Goal: Information Seeking & Learning: Check status

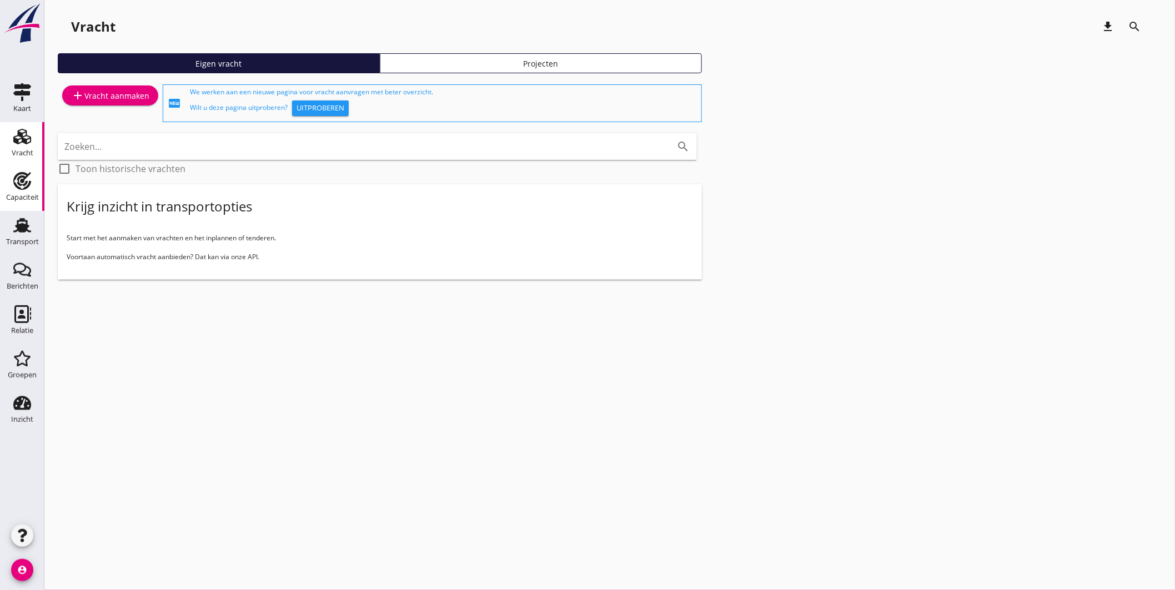
click at [24, 179] on use at bounding box center [22, 181] width 18 height 18
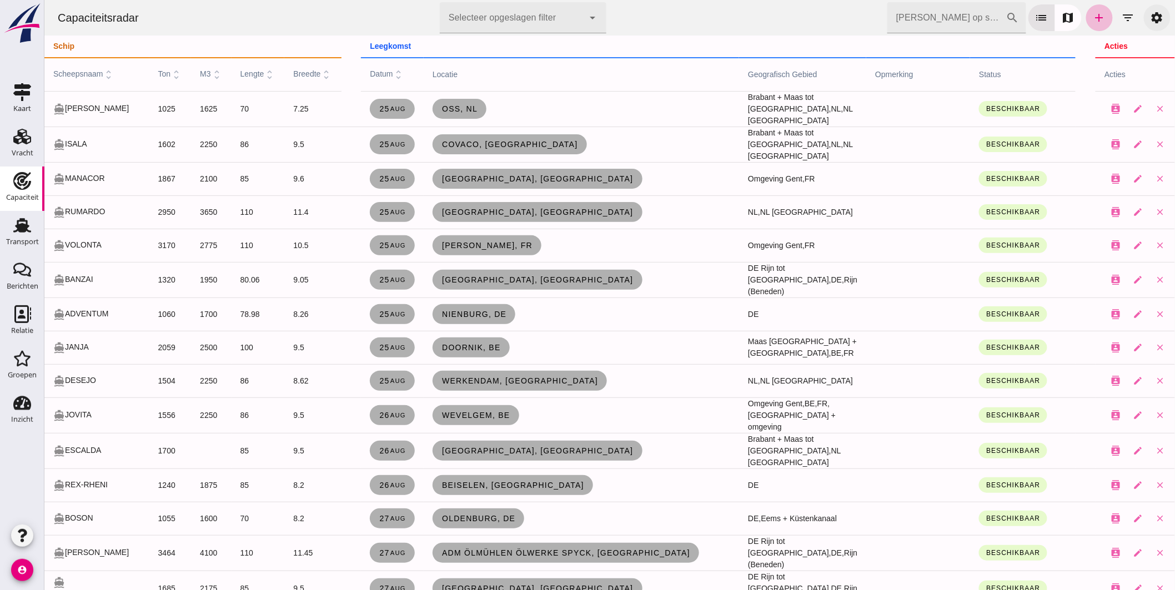
click link "settings"
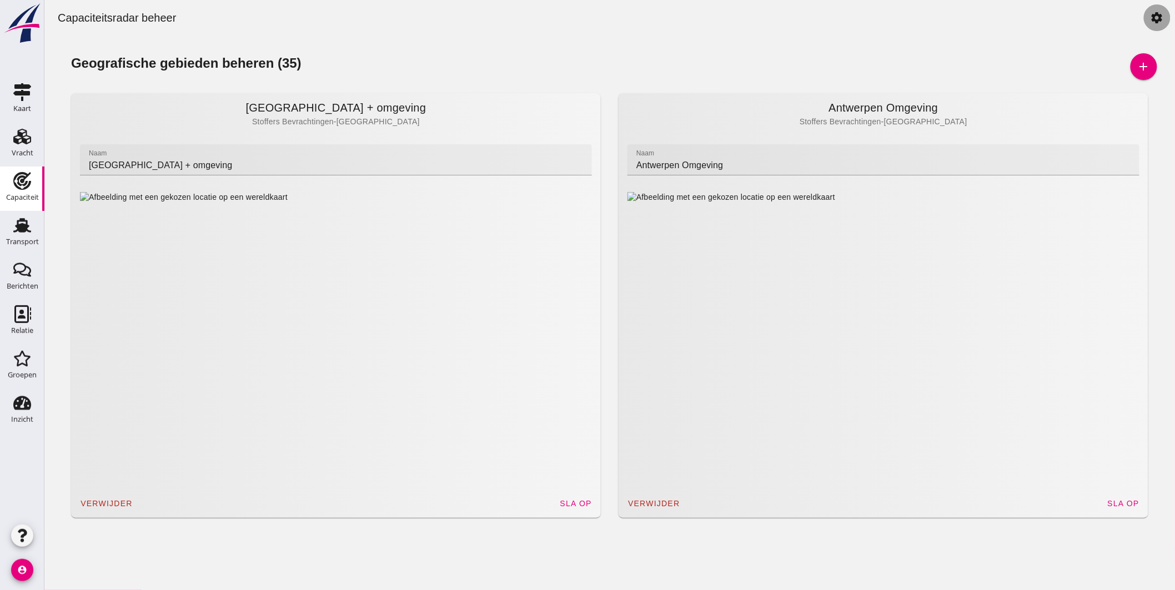
click at [1150, 20] on icon "settings" at bounding box center [1156, 17] width 13 height 13
click link "settings"
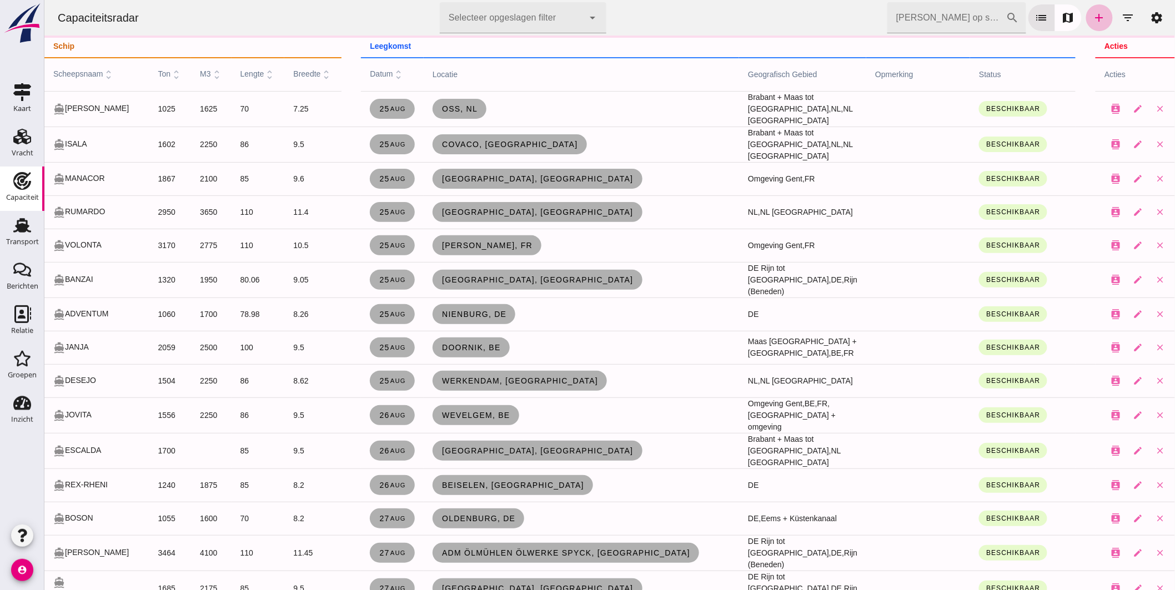
click at [1121, 18] on icon "filter_list" at bounding box center [1127, 17] width 13 height 13
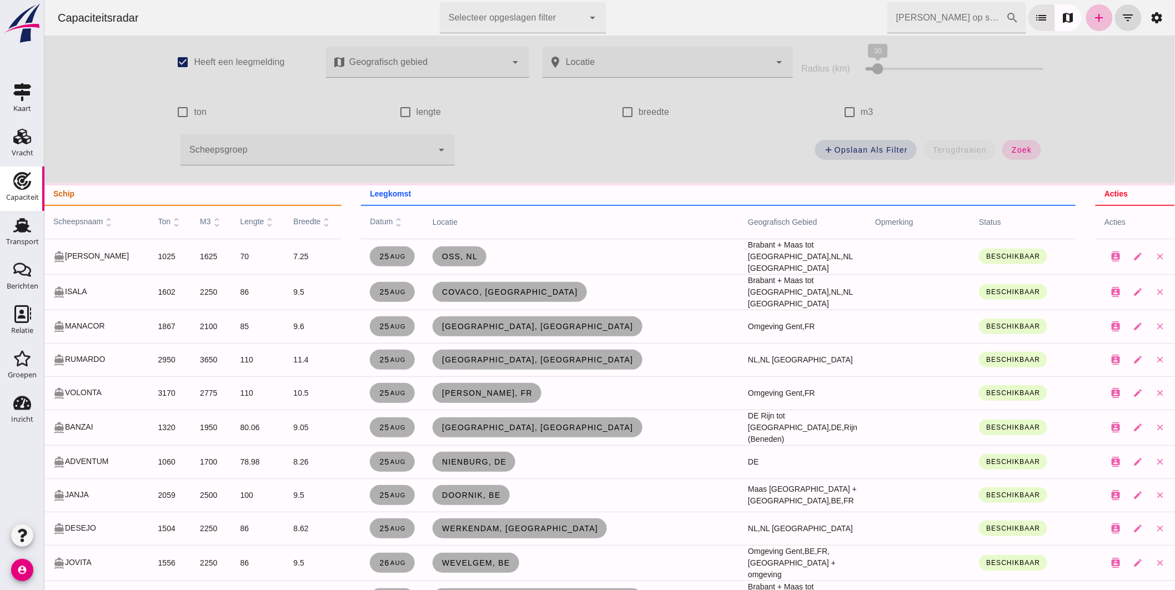
click div
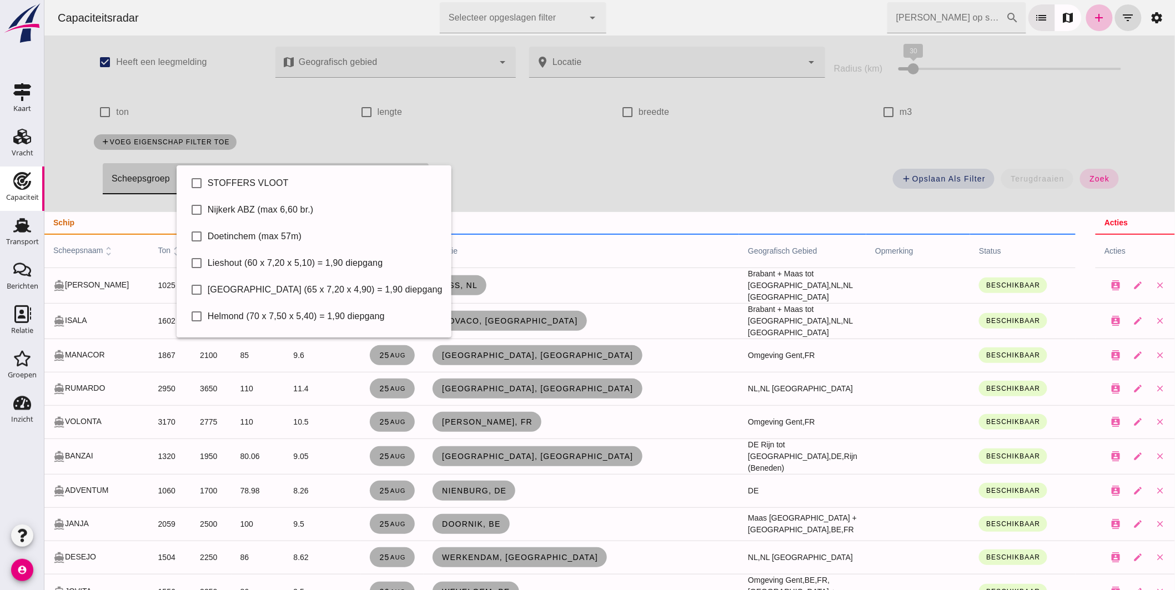
click div
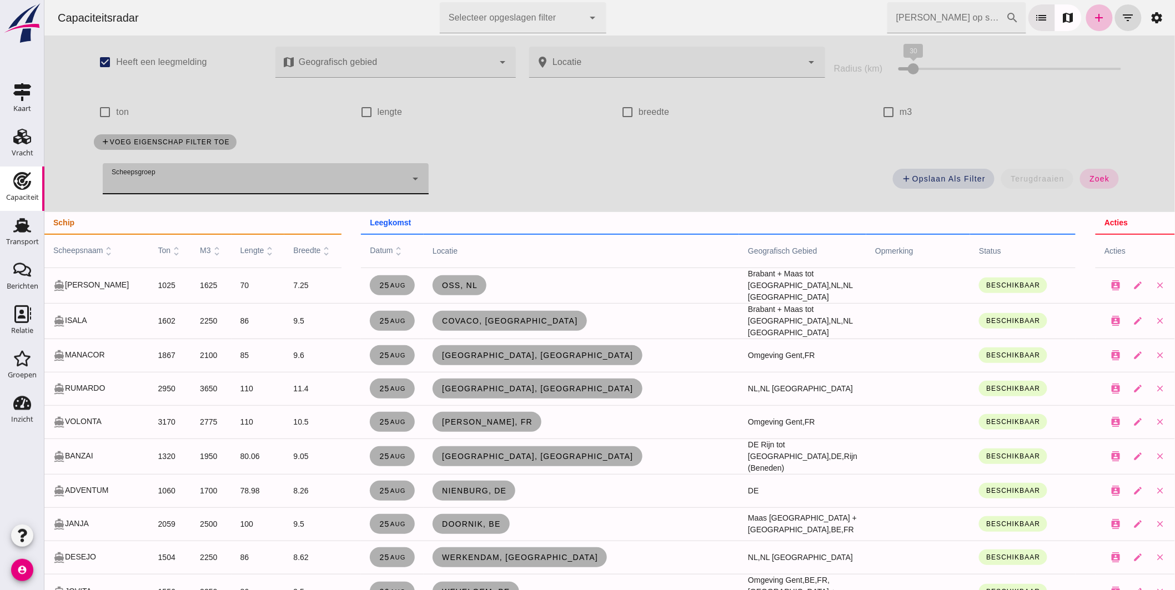
click div
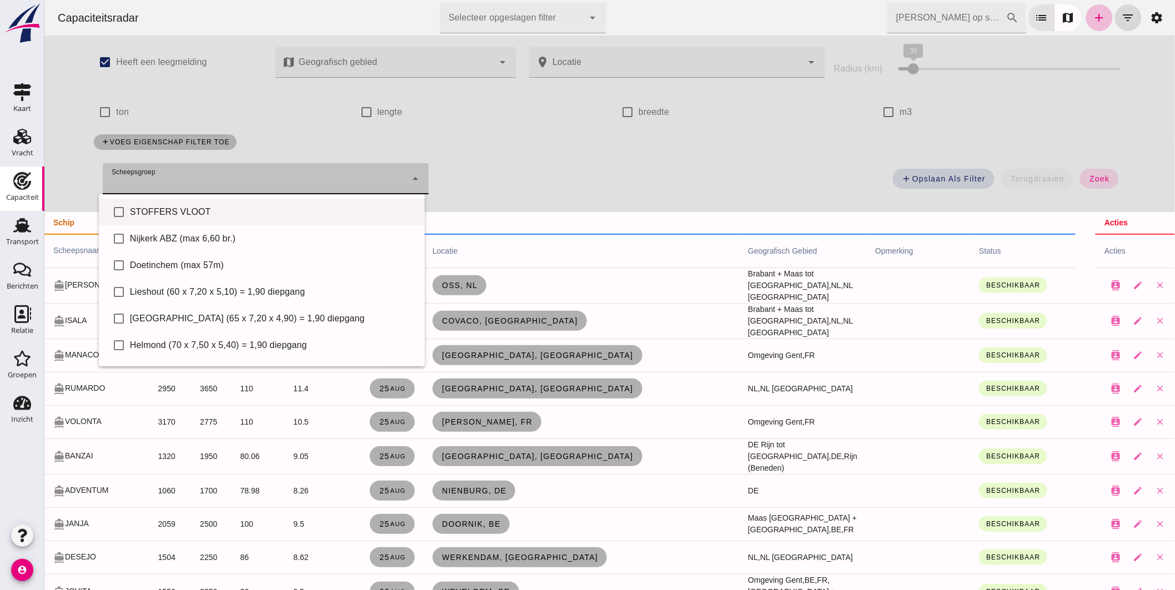
click at [245, 205] on div "STOFFERS VLOOT" at bounding box center [272, 211] width 286 height 13
type input "STOFFERS VLOOT"
checkbox input "true"
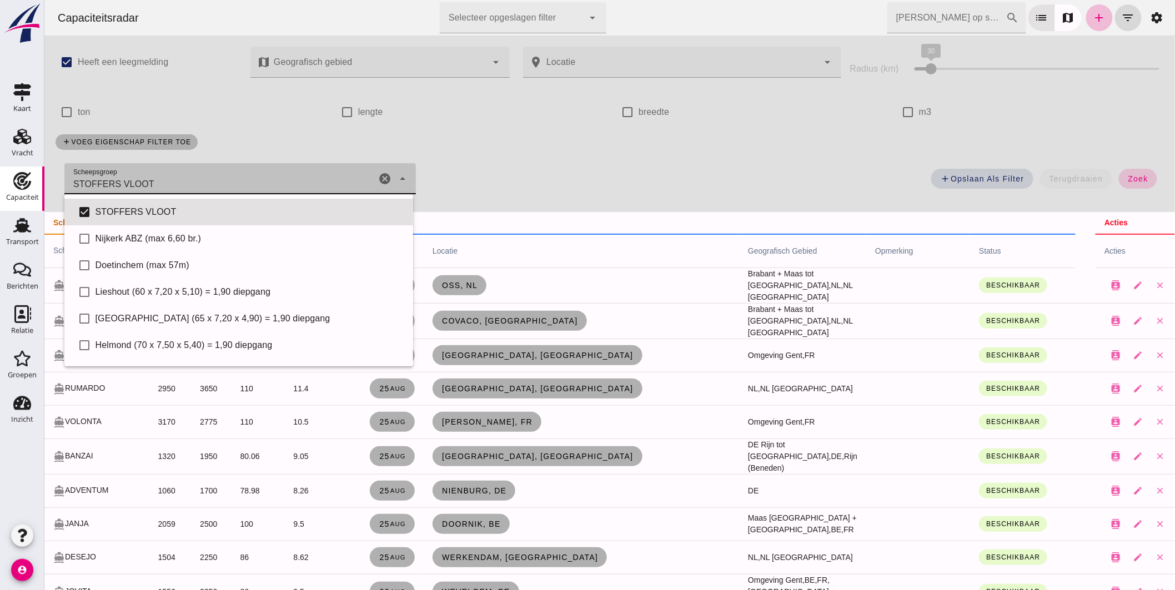
click button "zoek"
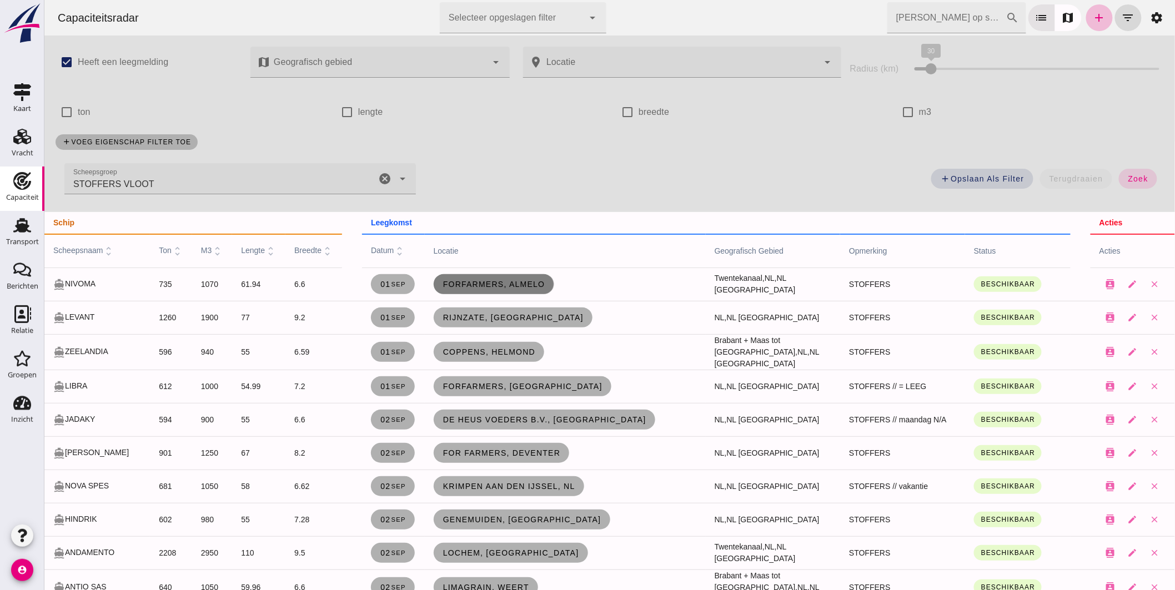
click span "ForFarmers, Almelo"
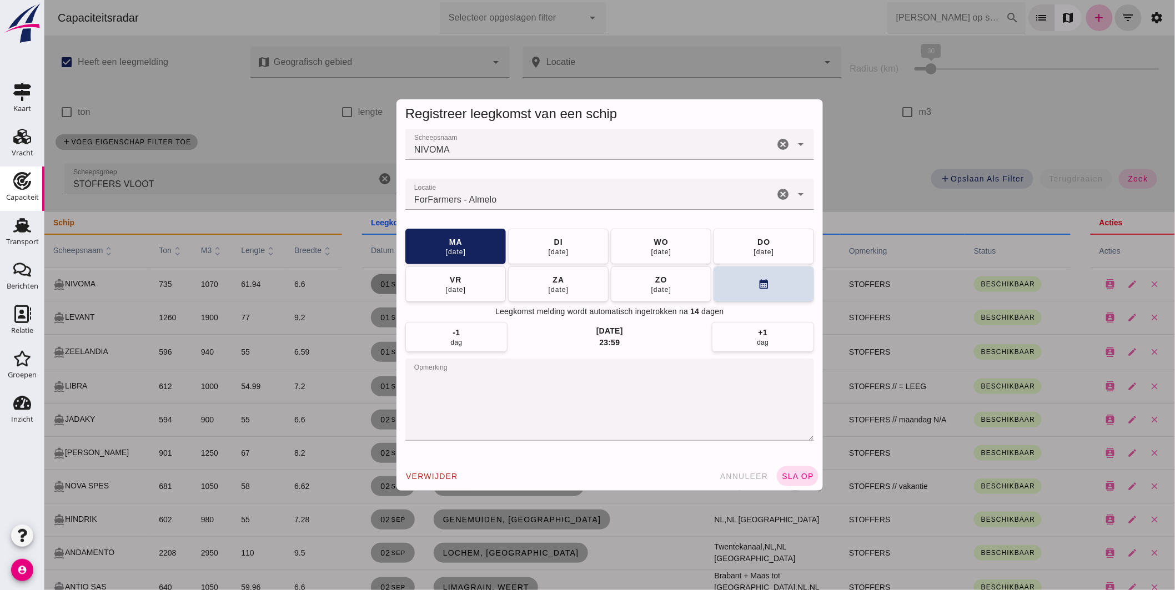
click textarea "opmerking"
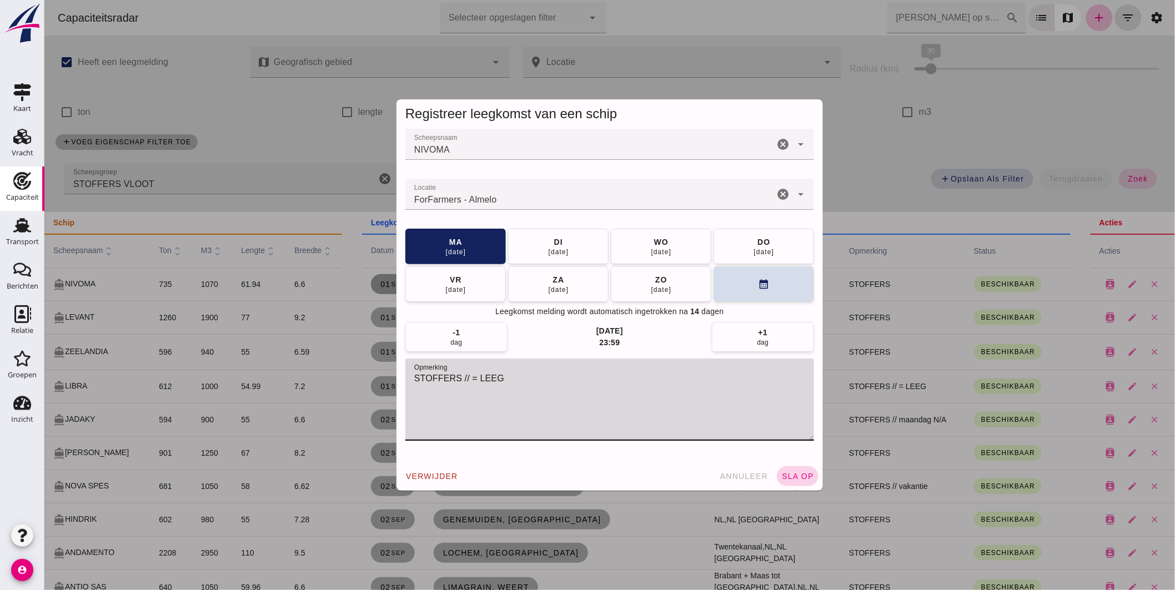
type textarea "STOFFERS // = LEEG"
click button "sla op"
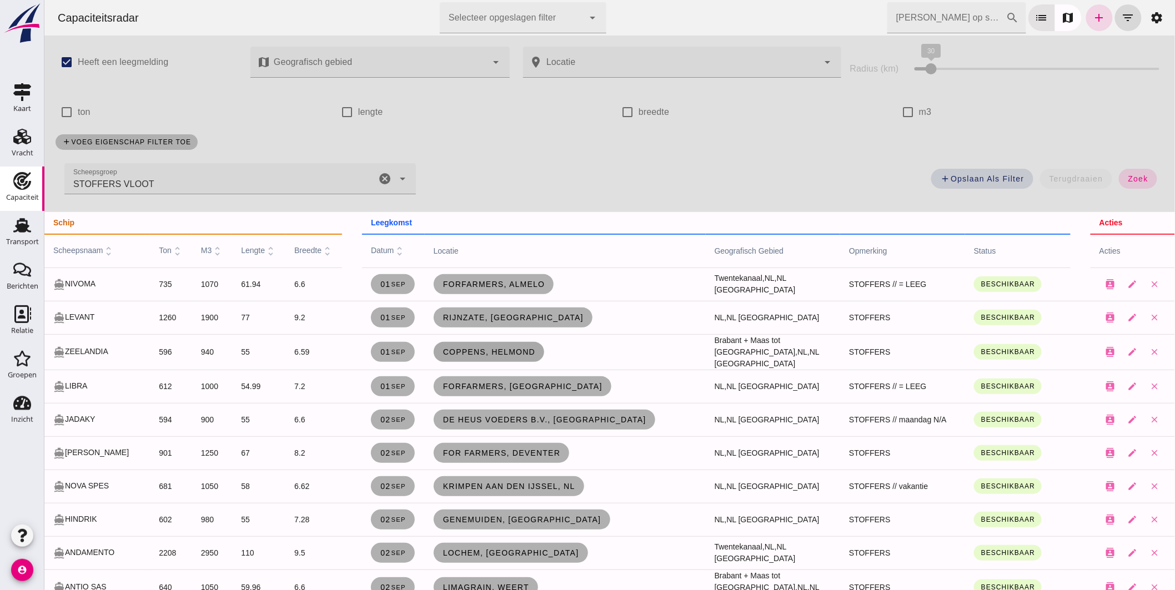
click span "Coppens, Helmond"
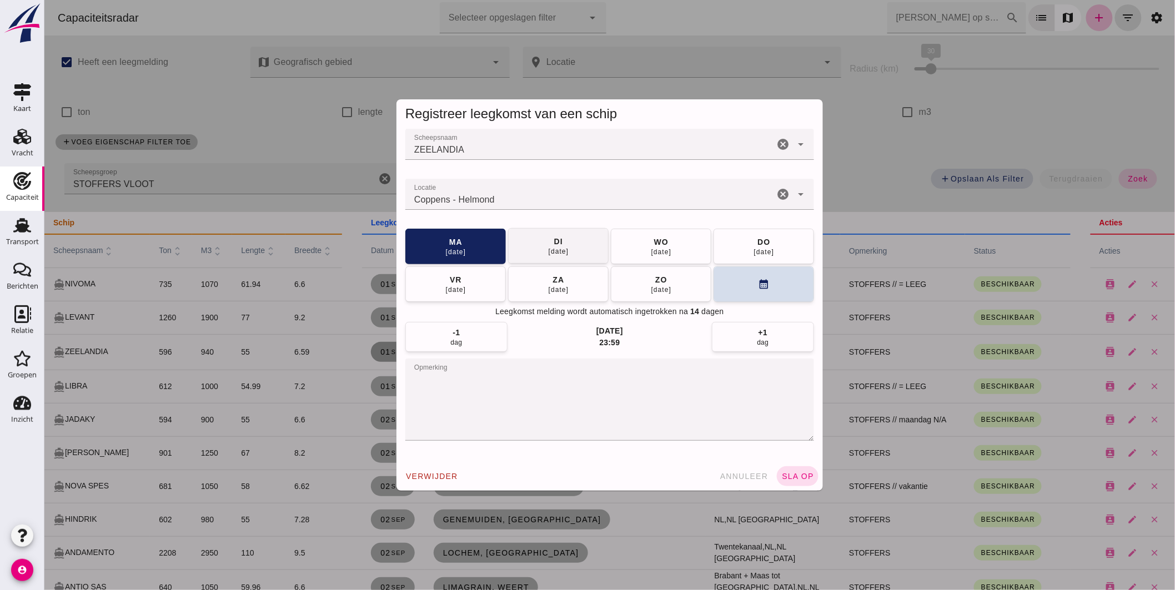
click button "di 02 sep"
click button "sla op"
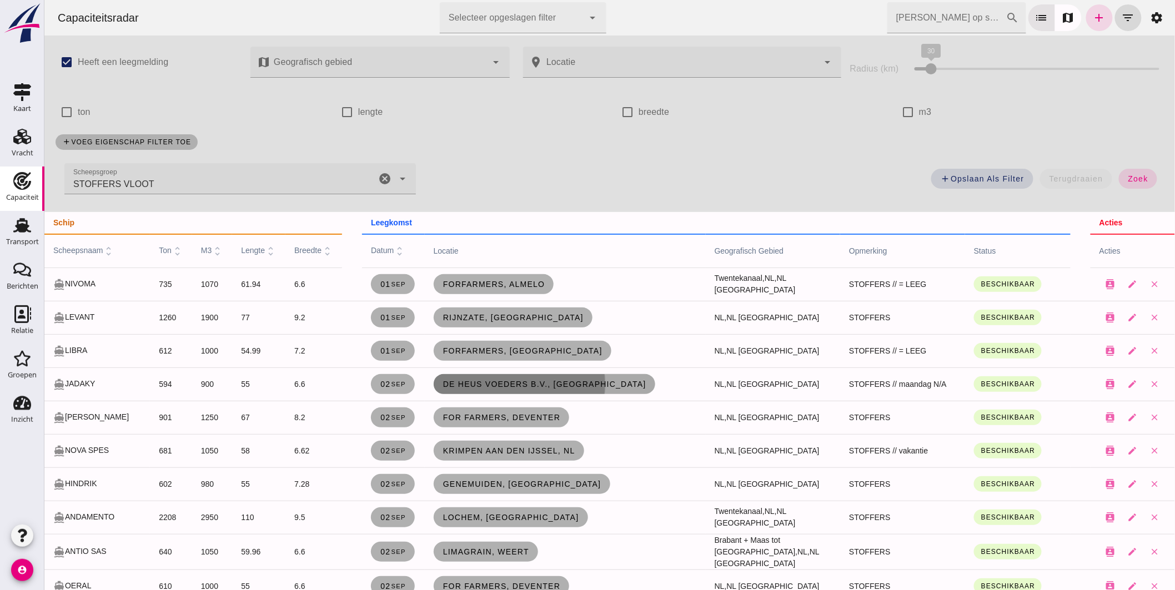
click at [450, 378] on link "De Heus Voeders B.V., [GEOGRAPHIC_DATA]" at bounding box center [543, 384] width 221 height 20
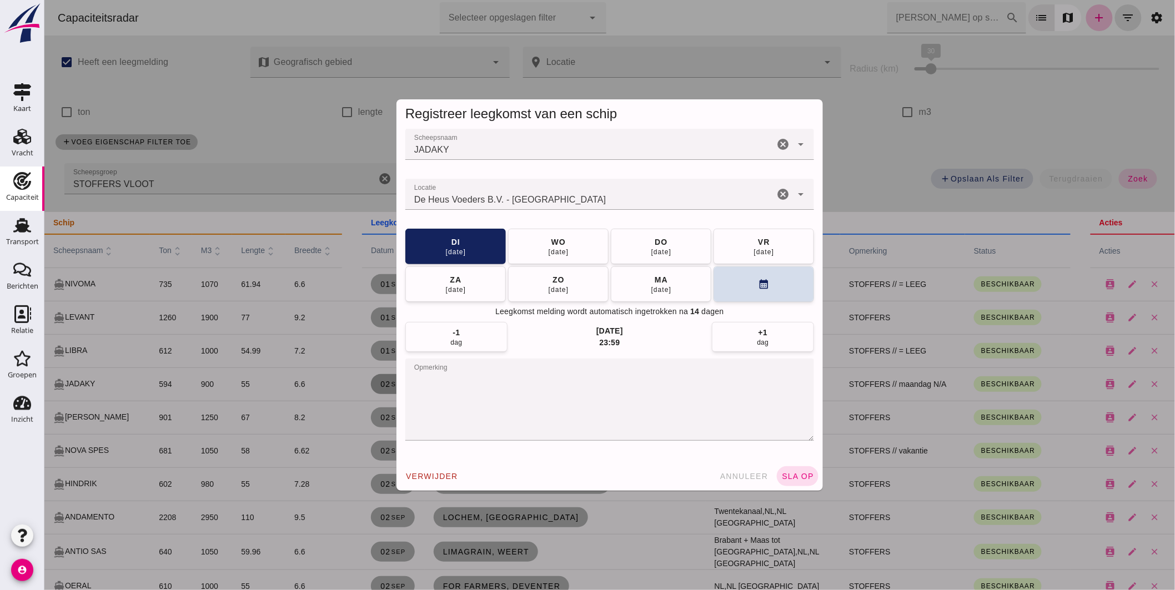
click textarea "opmerking"
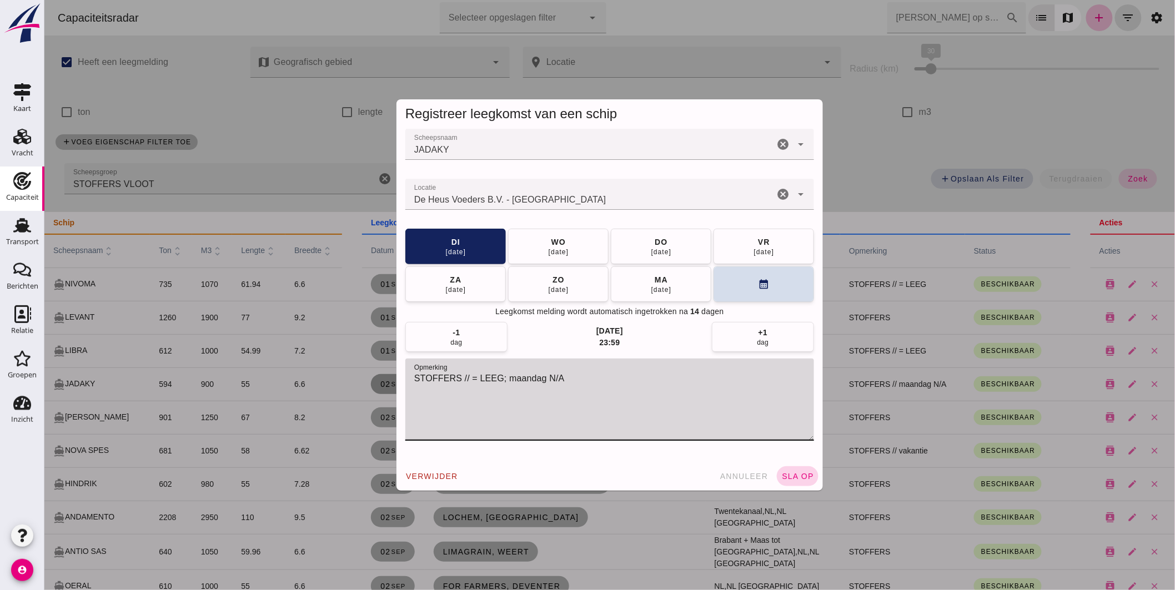
type textarea "STOFFERS // = LEEG; maandag N/A"
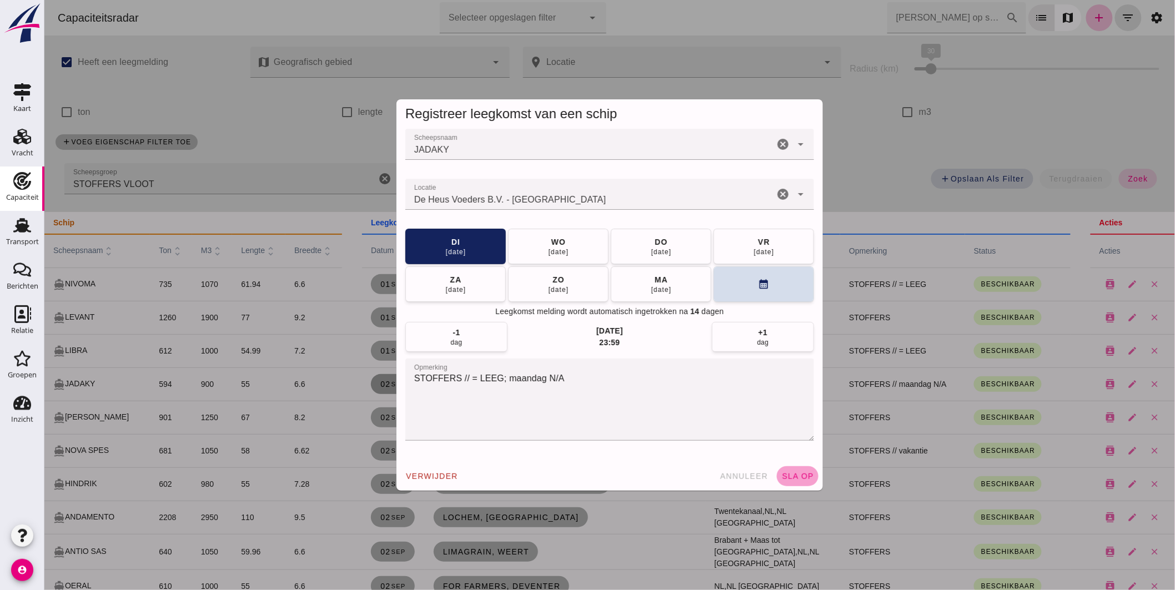
click span "sla op"
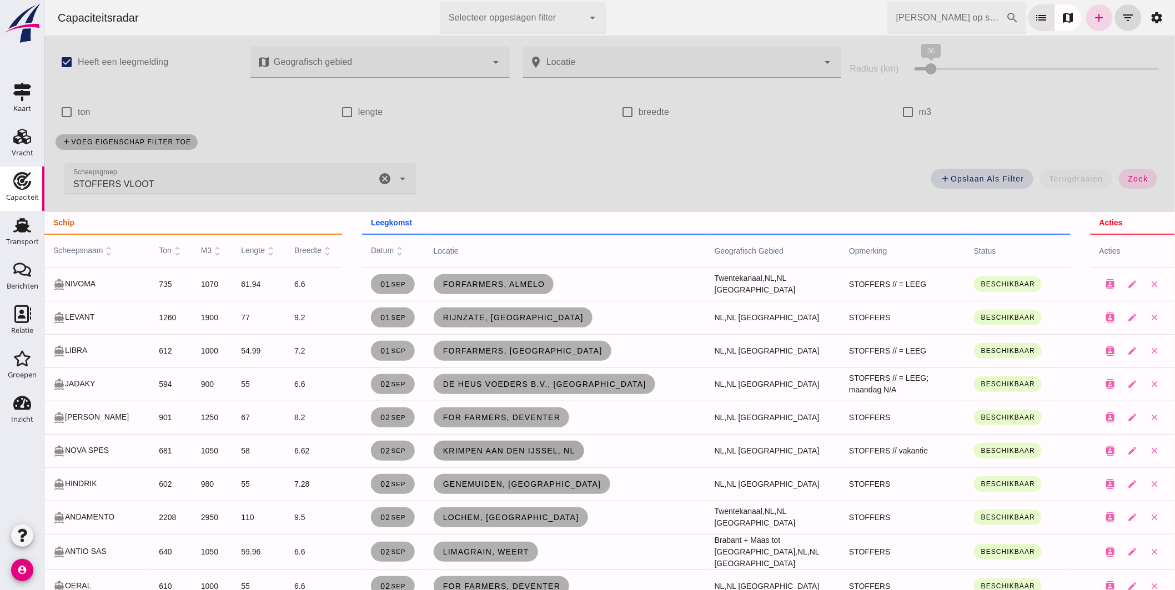
click span "Krimpen aan den IJssel, nl"
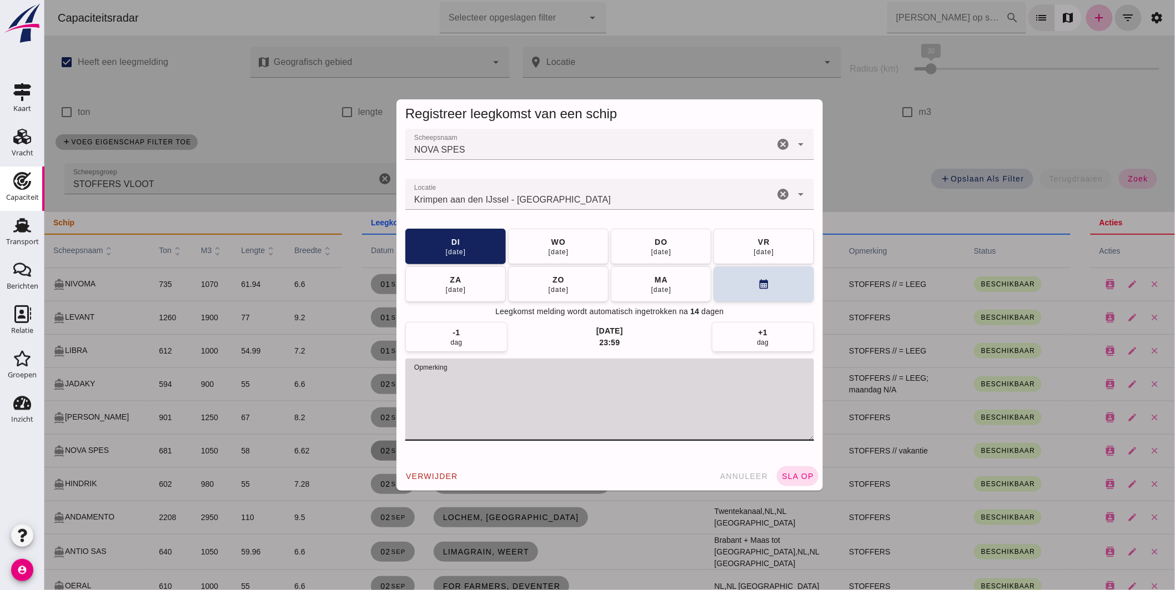
drag, startPoint x: 466, startPoint y: 380, endPoint x: 535, endPoint y: 376, distance: 68.9
click textarea "opmerking"
type textarea "STOFFERS // = LEEG"
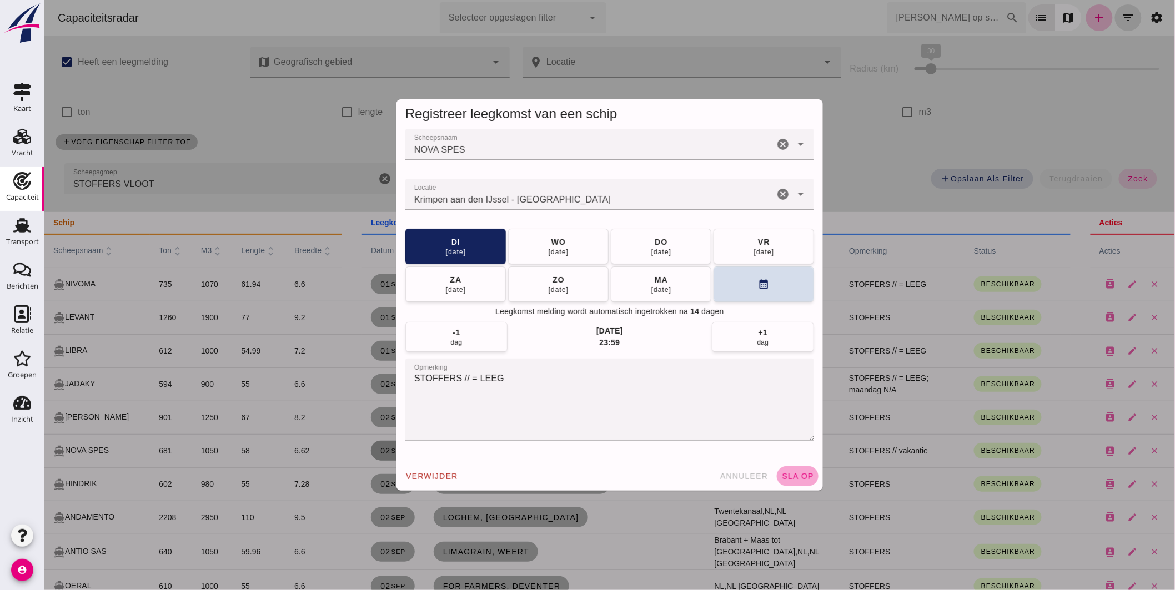
drag, startPoint x: 793, startPoint y: 475, endPoint x: 800, endPoint y: 470, distance: 8.8
click span "sla op"
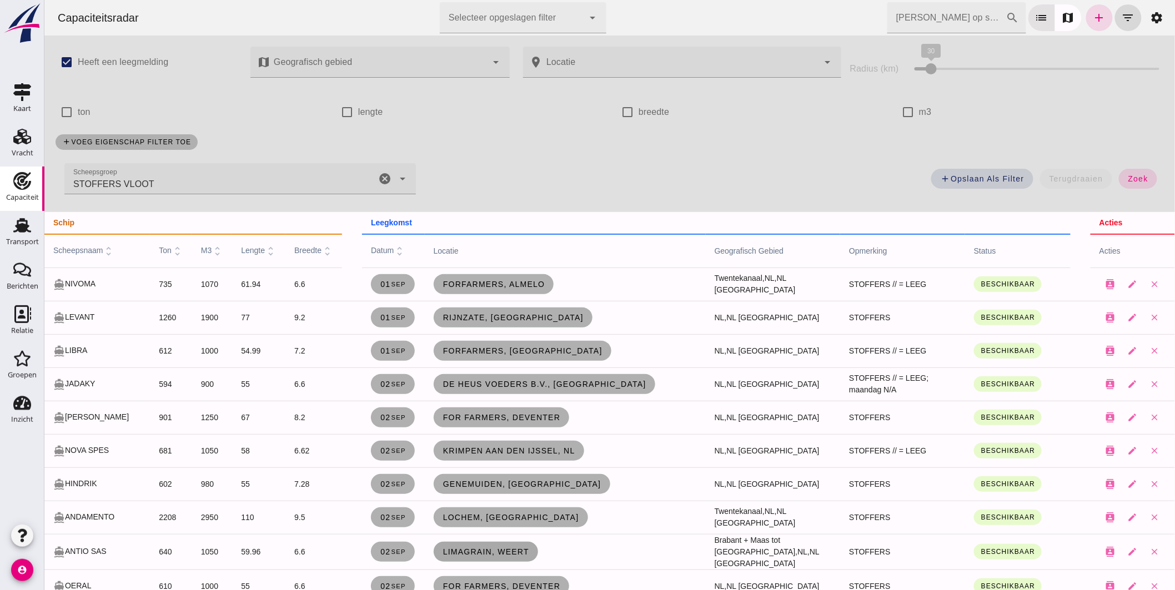
scroll to position [62, 0]
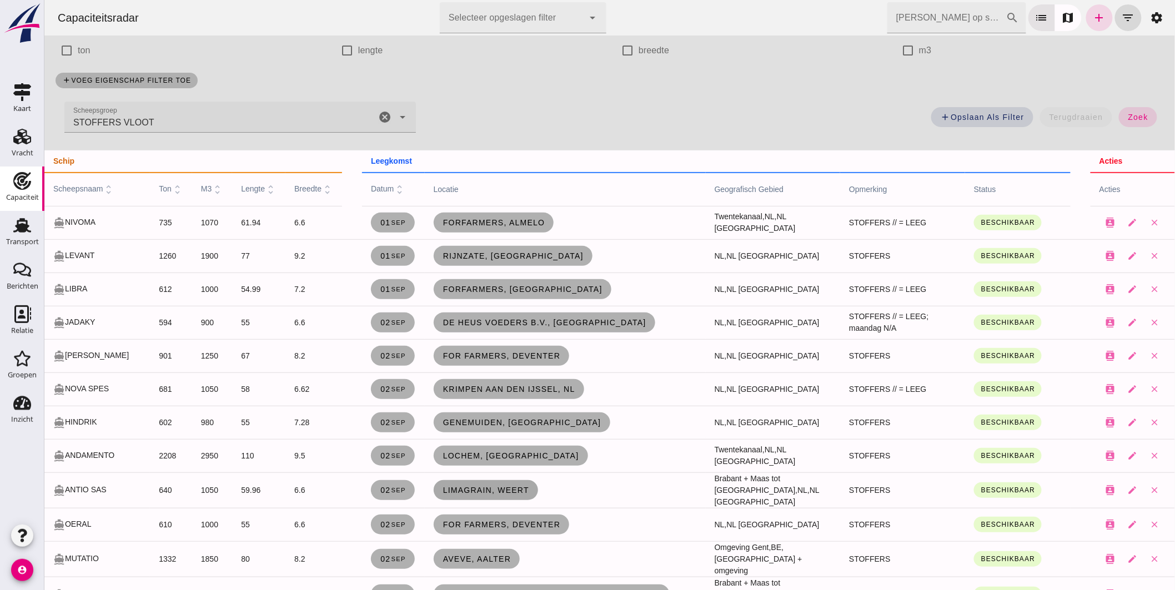
click span "Limagrain, Weert"
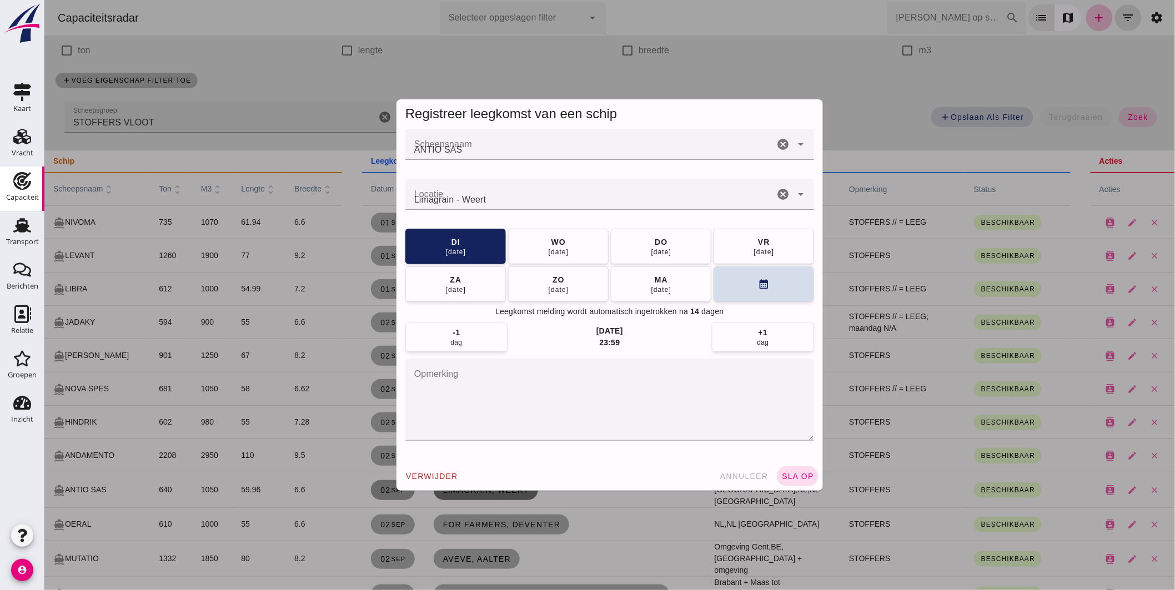
scroll to position [0, 0]
click button "annuleer"
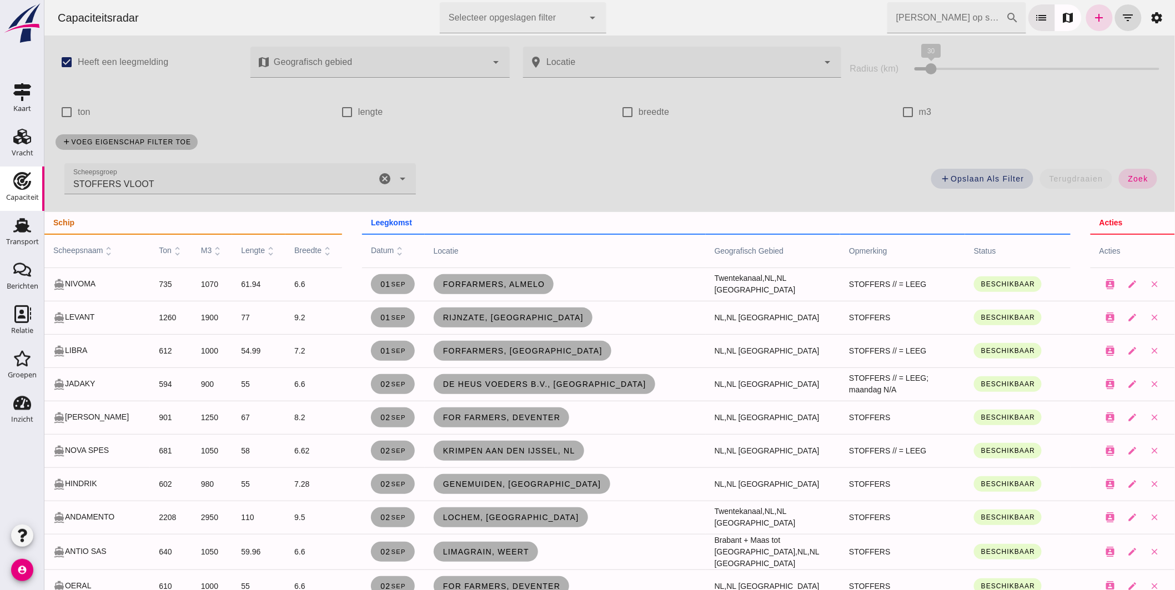
click icon "cancel"
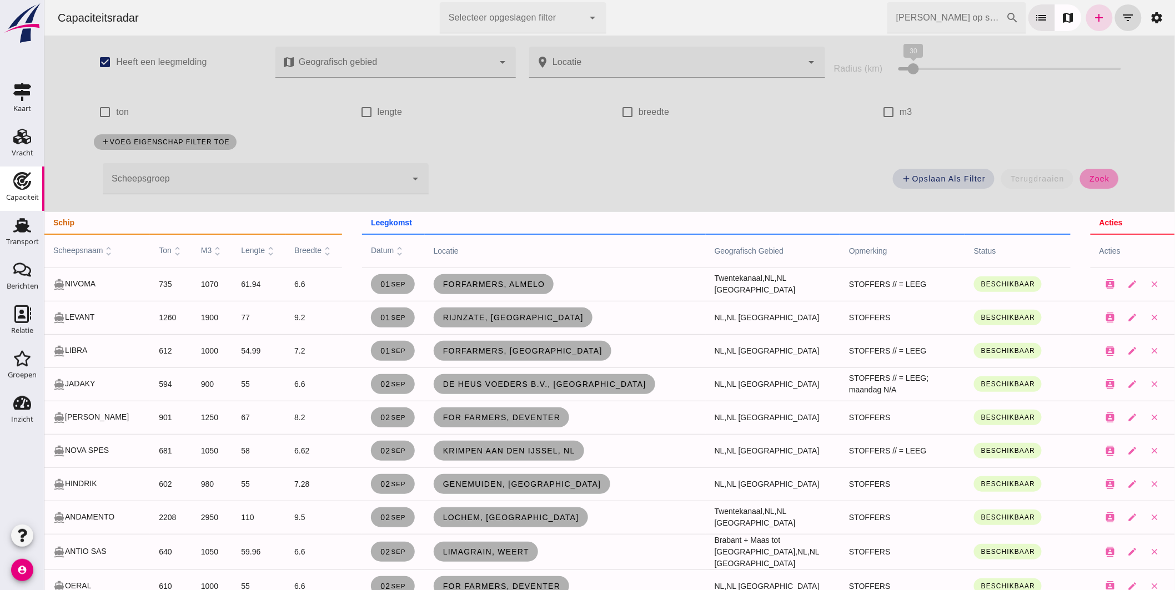
click span "zoek"
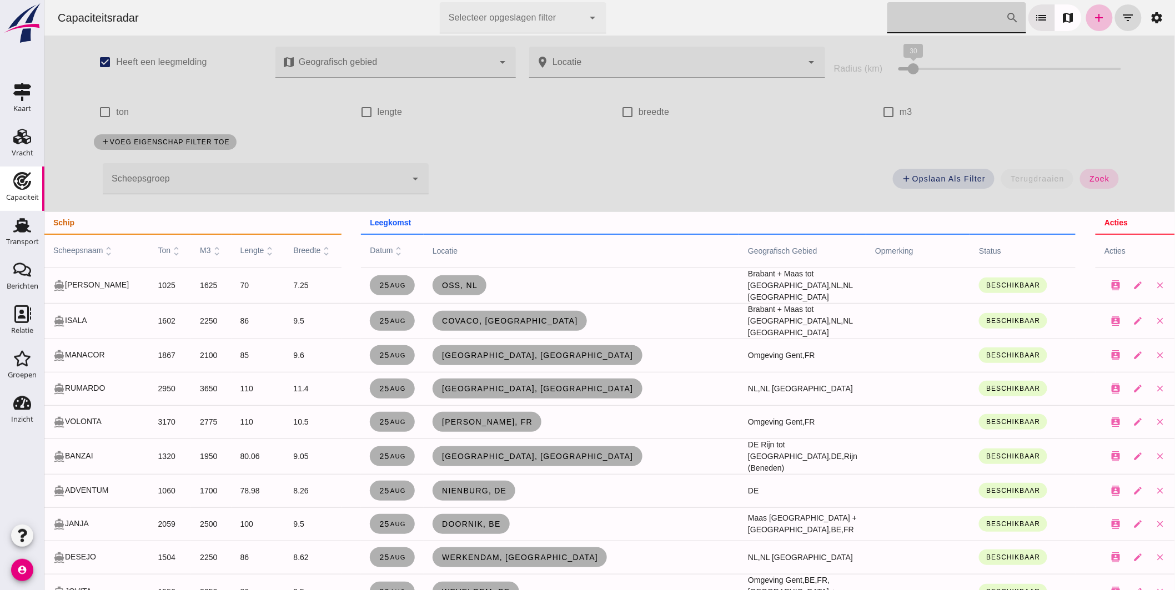
click input "Zoek op scheepsnaam"
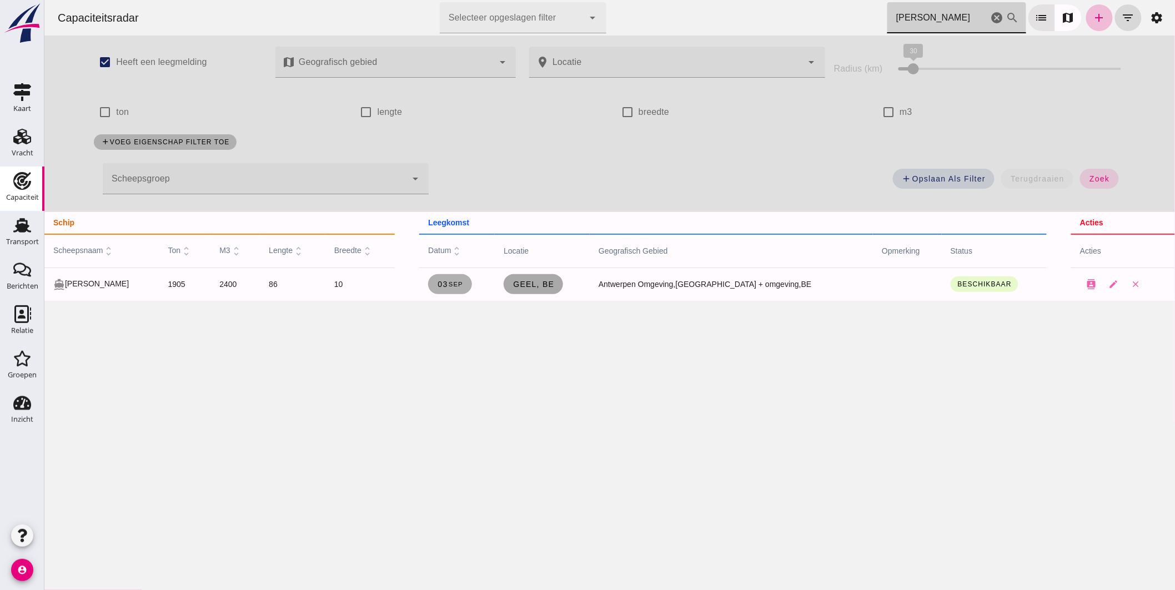
type input "lorca"
click span "Geel, be"
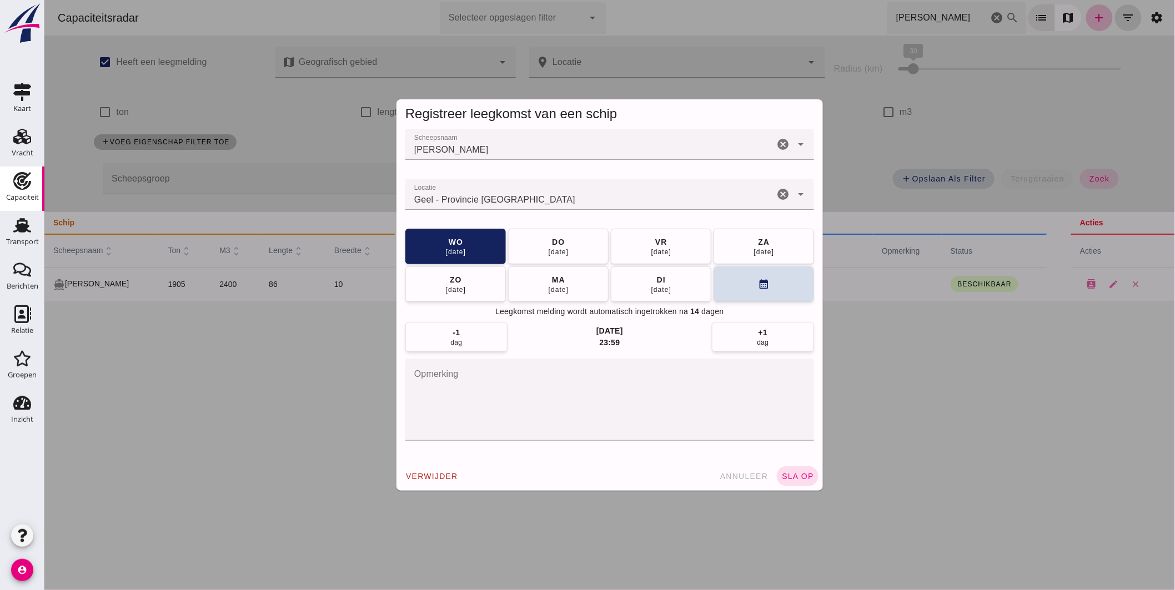
click input "Locatie"
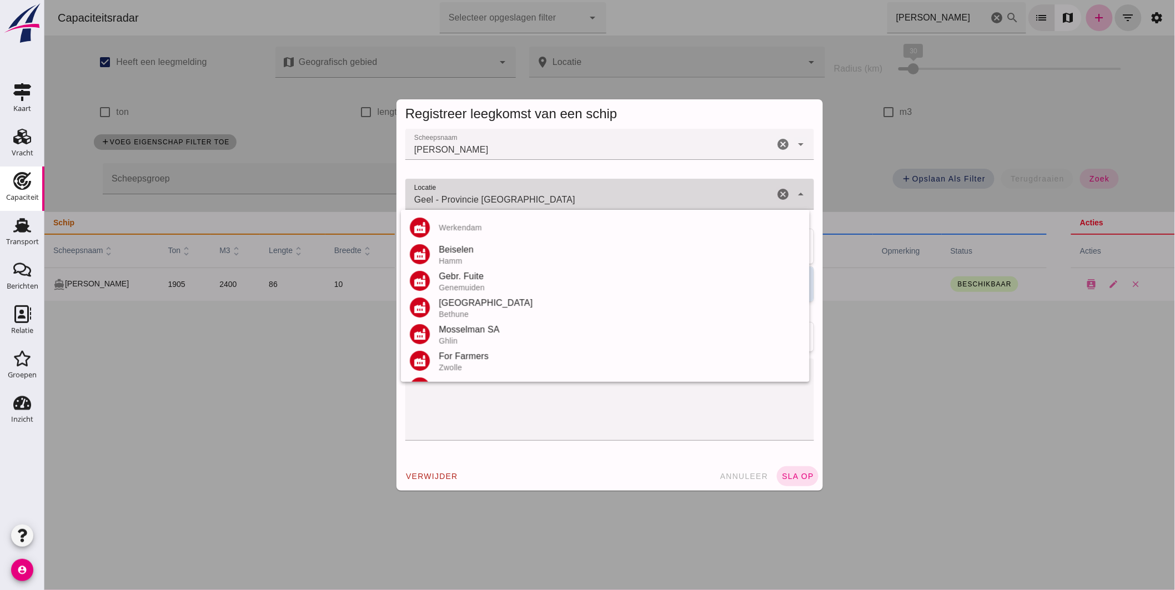
click input "Geel - Provincie Antwerpen"
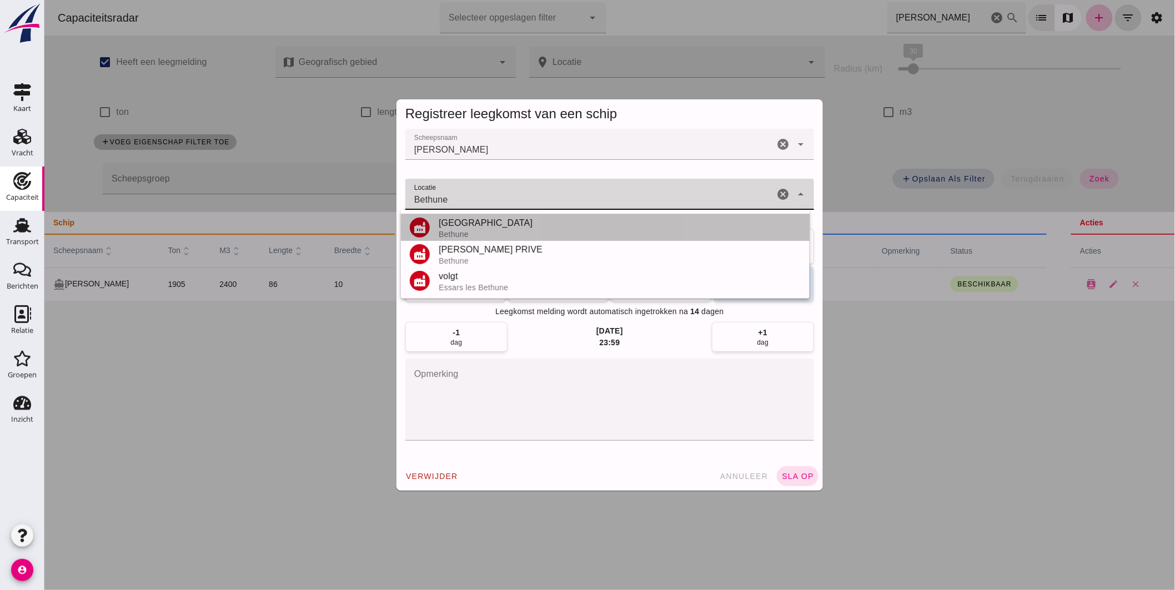
click at [499, 225] on div "Port de BETHUNE" at bounding box center [619, 222] width 362 height 13
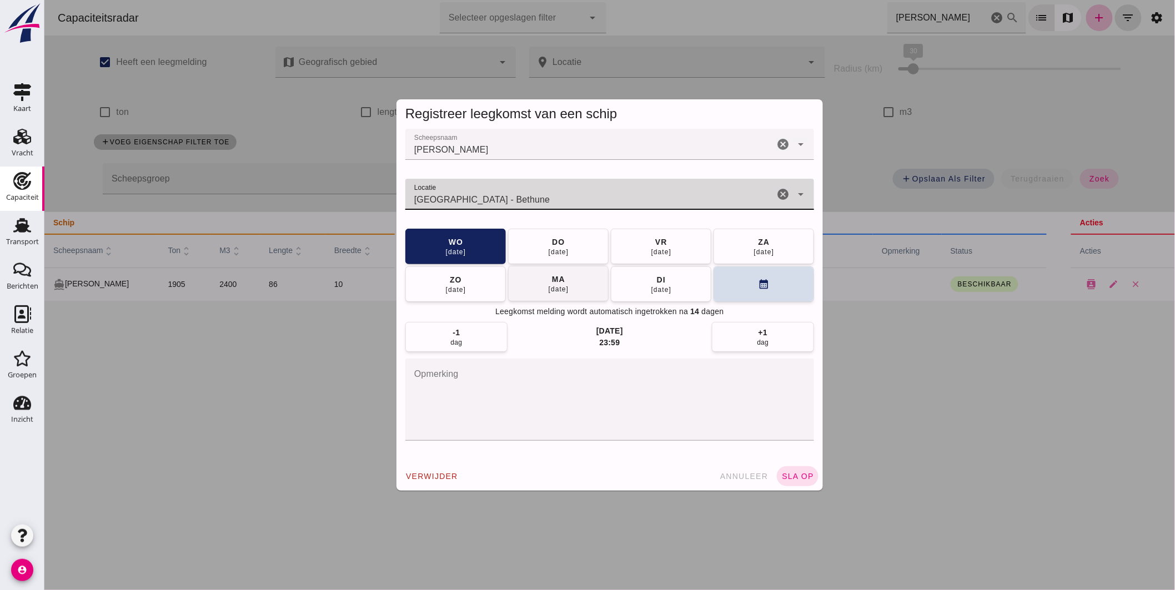
type input "Port de BETHUNE - Bethune"
click button "ma 08 sep"
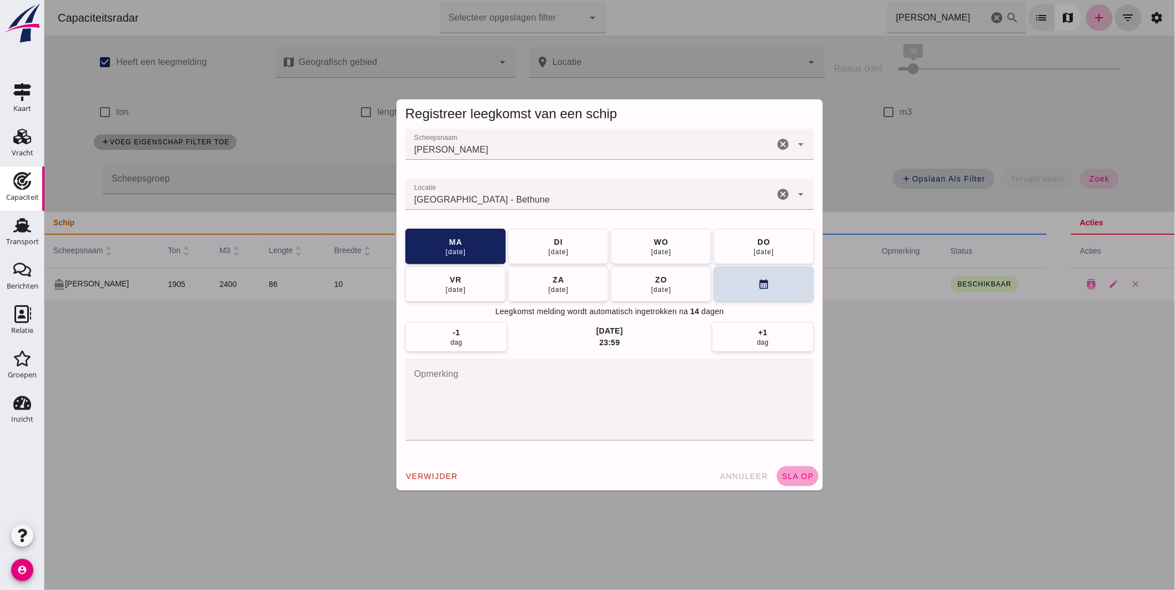
click button "sla op"
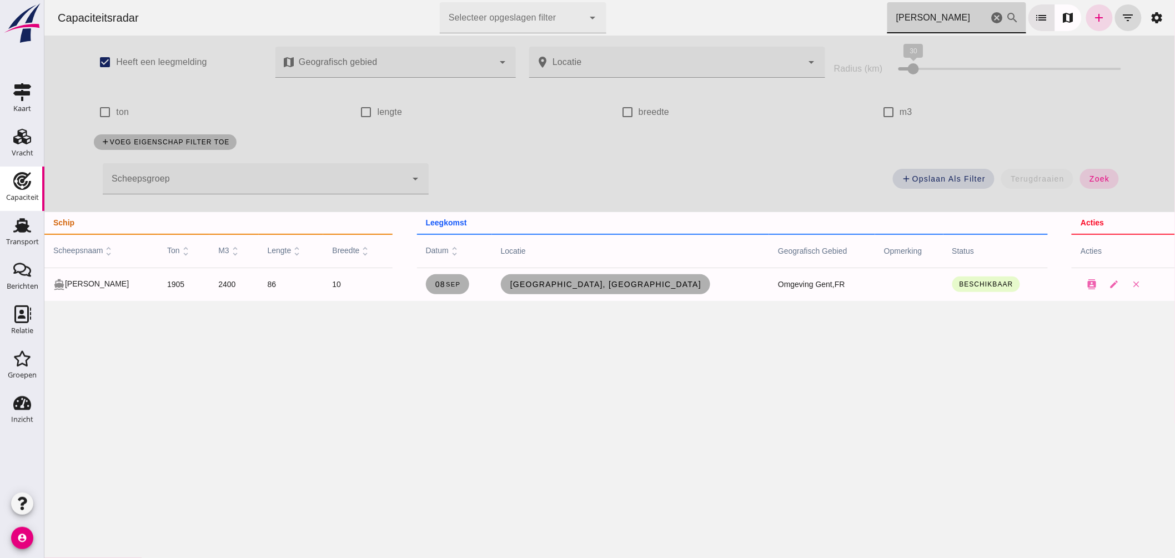
drag, startPoint x: 812, startPoint y: 10, endPoint x: 727, endPoint y: -4, distance: 86.6
click at [727, 0] on html "Capaciteitsradar Selecteer opgeslagen filter Selecteer opgeslagen filter cancel…" at bounding box center [609, 279] width 1130 height 558
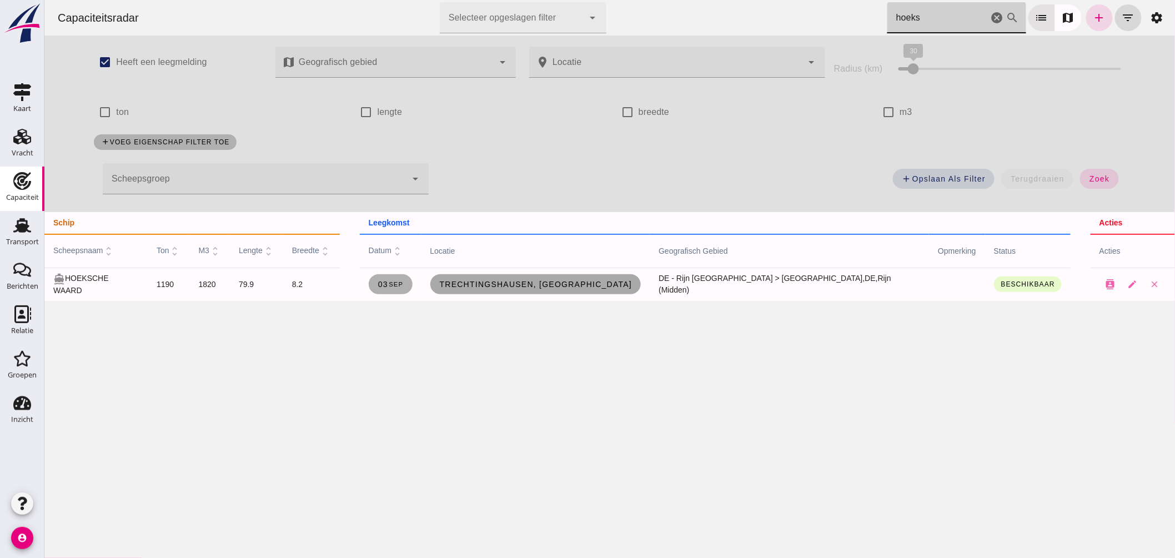
type input "hoeks"
click span "Trechtingshausen, de"
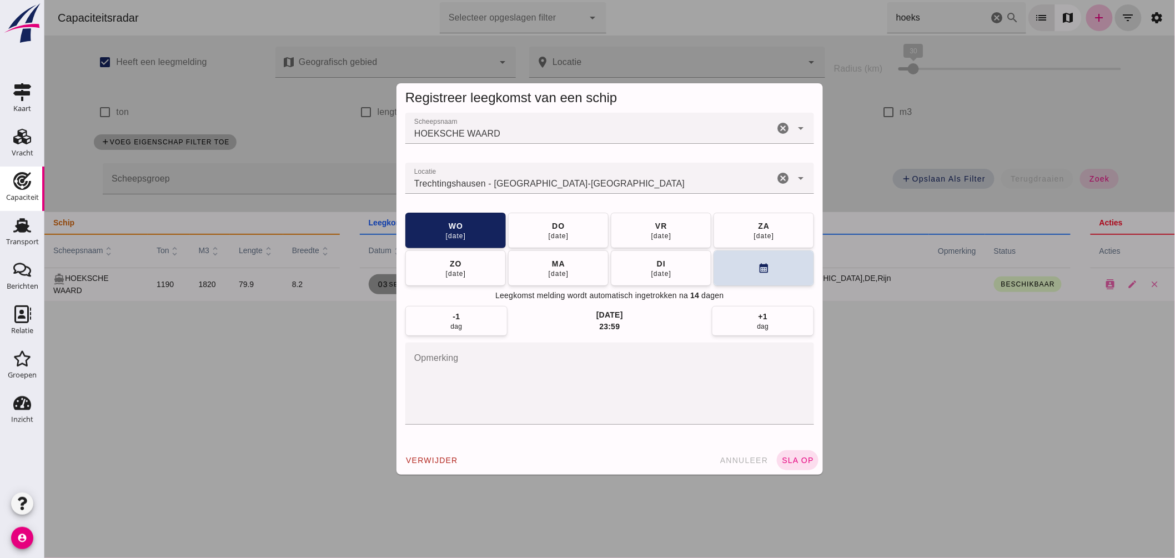
drag, startPoint x: 562, startPoint y: 182, endPoint x: 203, endPoint y: 164, distance: 359.6
click div "Registreer leegkomst van een schip Scheepsnaam Scheepsnaam HOEKSCHE WAARD cance…"
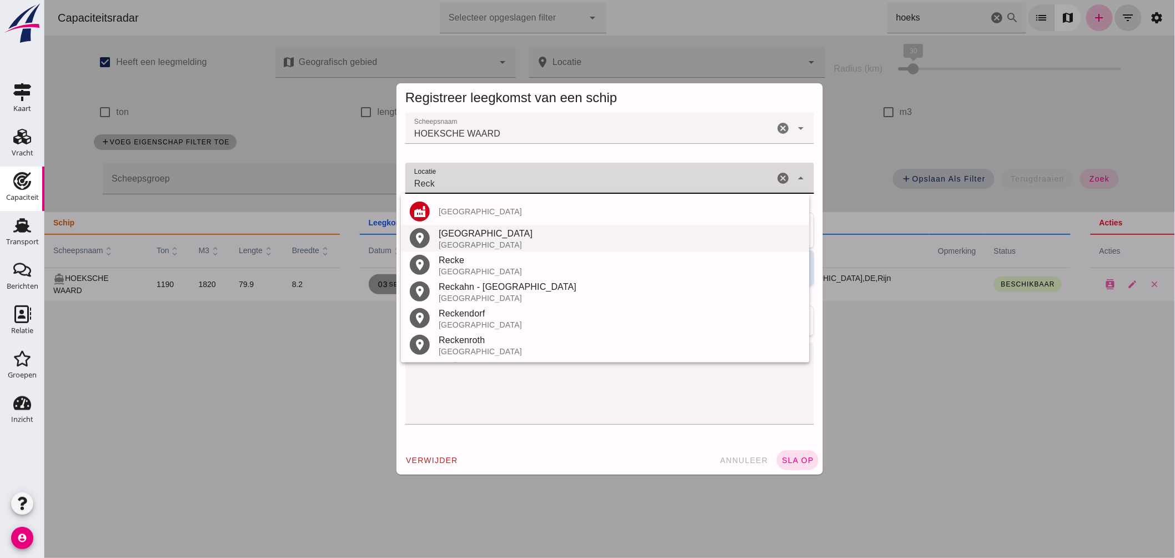
click at [468, 243] on div "Duitsland" at bounding box center [619, 244] width 362 height 9
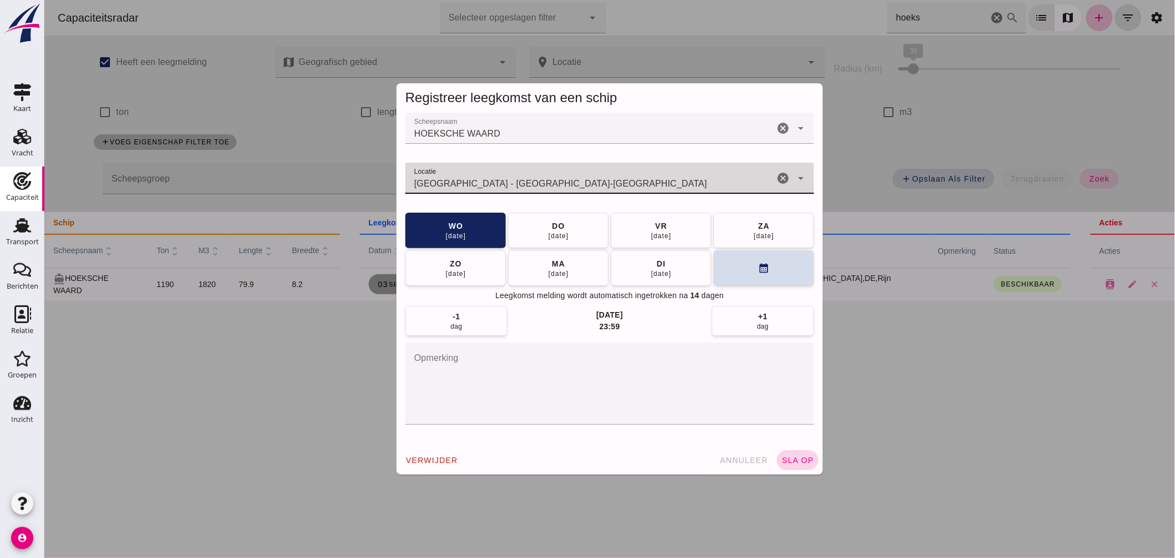
type input "Recklinghausen - Noordrijn-Westfalen"
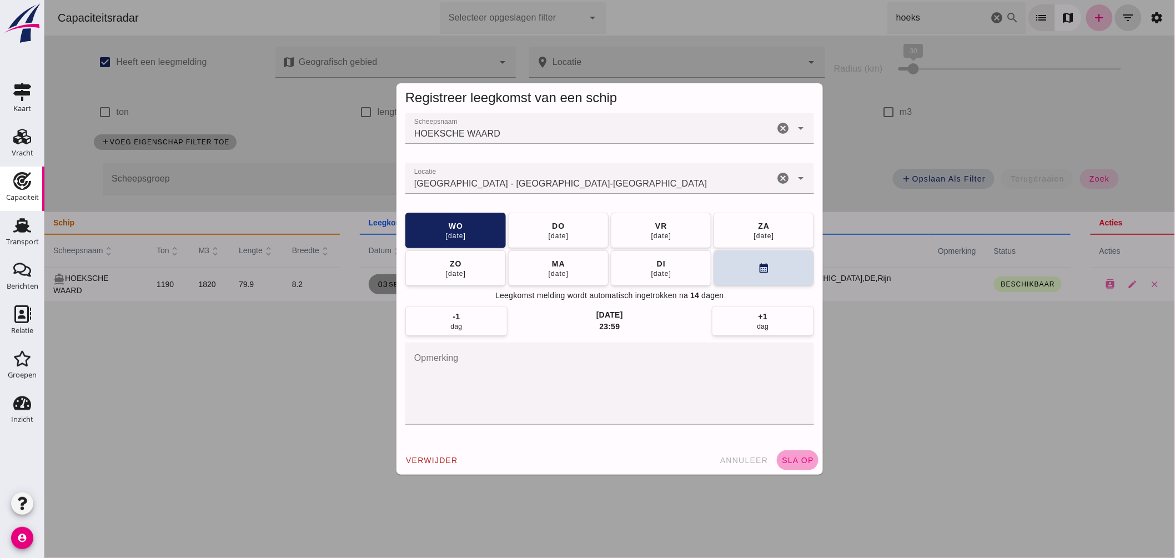
click span "sla op"
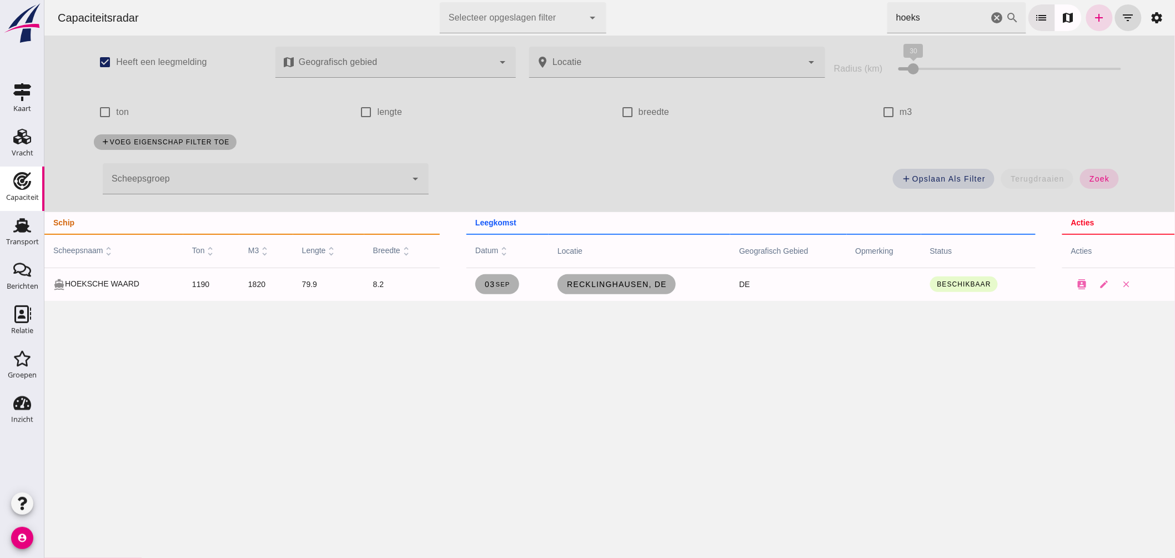
drag, startPoint x: 923, startPoint y: 18, endPoint x: 655, endPoint y: 9, distance: 267.7
click div "Capaciteitsradar Selecteer opgeslagen filter Selecteer opgeslagen filter cancel…"
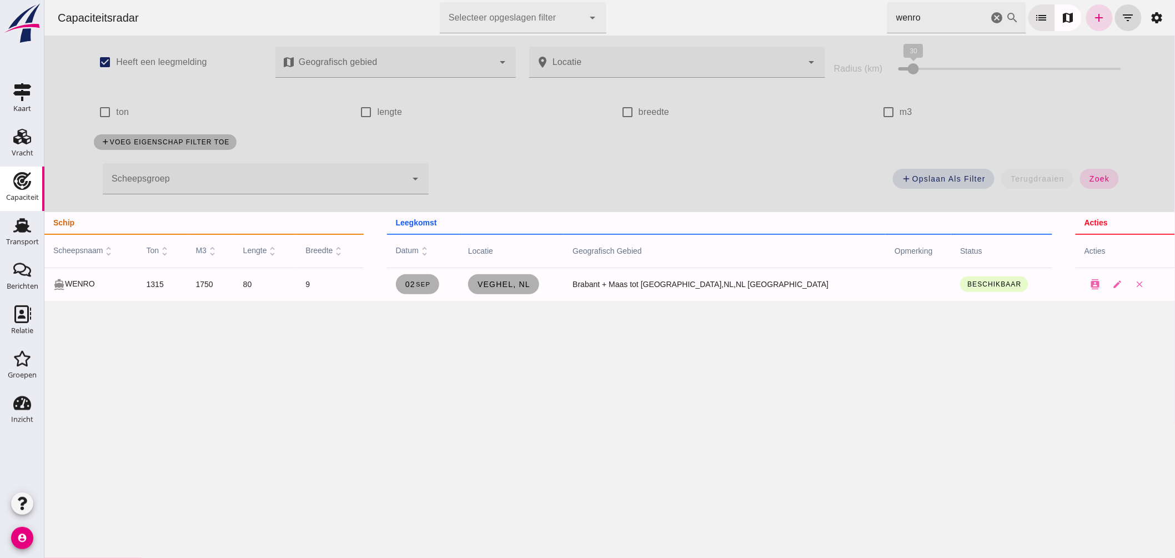
drag, startPoint x: 928, startPoint y: 12, endPoint x: 611, endPoint y: 17, distance: 316.5
click div "Capaciteitsradar Selecteer opgeslagen filter Selecteer opgeslagen filter cancel…"
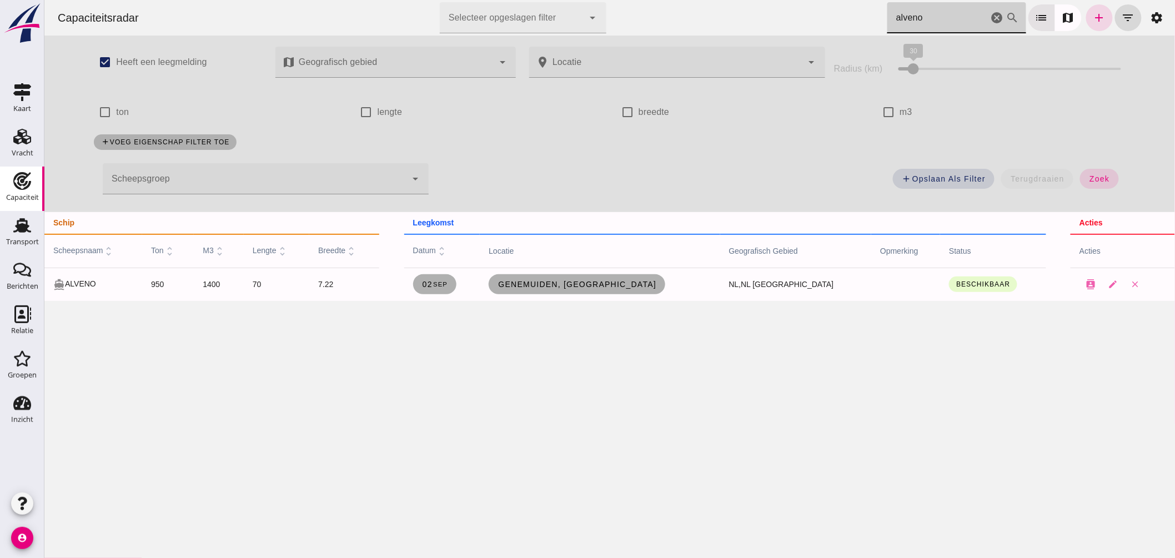
drag, startPoint x: 929, startPoint y: 18, endPoint x: 673, endPoint y: 8, distance: 256.7
click div "Capaciteitsradar Selecteer opgeslagen filter Selecteer opgeslagen filter cancel…"
type input "n"
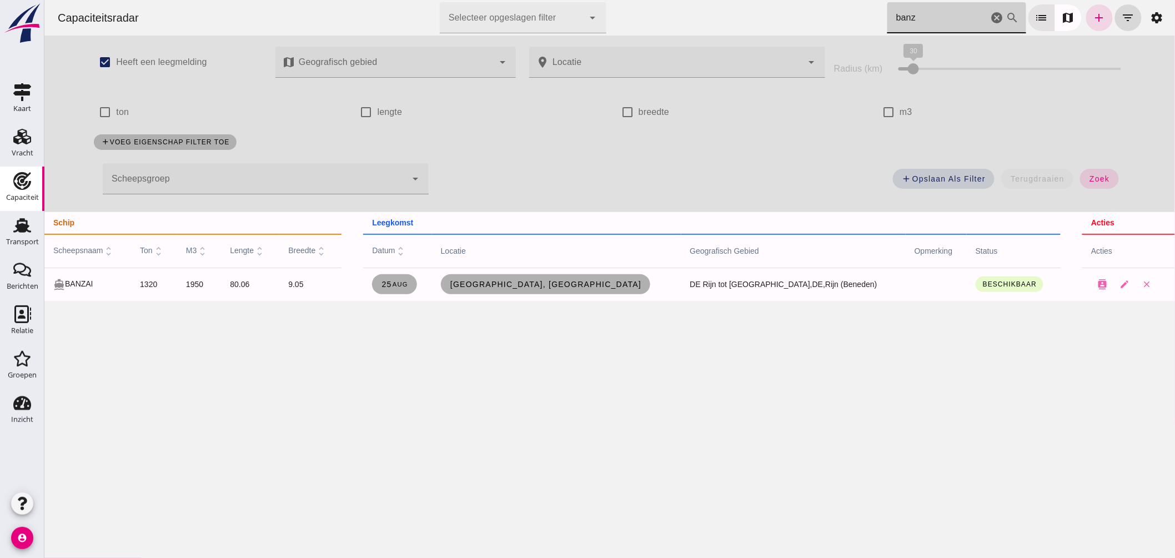
drag, startPoint x: 928, startPoint y: 19, endPoint x: 798, endPoint y: 15, distance: 130.0
click div "Capaciteitsradar Selecteer opgeslagen filter Selecteer opgeslagen filter cancel…"
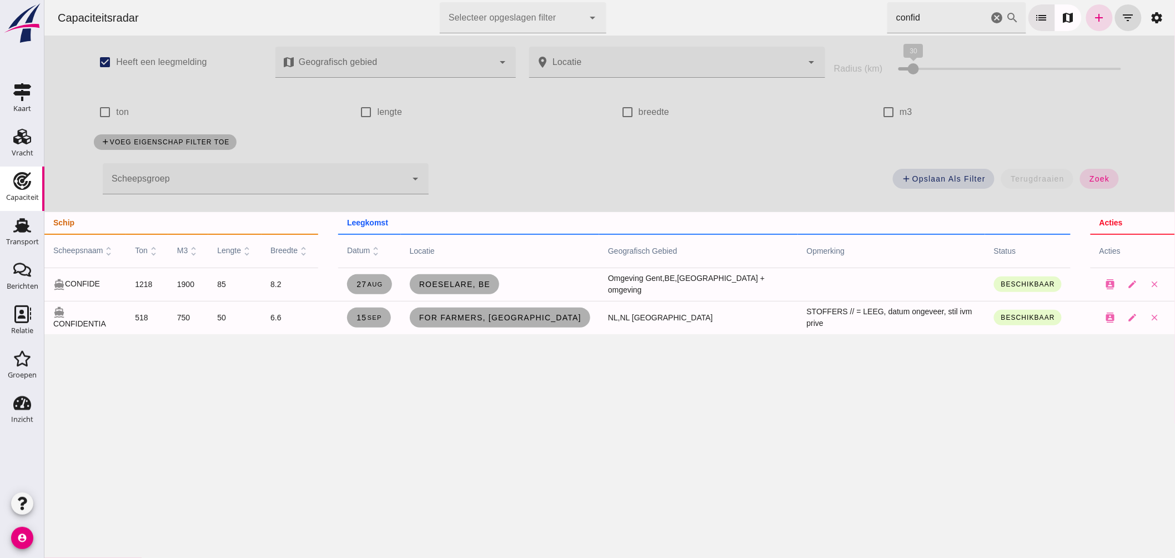
drag, startPoint x: 921, startPoint y: 17, endPoint x: 652, endPoint y: -19, distance: 271.1
click at [652, 0] on html "Capaciteitsradar Selecteer opgeslagen filter Selecteer opgeslagen filter cancel…" at bounding box center [609, 279] width 1130 height 558
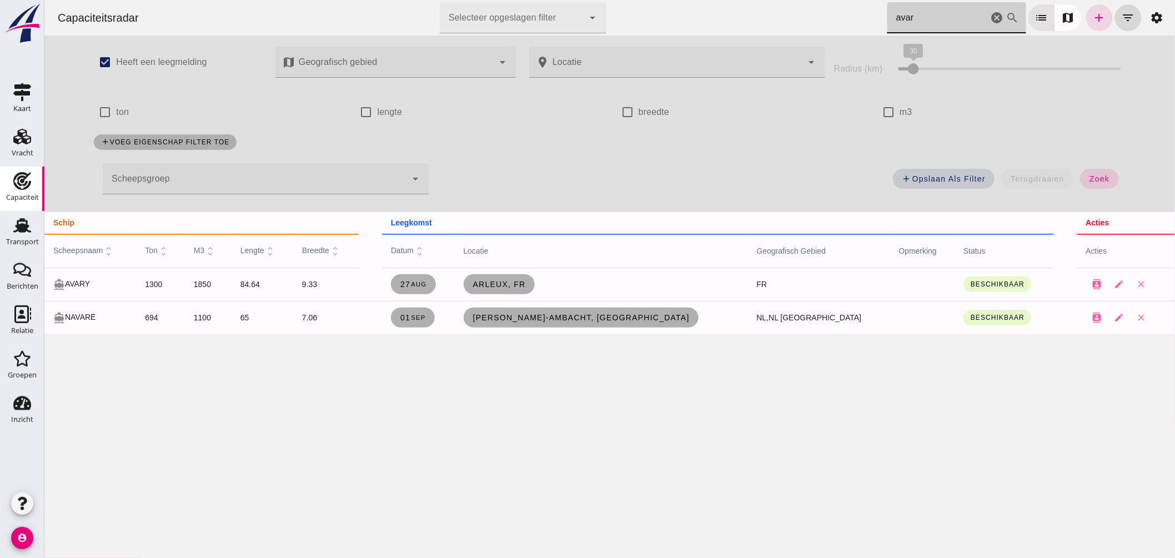
drag, startPoint x: 932, startPoint y: 19, endPoint x: 723, endPoint y: -2, distance: 210.3
click at [723, 0] on html "Capaciteitsradar Selecteer opgeslagen filter Selecteer opgeslagen filter cancel…" at bounding box center [609, 279] width 1130 height 558
click div "check_box_outline_blank lengte"
click at [1092, 19] on icon "add" at bounding box center [1098, 17] width 13 height 13
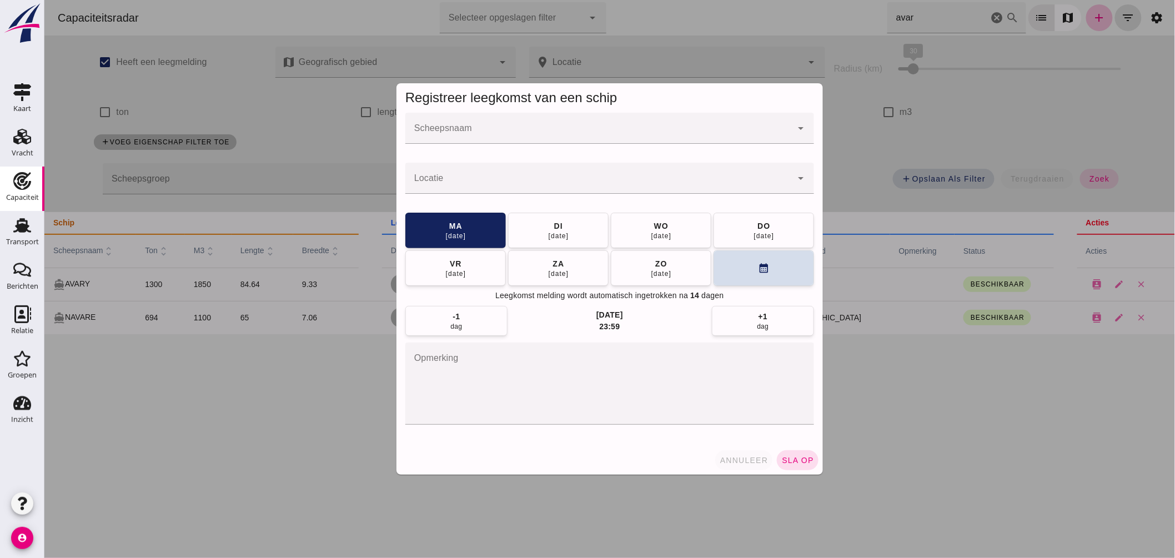
click span "annuleer"
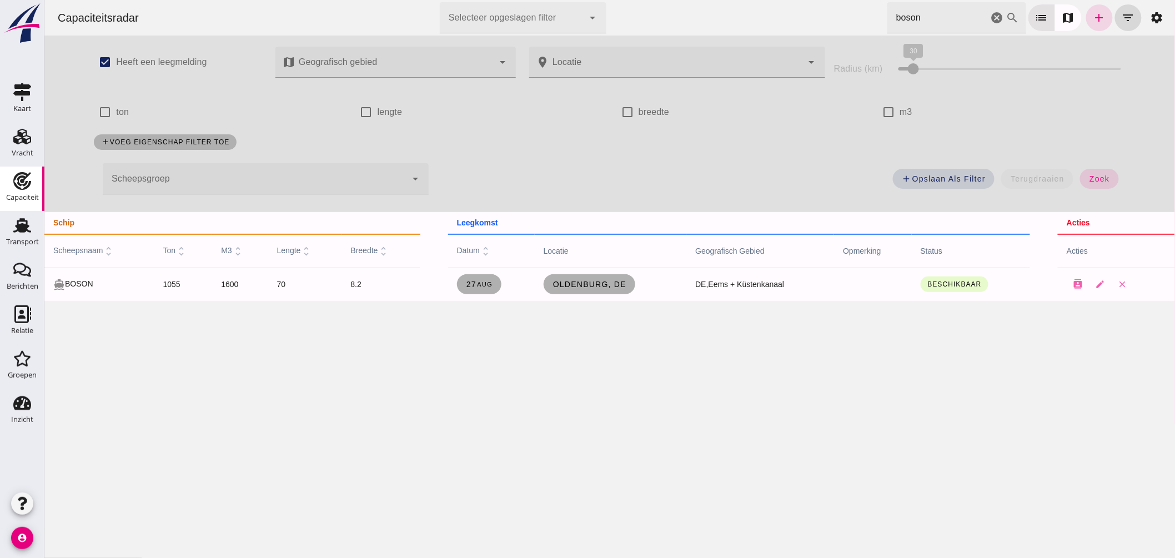
drag, startPoint x: 708, startPoint y: 23, endPoint x: 677, endPoint y: 21, distance: 31.2
click div "Capaciteitsradar Selecteer opgeslagen filter Selecteer opgeslagen filter cancel…"
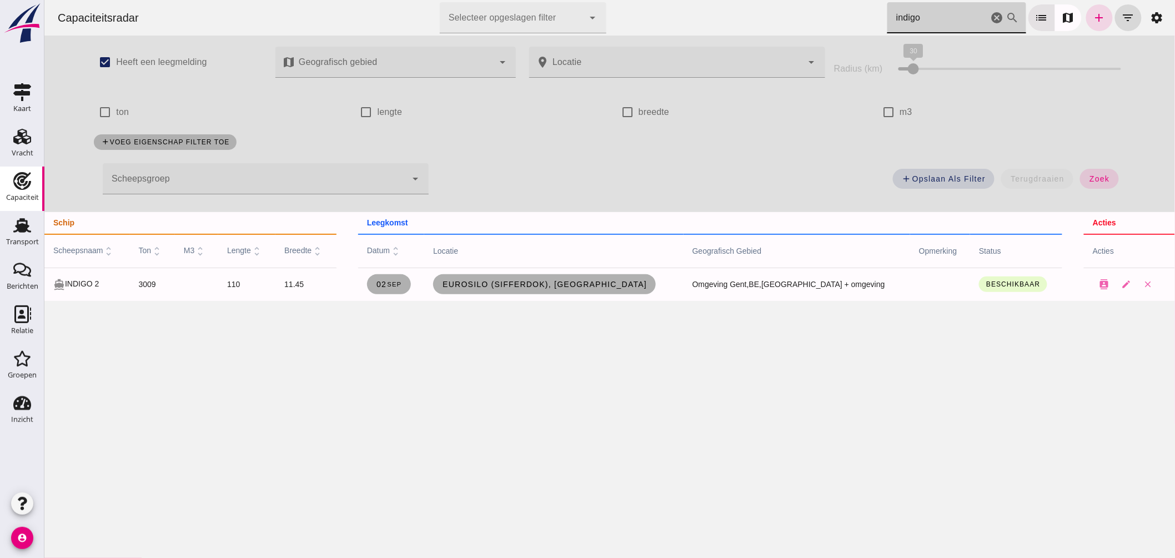
type input "indigo"
click icon "cancel"
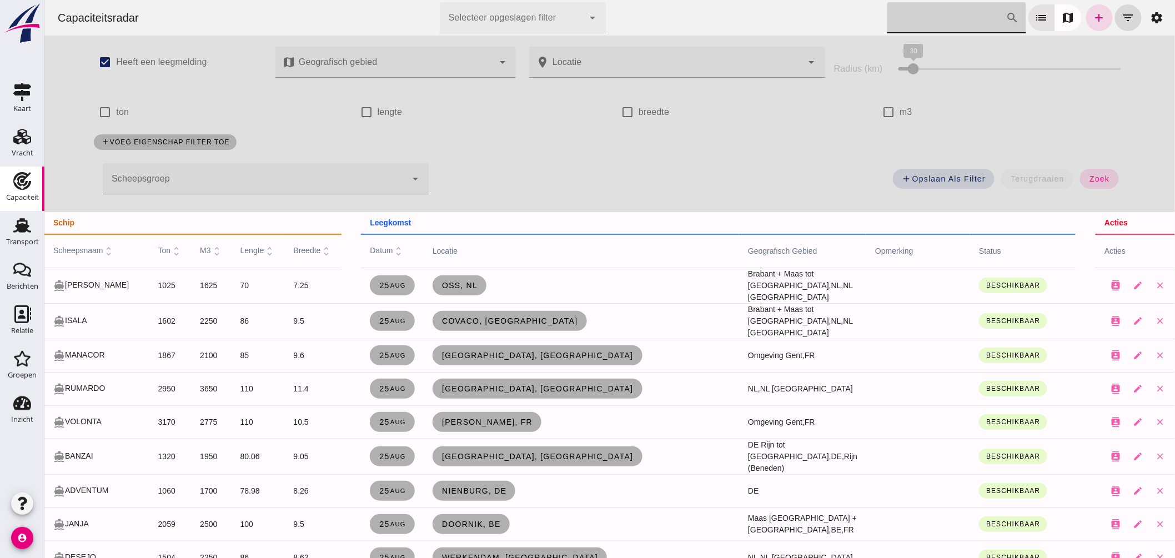
click input "Zoek op scheepsnaam"
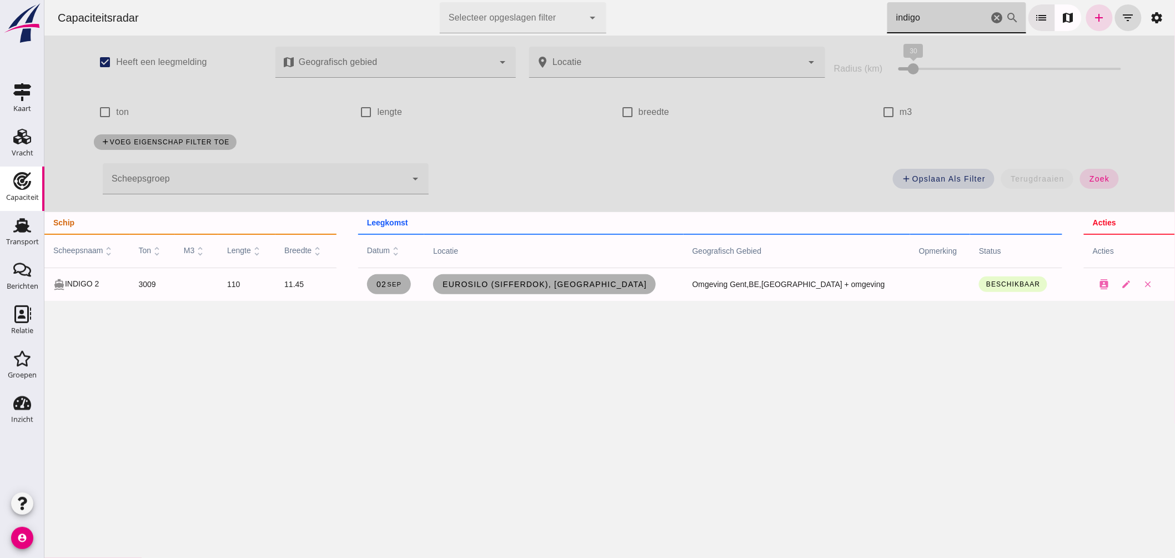
drag, startPoint x: 900, startPoint y: 22, endPoint x: 692, endPoint y: -3, distance: 209.7
click at [692, 0] on html "Capaciteitsradar Selecteer opgeslagen filter Selecteer opgeslagen filter cancel…" at bounding box center [609, 279] width 1130 height 558
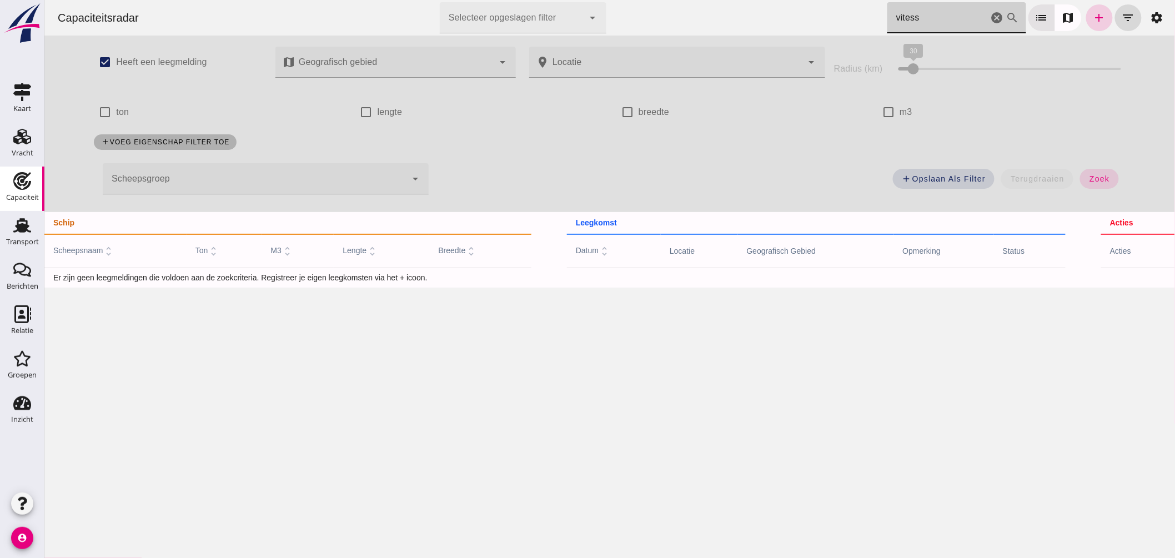
type input "vitess"
click at [1095, 17] on icon "add" at bounding box center [1098, 17] width 13 height 13
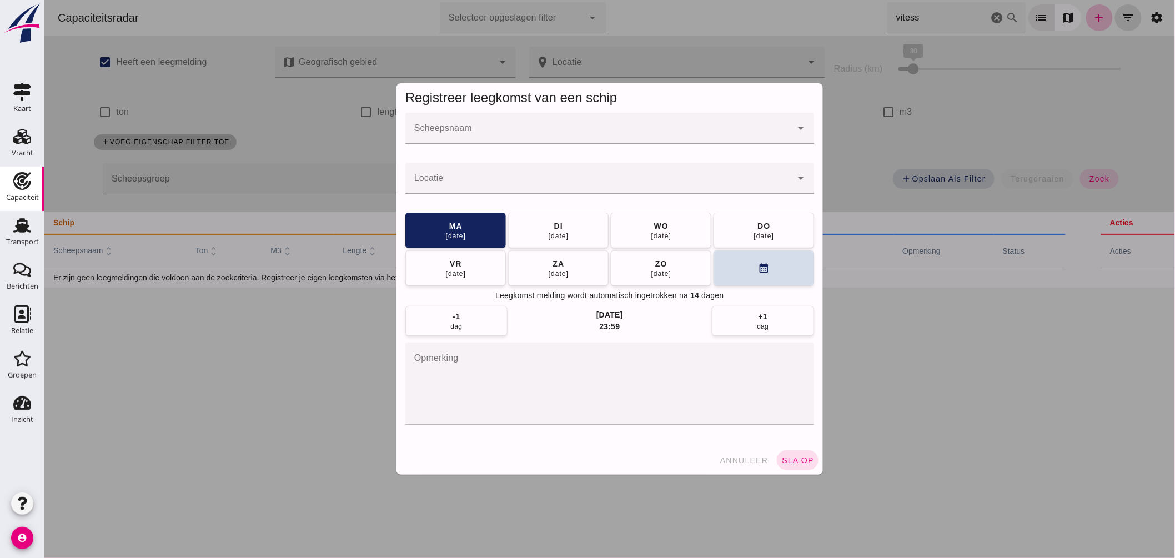
click input "Scheepsnaam"
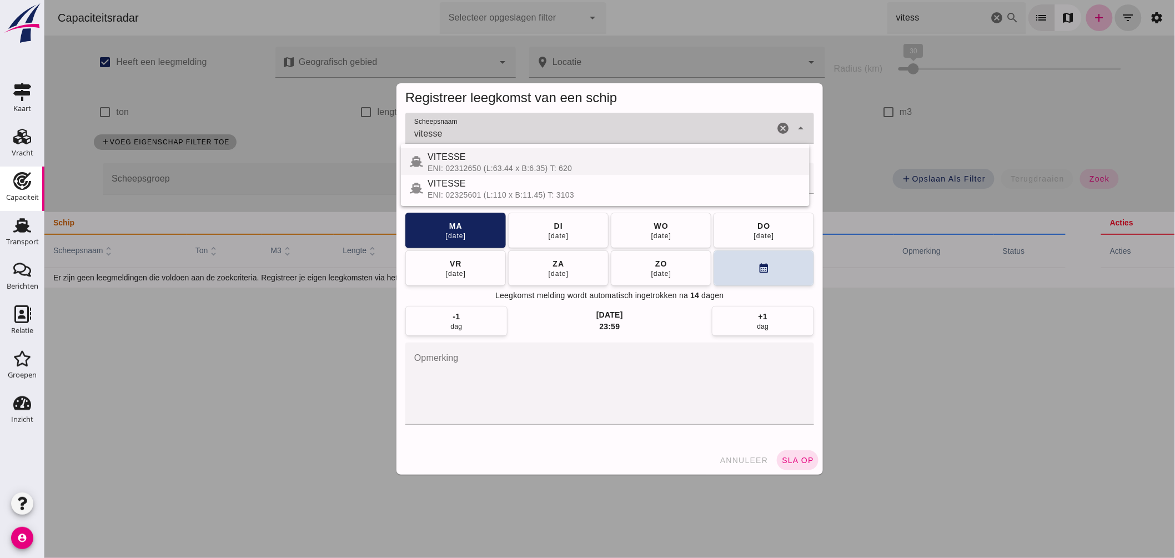
click at [520, 167] on div "ENI: 02312650 (L:63.44 x B:6.35) T: 620" at bounding box center [613, 168] width 373 height 9
type input "VITESSE"
click input "Locatie"
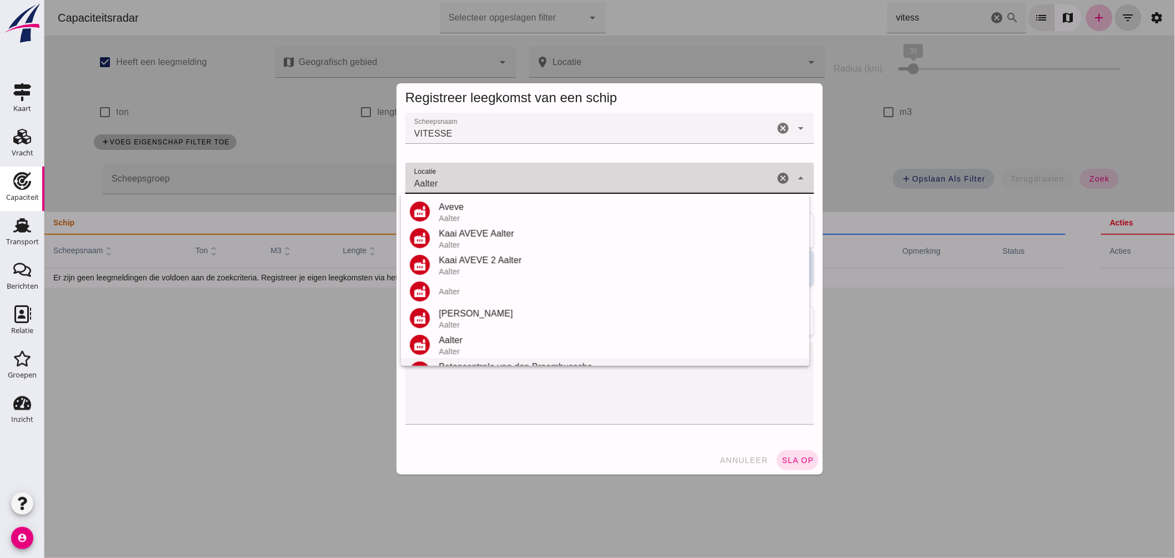
scroll to position [50, 0]
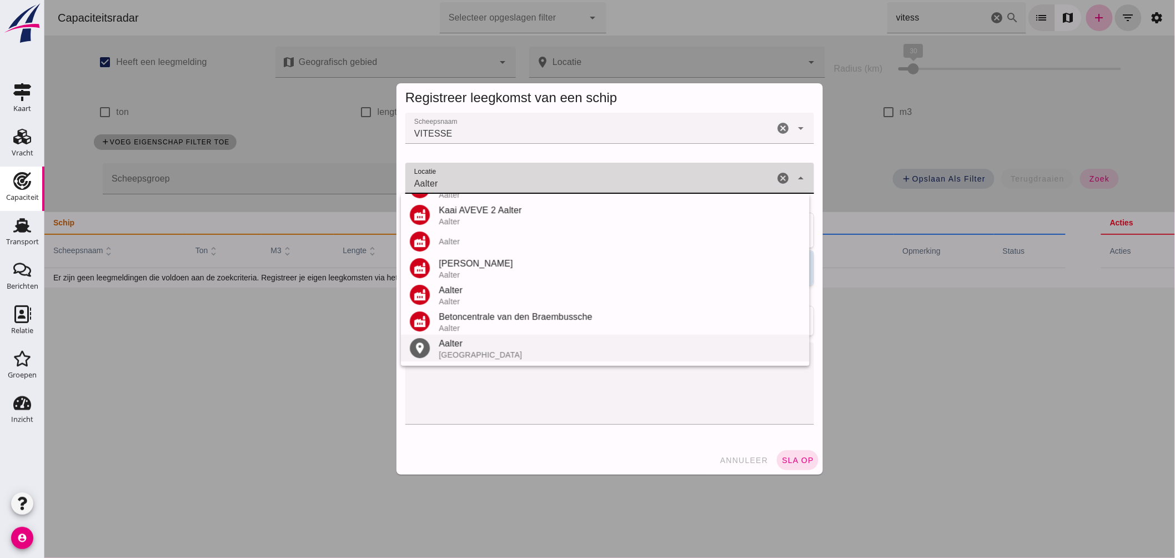
click at [484, 343] on div "Aalter" at bounding box center [619, 343] width 362 height 13
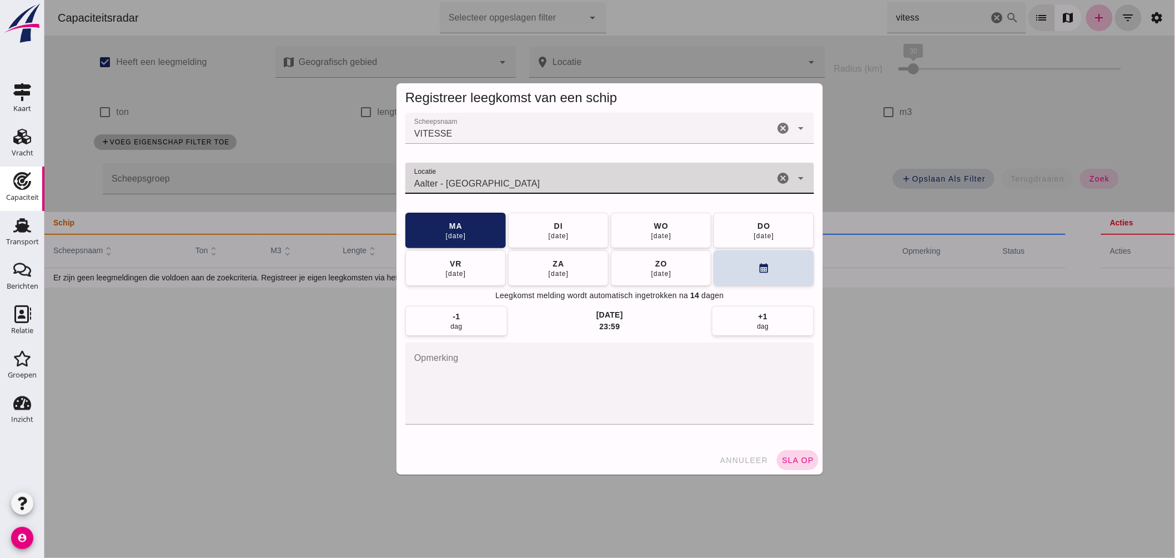
type input "Aalter - Oost-Vlaanderen"
click button "sla op"
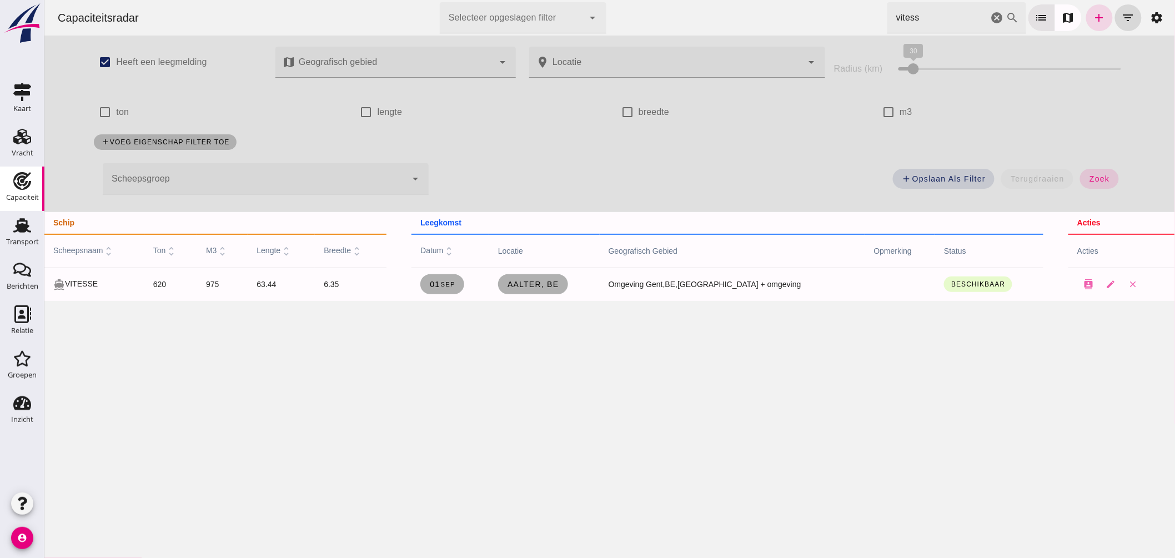
click at [550, 0] on html "Capaciteitsradar Selecteer opgeslagen filter Selecteer opgeslagen filter cancel…" at bounding box center [609, 279] width 1130 height 558
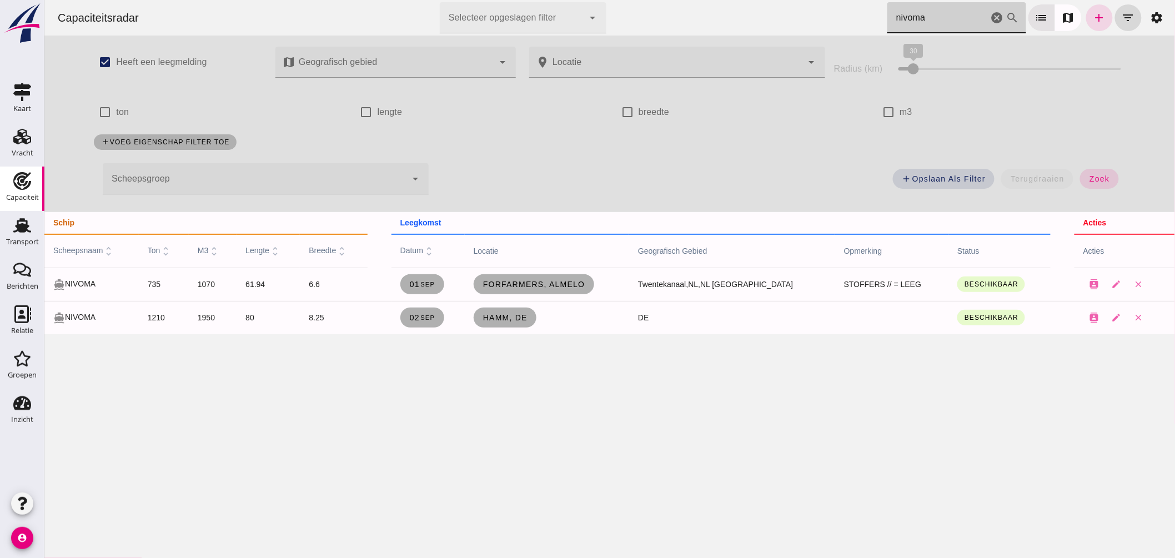
drag, startPoint x: 712, startPoint y: 3, endPoint x: 630, endPoint y: -3, distance: 82.9
click at [630, 0] on html "Capaciteitsradar Selecteer opgeslagen filter Selecteer opgeslagen filter cancel…" at bounding box center [609, 279] width 1130 height 558
type input "a"
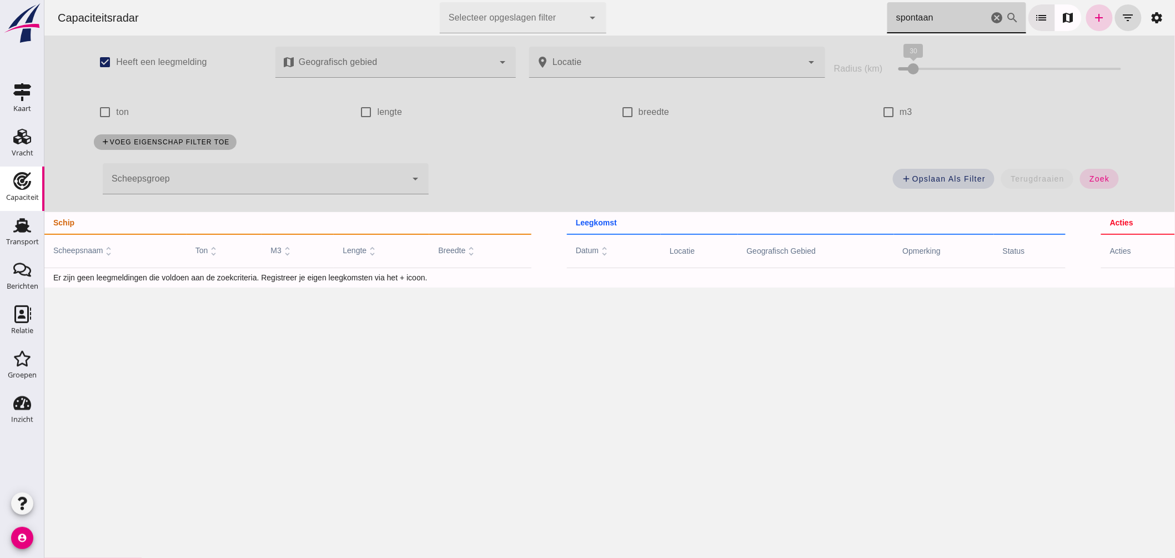
type input "spontaan"
click link "add"
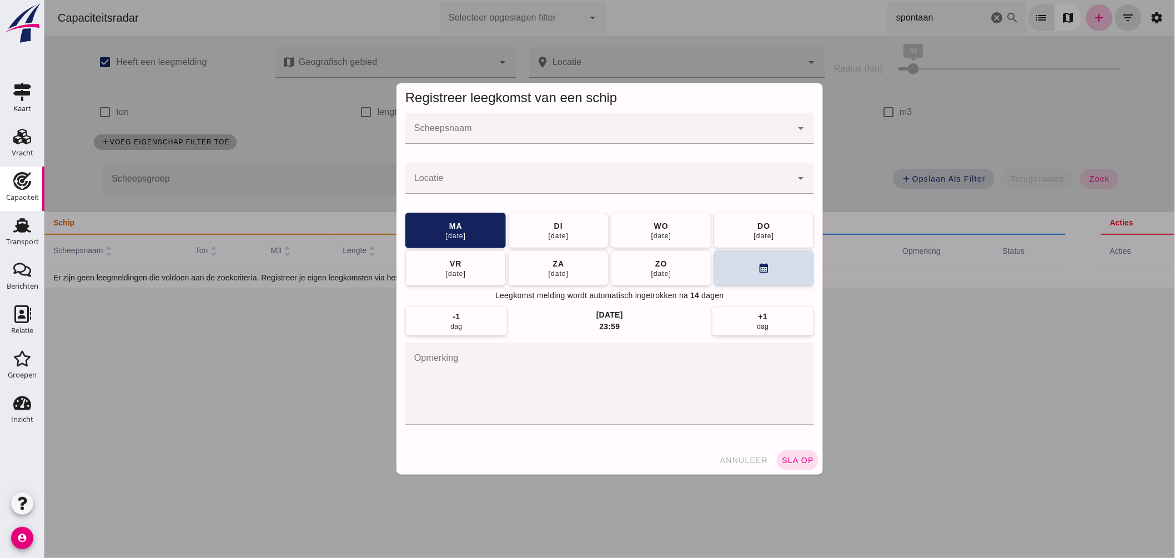
click input "Scheepsnaam"
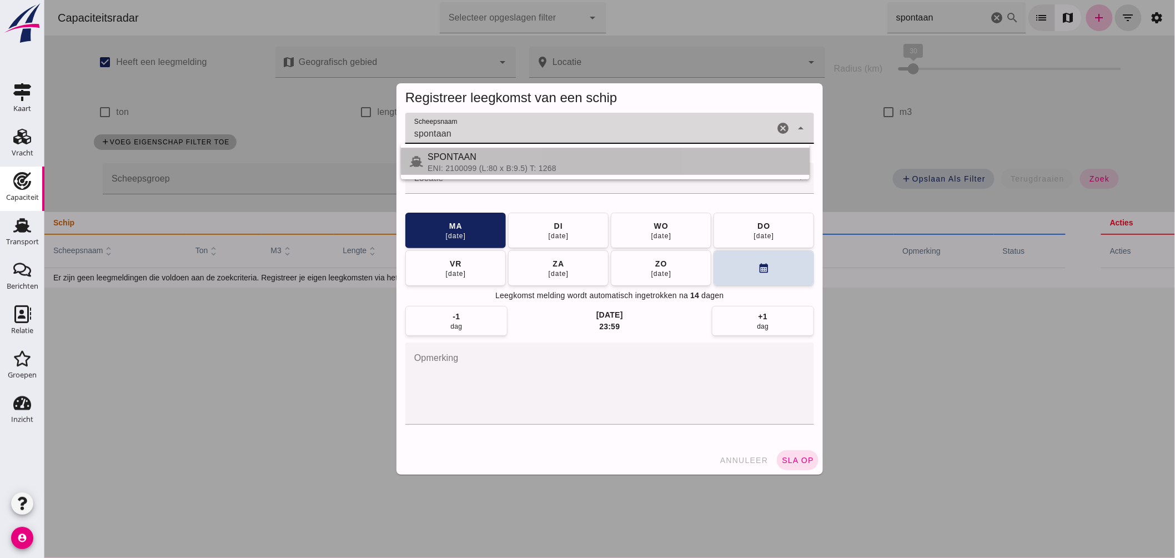
click at [493, 164] on div "ENI: 2100099 (L:80 x B:9.5) T: 1268" at bounding box center [613, 168] width 373 height 9
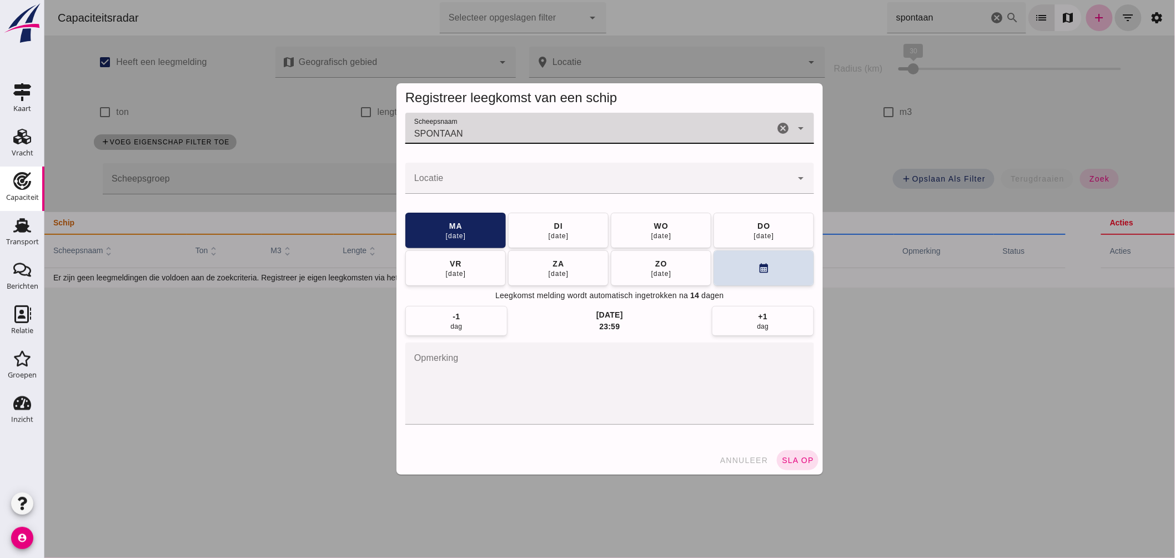
type input "SPONTAAN"
click input "Locatie"
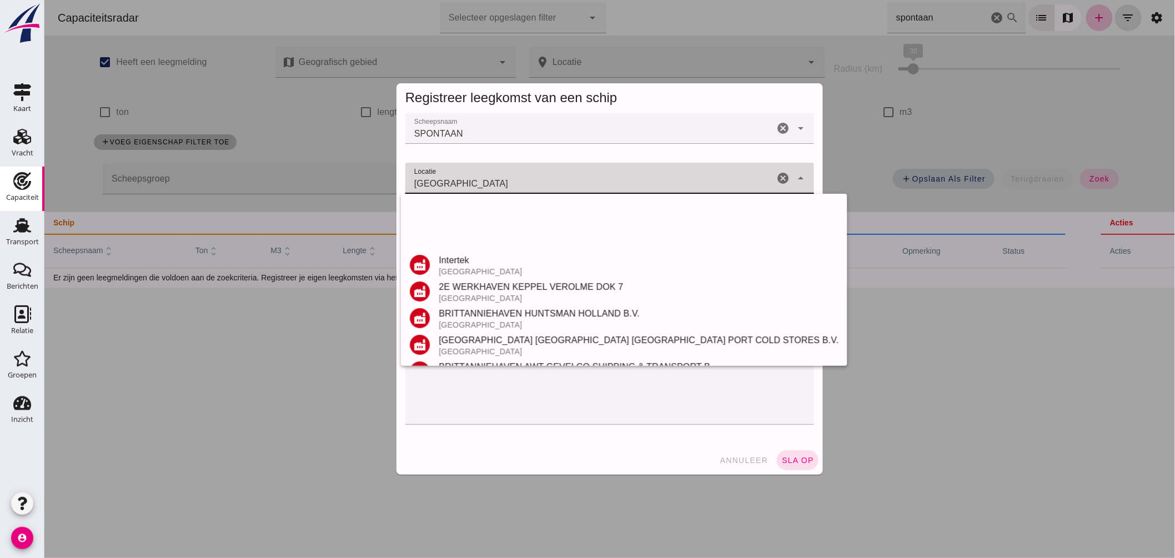
scroll to position [185, 0]
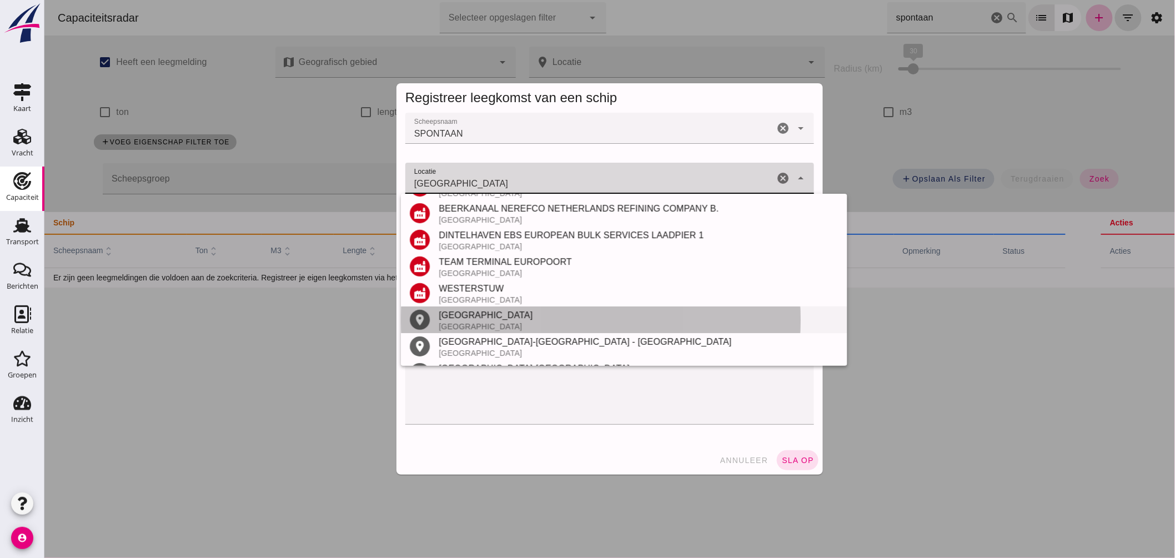
click at [464, 312] on div "Rotterdam" at bounding box center [638, 315] width 400 height 13
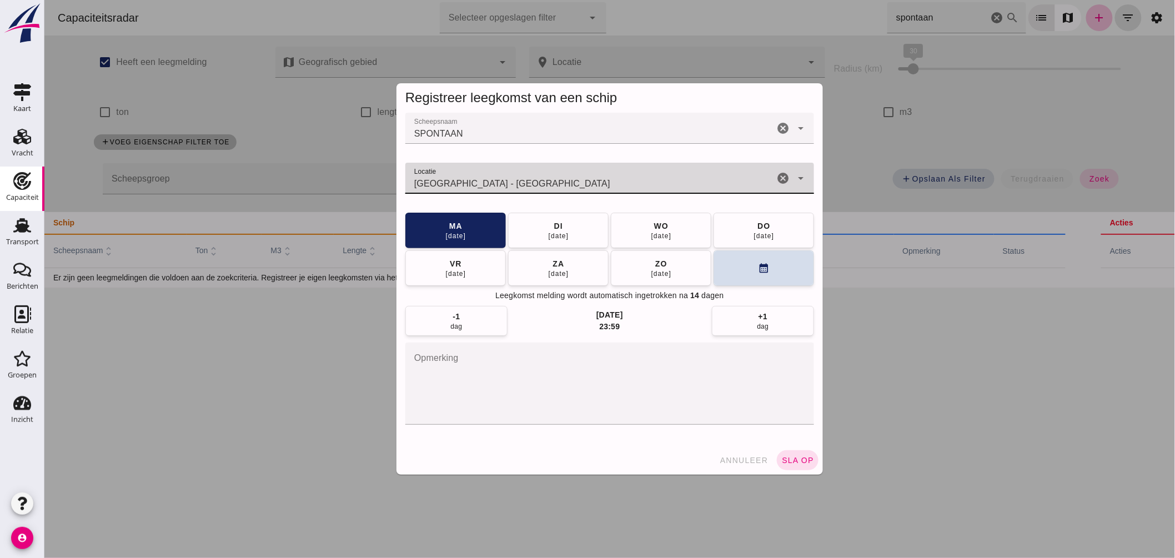
type input "Rotterdam - Zuid-Holland"
click textarea "opmerking"
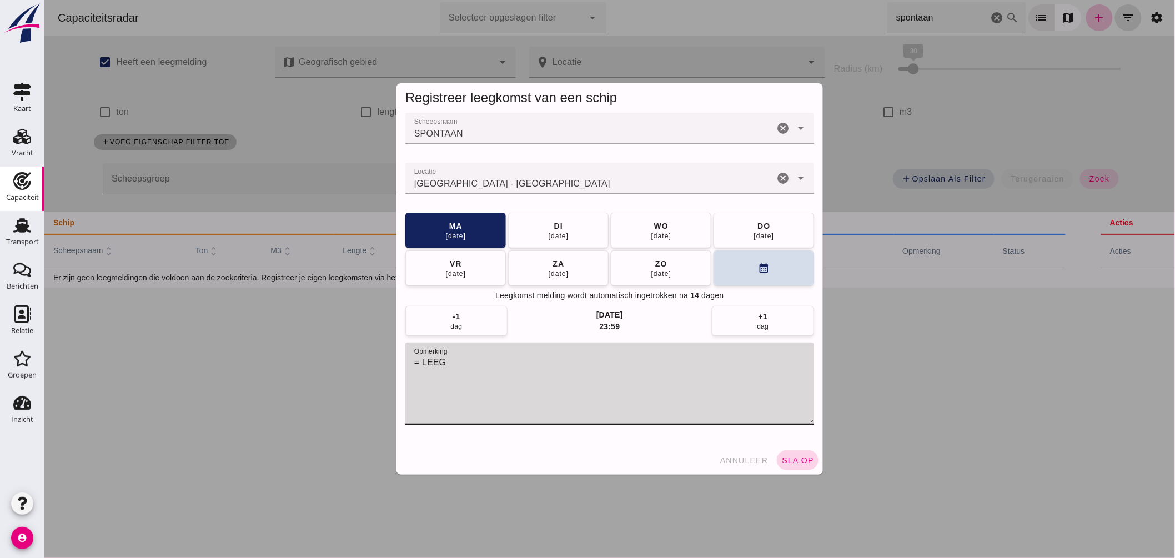
type textarea "= LEEG"
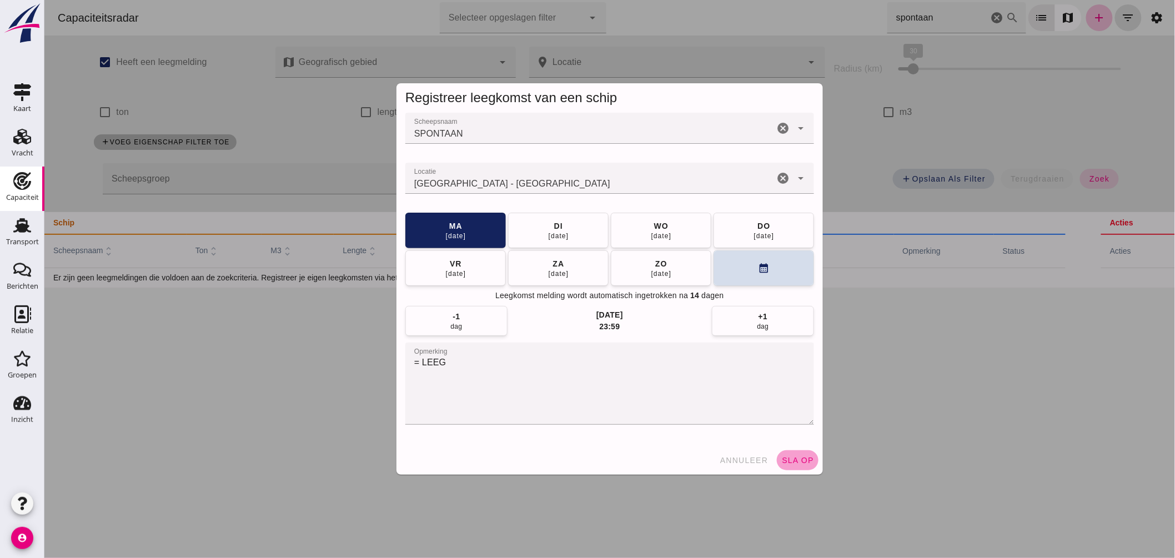
click span "sla op"
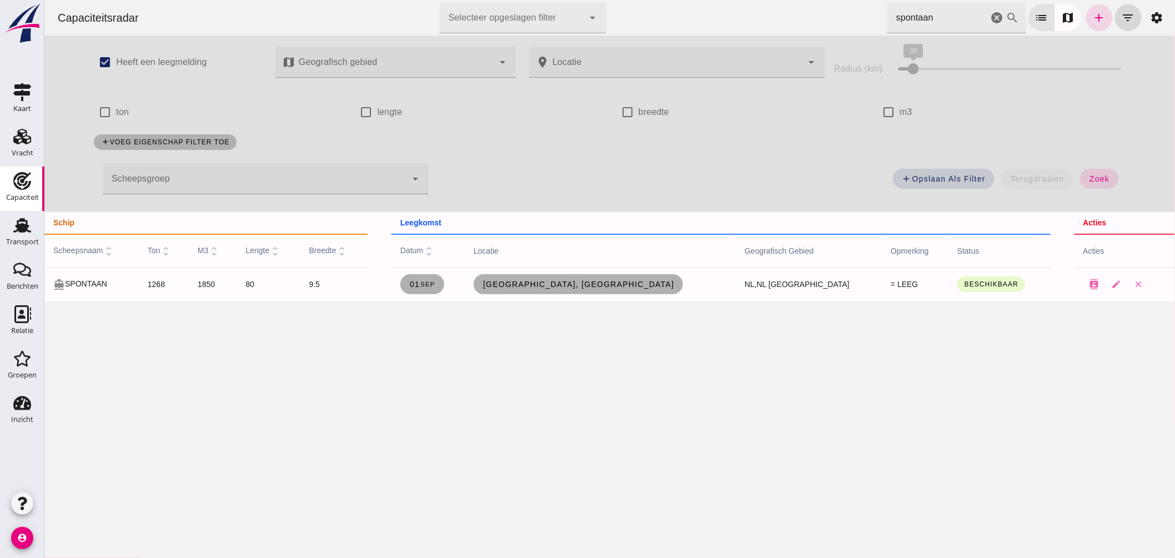
drag, startPoint x: 984, startPoint y: 15, endPoint x: 1151, endPoint y: 78, distance: 178.7
click icon "cancel"
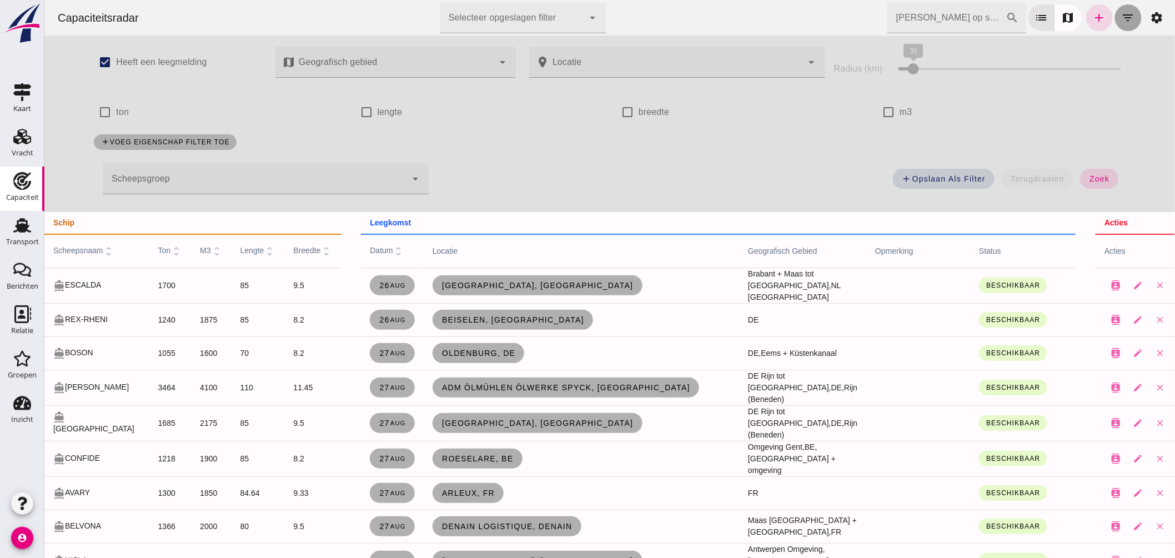
click at [1121, 23] on icon "filter_list" at bounding box center [1127, 17] width 13 height 13
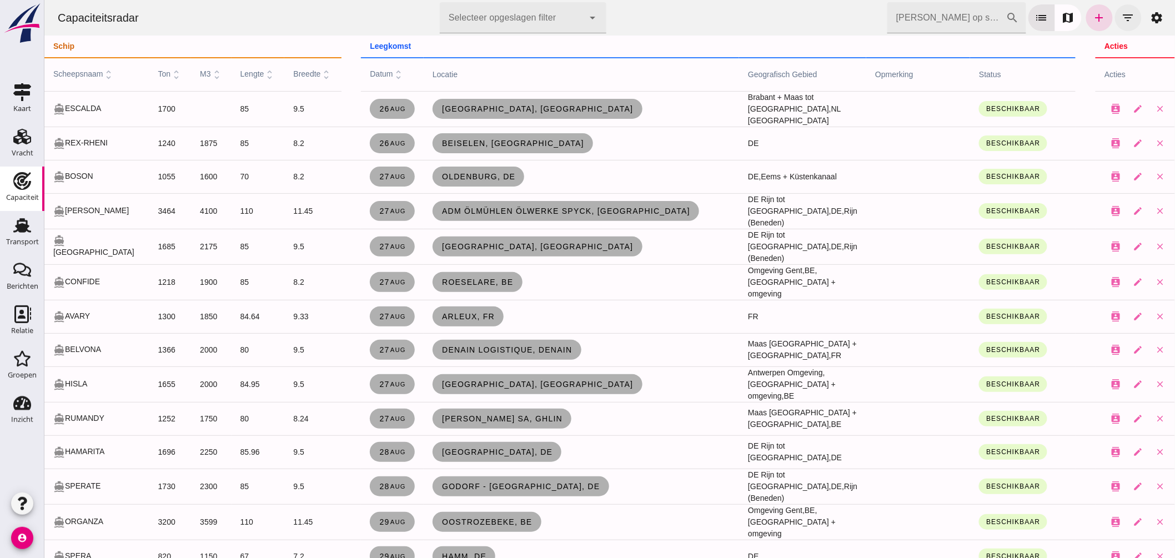
click at [1121, 17] on icon "filter_list" at bounding box center [1127, 17] width 13 height 13
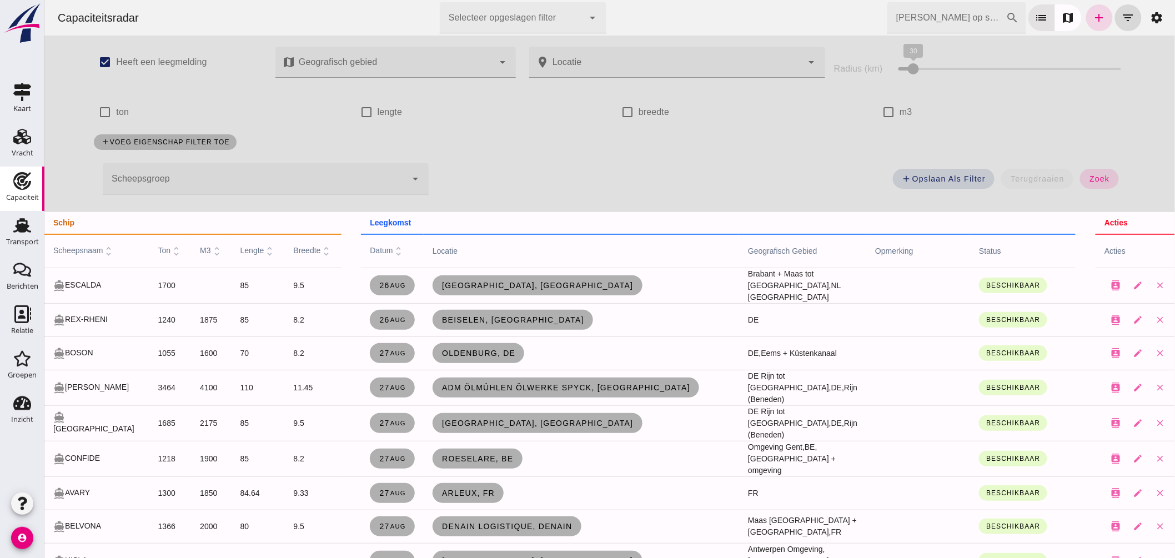
click div
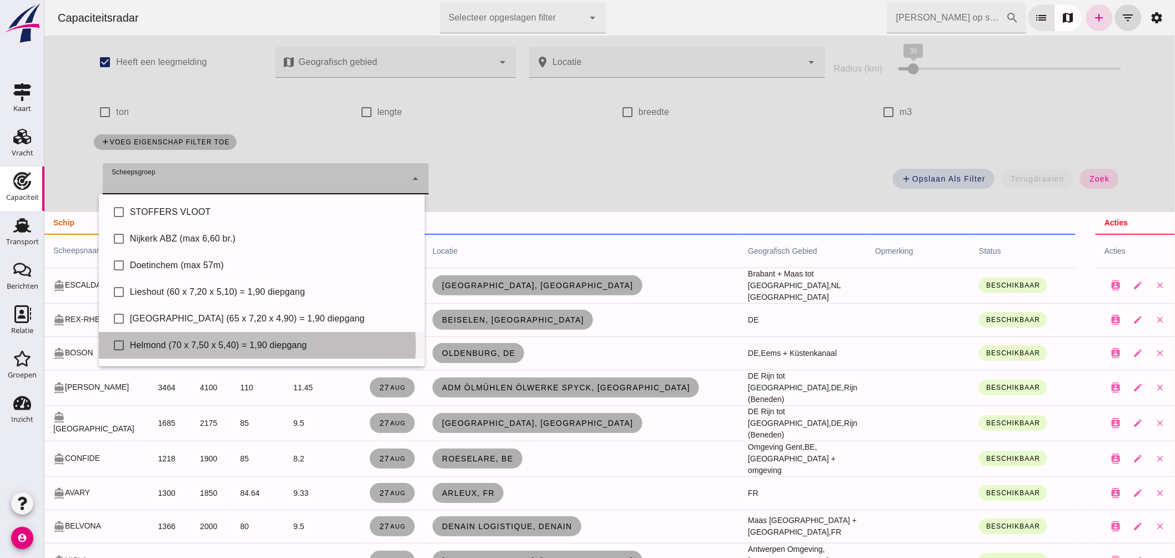
click at [209, 344] on div "Helmond (70 x 7,50 x 5,40) = 1,90 diepgang" at bounding box center [272, 345] width 286 height 13
type input "Helmond (70 x 7,50 x 5,40) = 1,90 diepgang"
checkbox input "true"
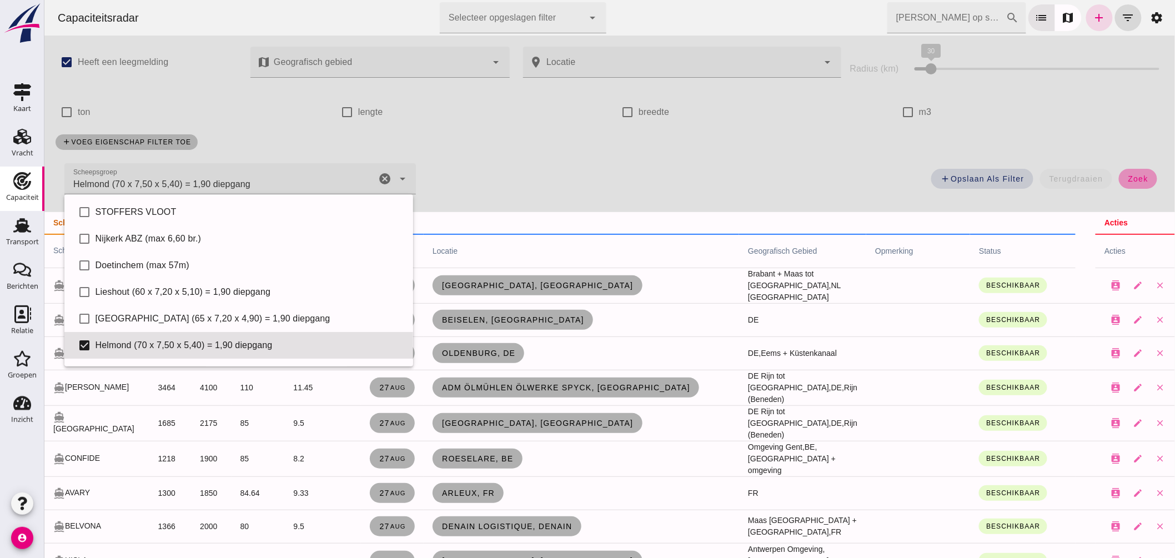
click button "zoek"
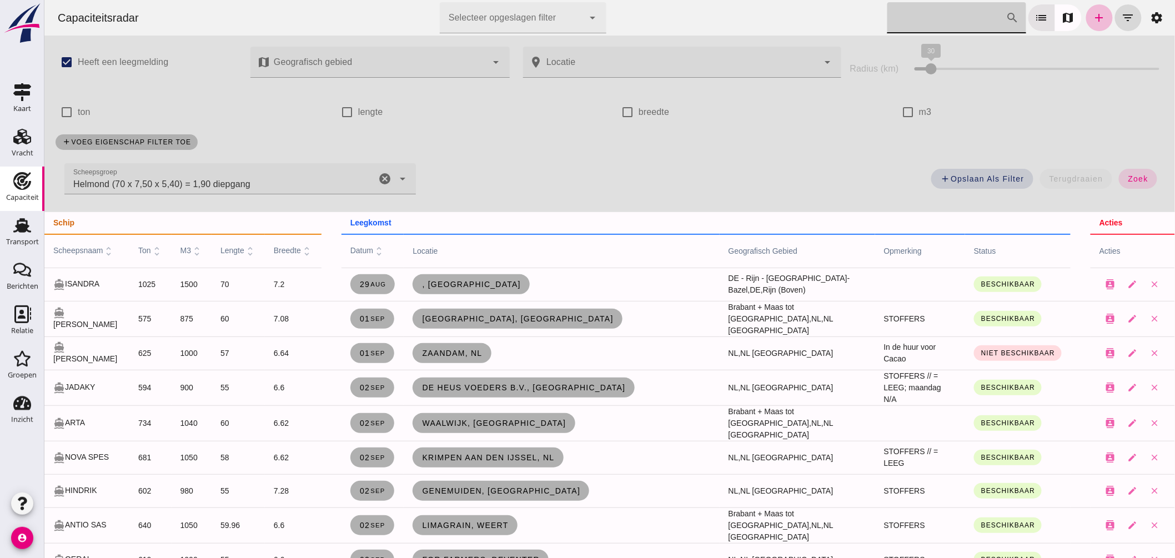
click input "Zoek op scheepsnaam"
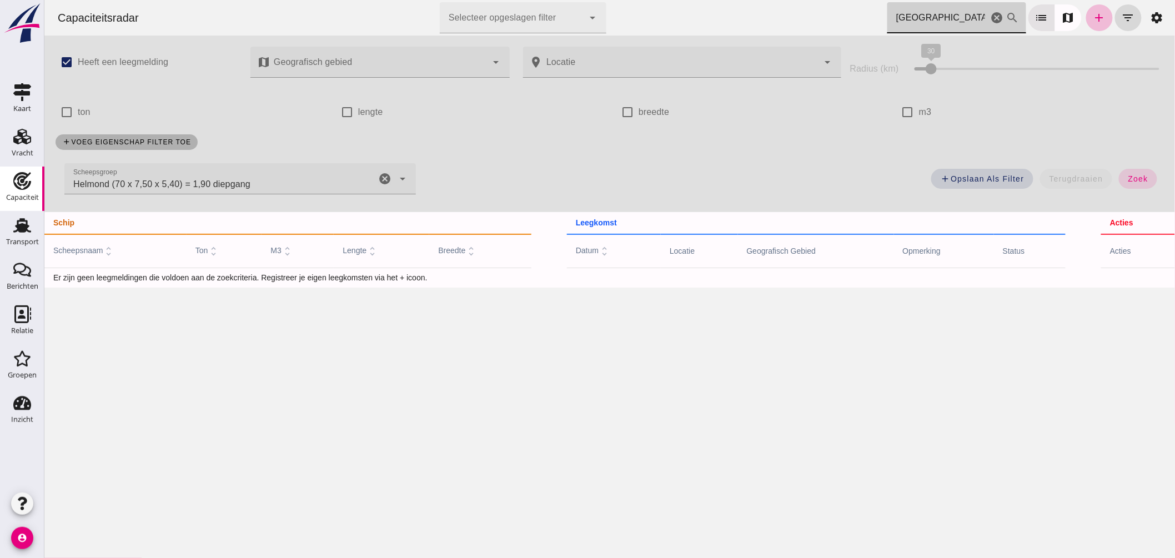
click icon "cancel"
type input "miami"
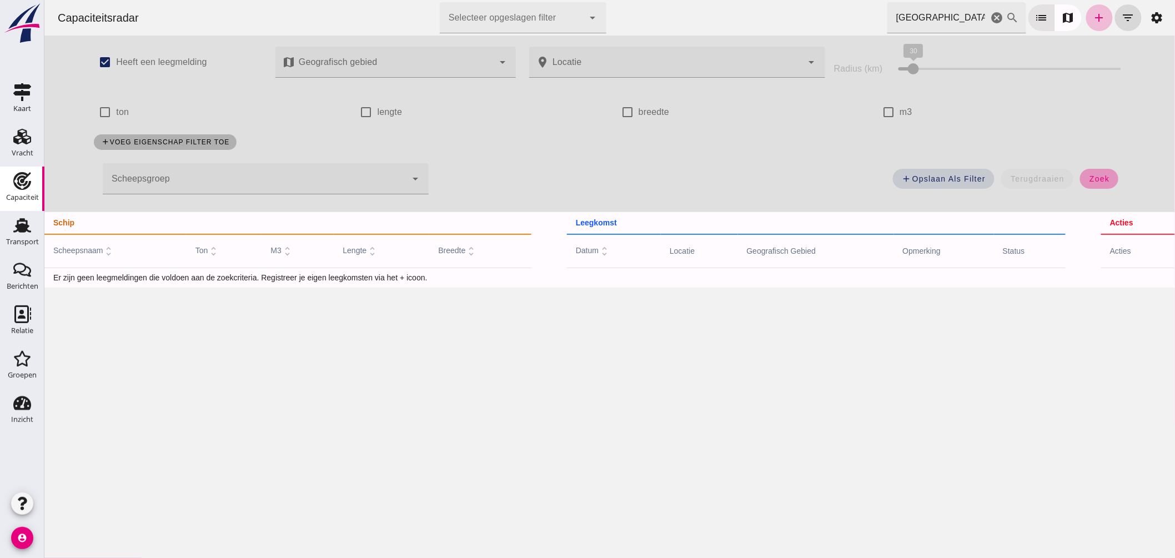
drag, startPoint x: 1082, startPoint y: 184, endPoint x: 606, endPoint y: 217, distance: 477.5
click button "zoek"
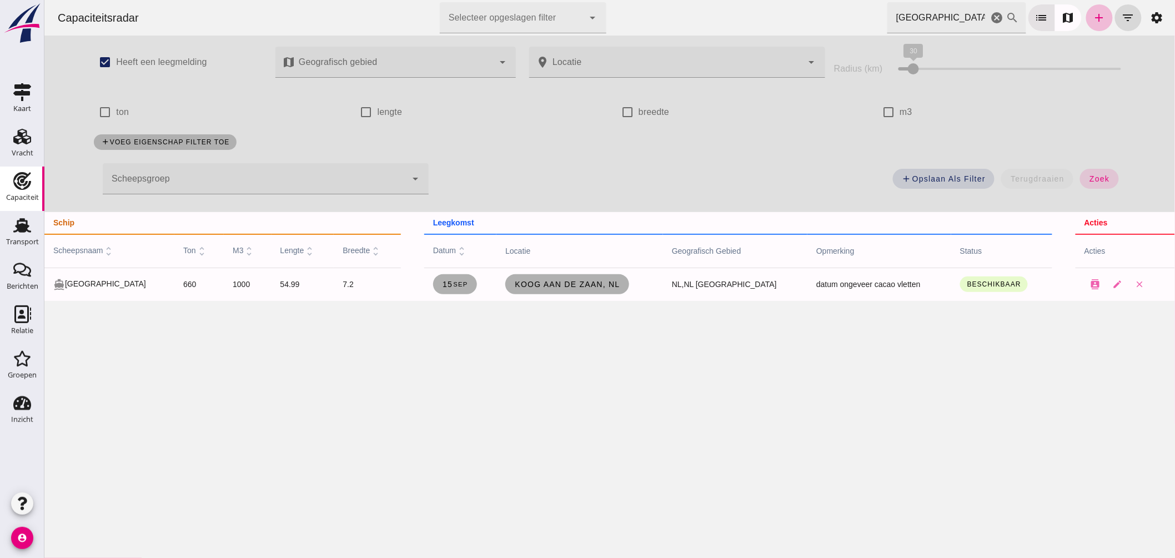
drag, startPoint x: 988, startPoint y: 17, endPoint x: 781, endPoint y: 194, distance: 272.5
click icon "cancel"
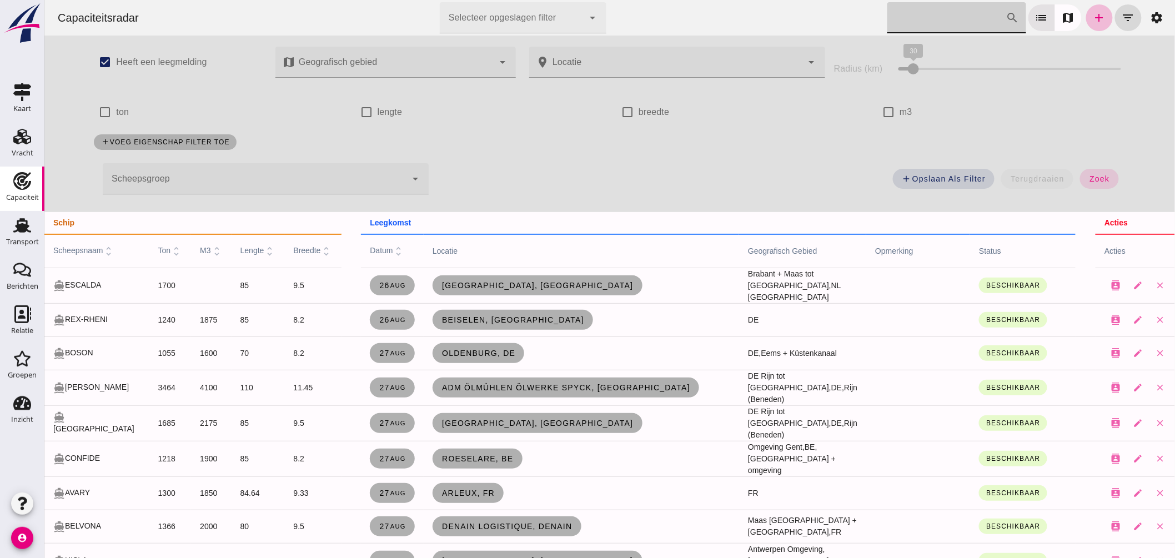
click div
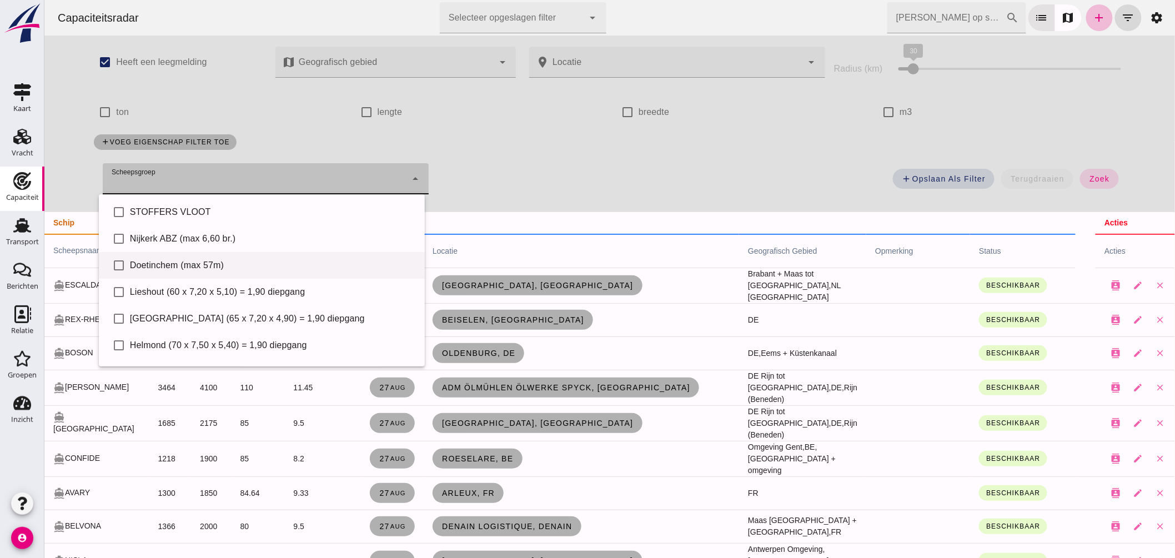
click at [196, 265] on div "Doetinchem (max 57m)" at bounding box center [272, 265] width 286 height 13
type input "Doetinchem (max 57m)"
checkbox input "true"
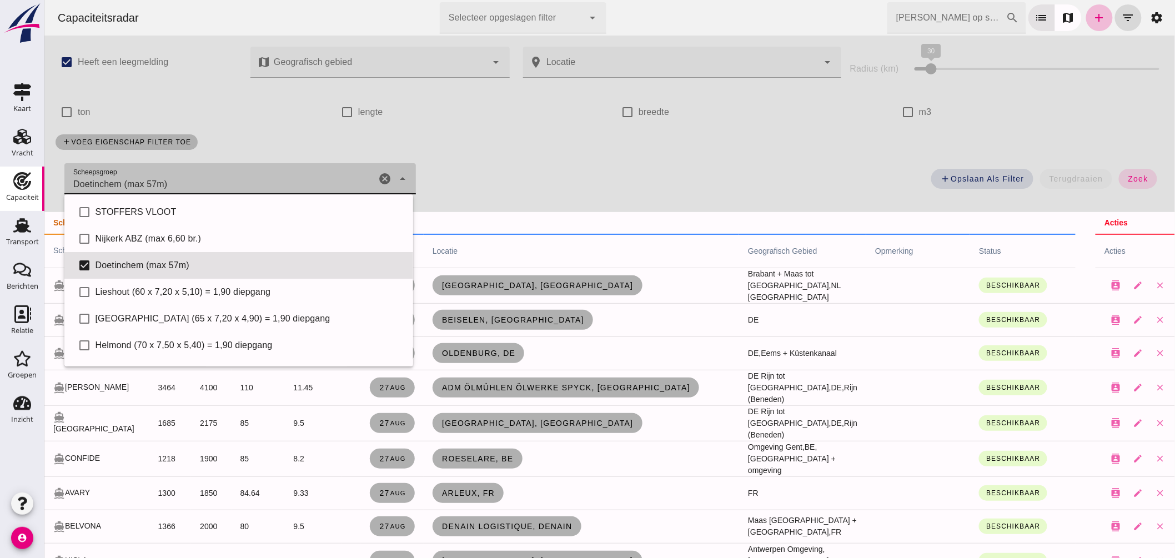
drag, startPoint x: 1139, startPoint y: 175, endPoint x: 440, endPoint y: 192, distance: 699.1
click button "zoek"
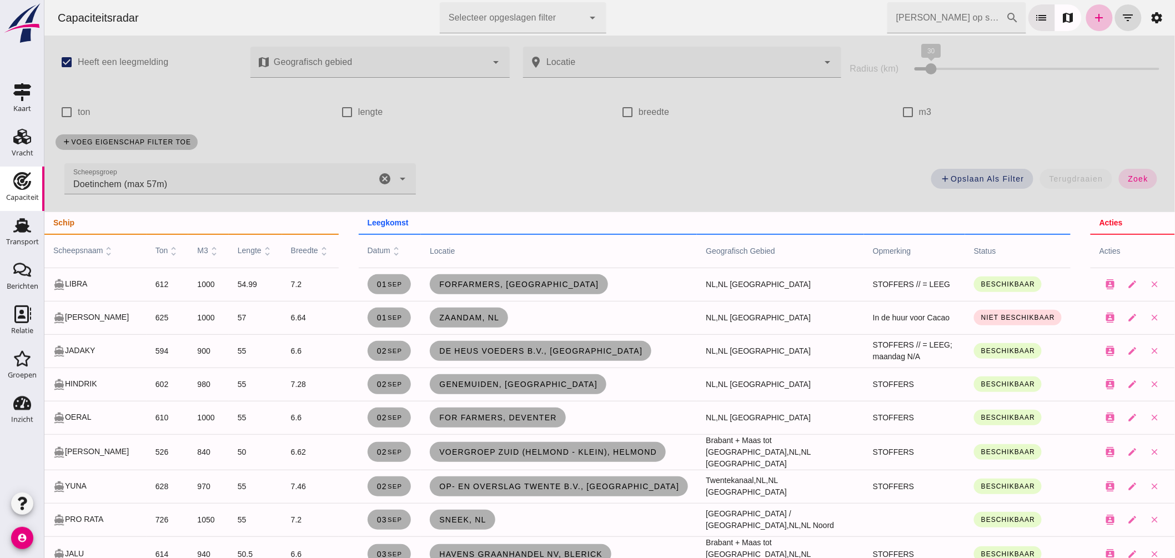
click icon "cancel"
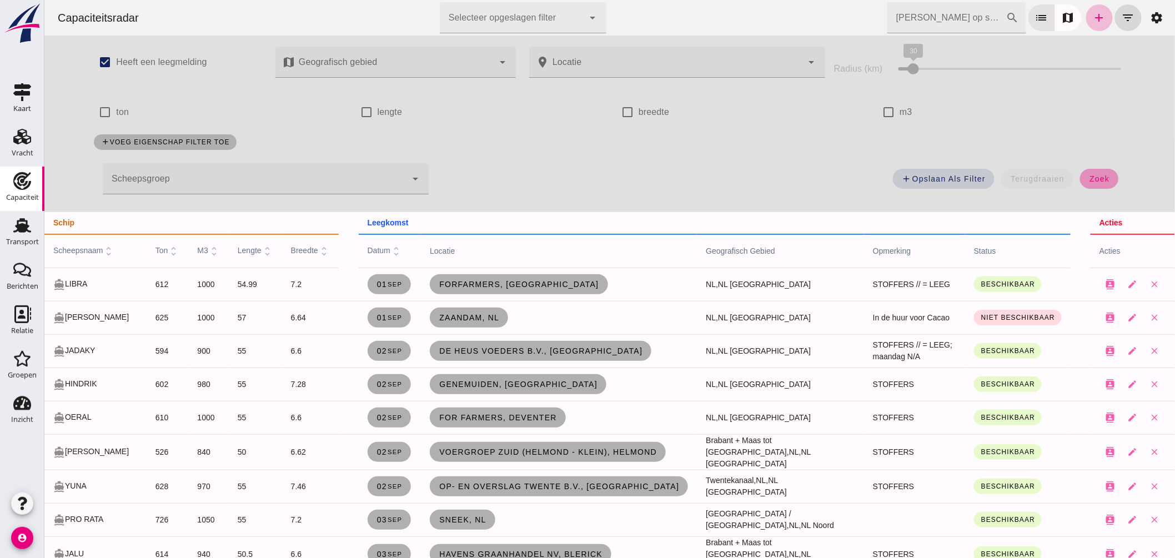
click button "zoek"
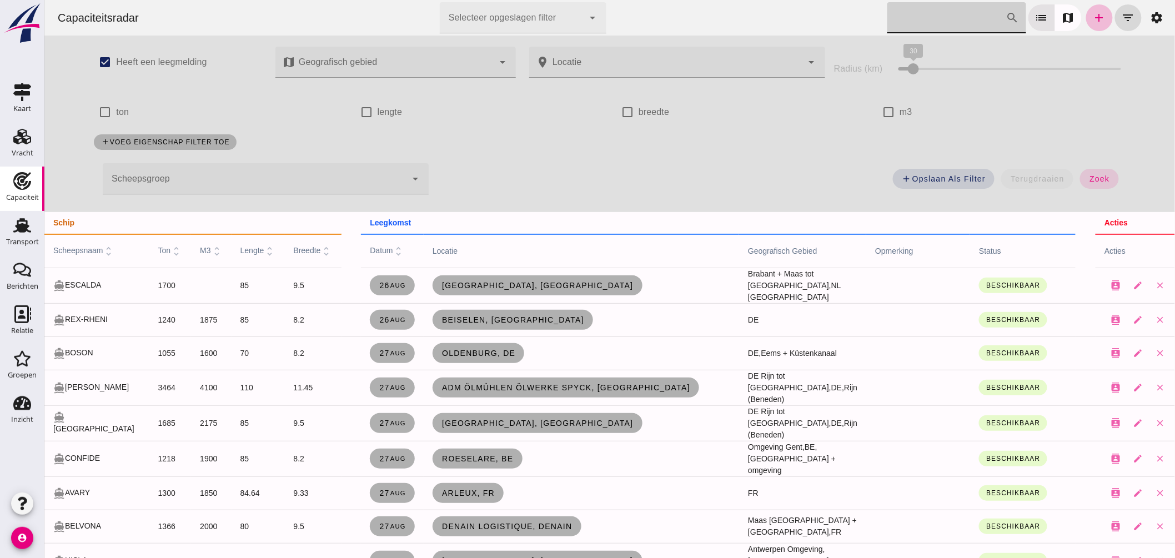
click input "Zoek op scheepsnaam"
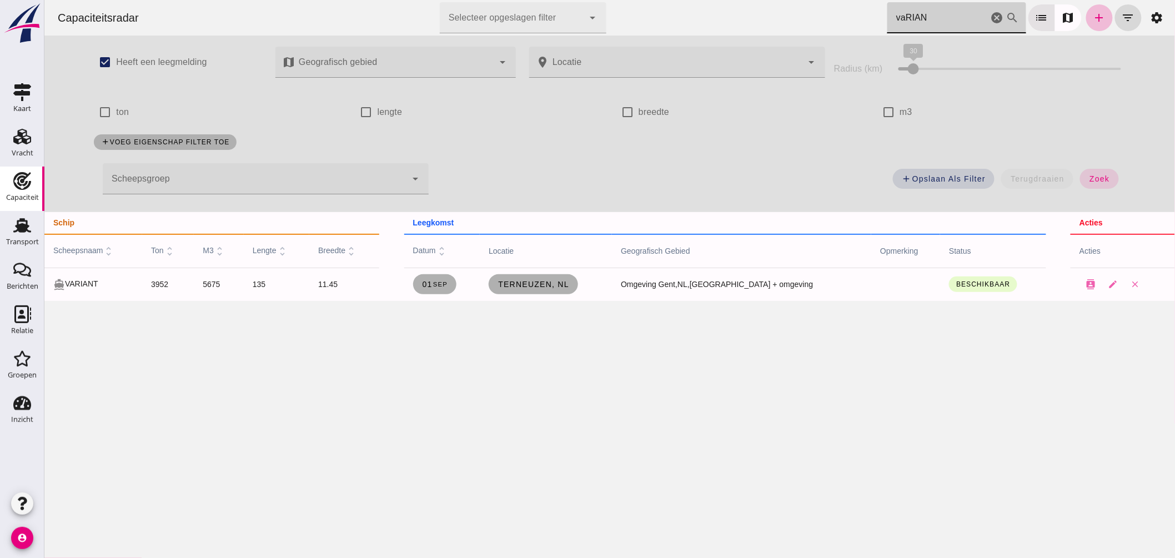
drag, startPoint x: 930, startPoint y: 17, endPoint x: 615, endPoint y: 17, distance: 315.9
click div "Capaciteitsradar Selecteer opgeslagen filter Selecteer opgeslagen filter cancel…"
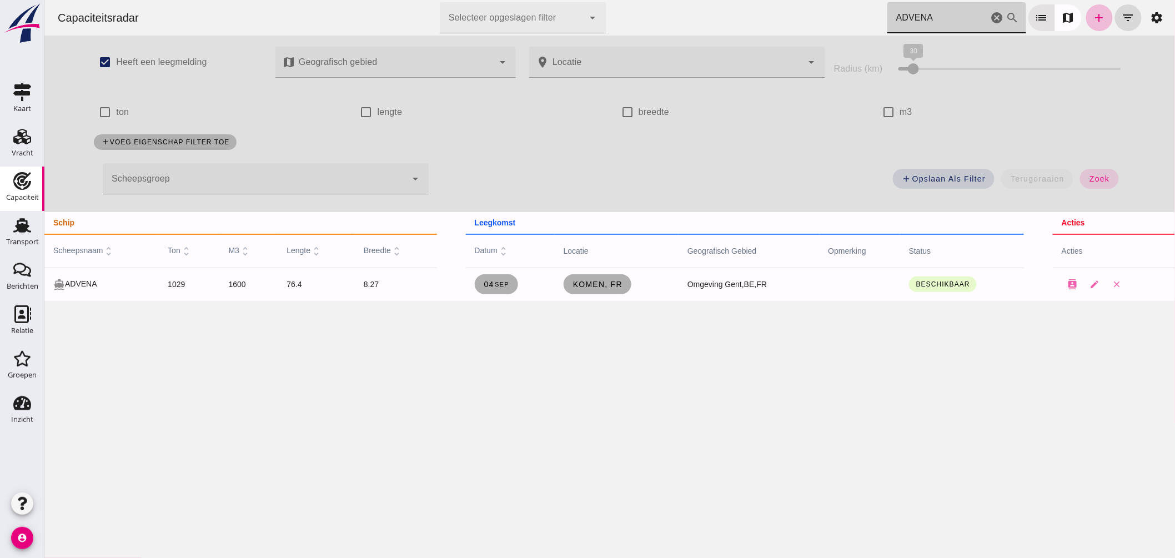
click input "ADVENA"
drag, startPoint x: 915, startPoint y: 20, endPoint x: 806, endPoint y: 17, distance: 109.4
click div "Capaciteitsradar Selecteer opgeslagen filter Selecteer opgeslagen filter cancel…"
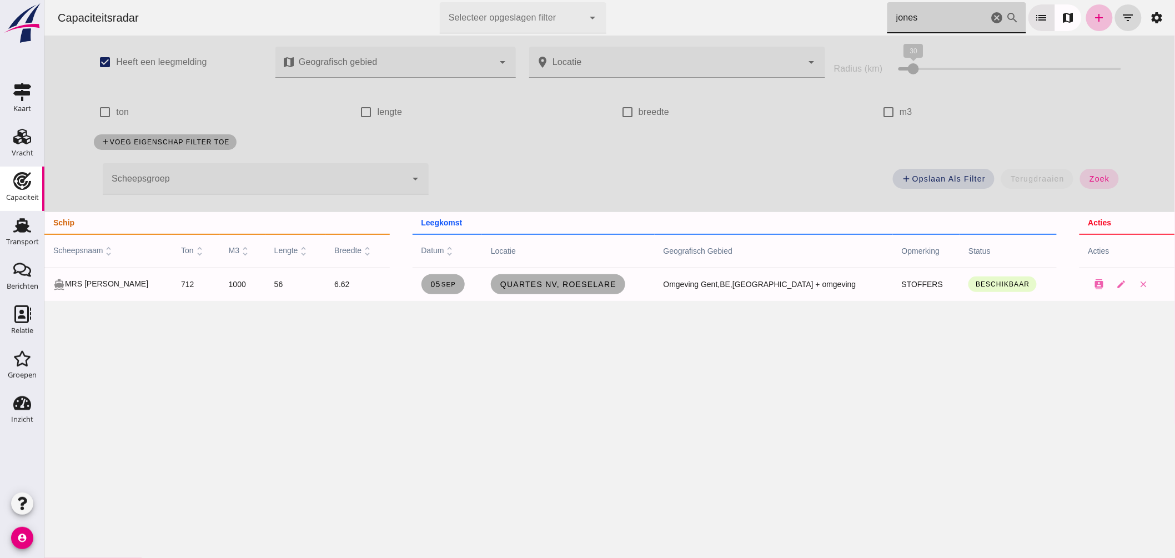
drag, startPoint x: 917, startPoint y: 17, endPoint x: 738, endPoint y: 6, distance: 179.1
click div "Capaciteitsradar Selecteer opgeslagen filter Selecteer opgeslagen filter cancel…"
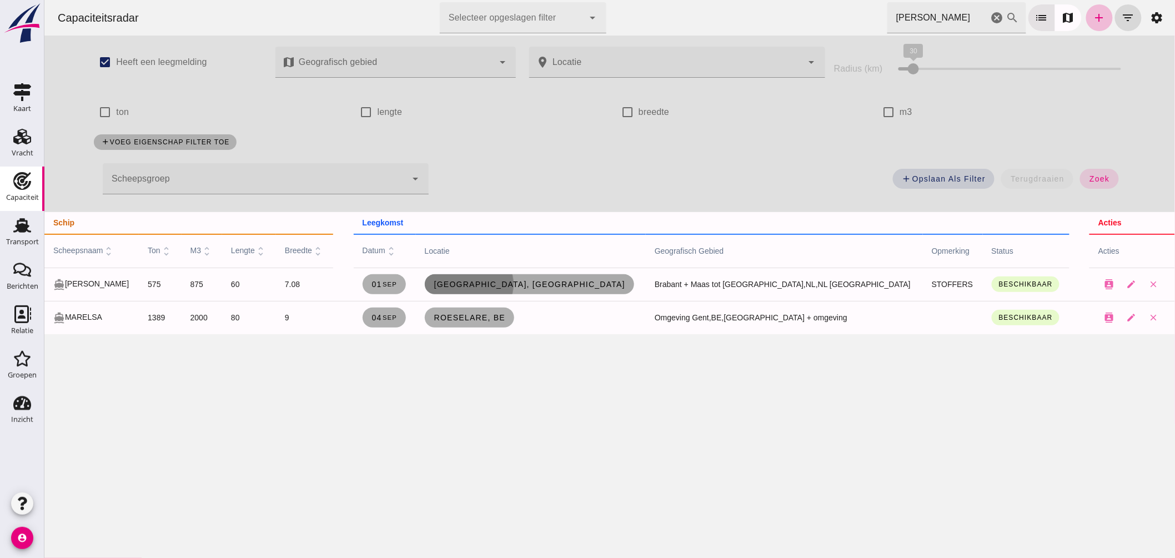
click span "Eindhoven, nl"
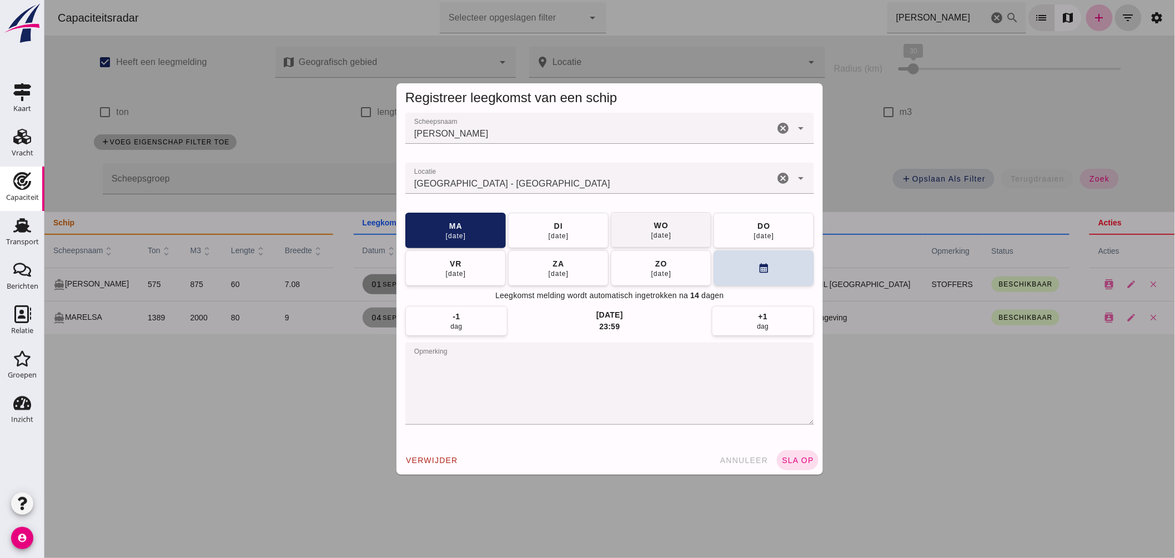
click div "wo"
click span "sla op"
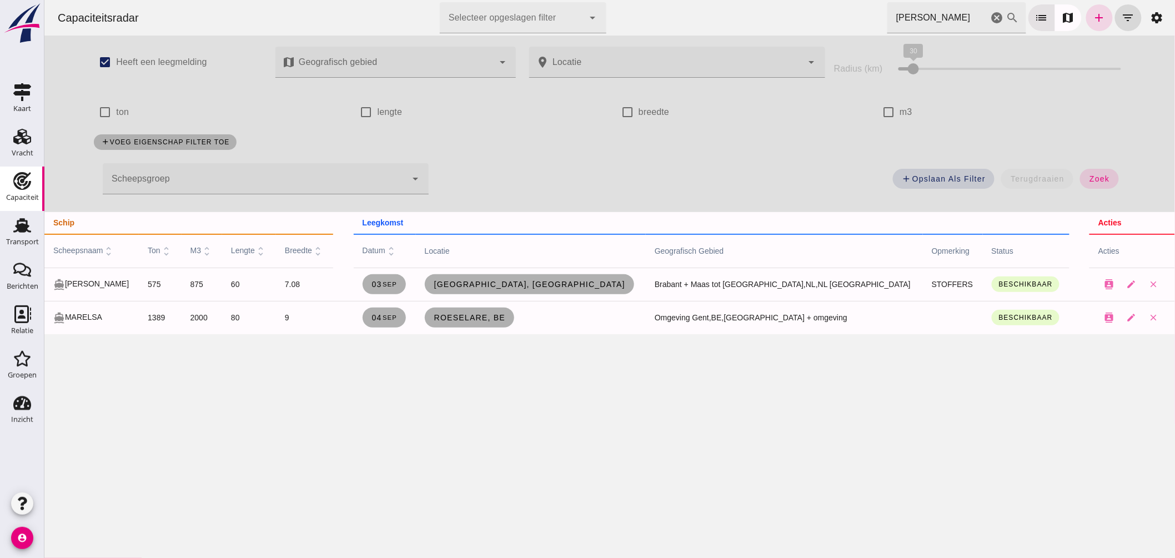
drag, startPoint x: 780, startPoint y: 28, endPoint x: 668, endPoint y: 17, distance: 112.1
click div "Capaciteitsradar Selecteer opgeslagen filter Selecteer opgeslagen filter cancel…"
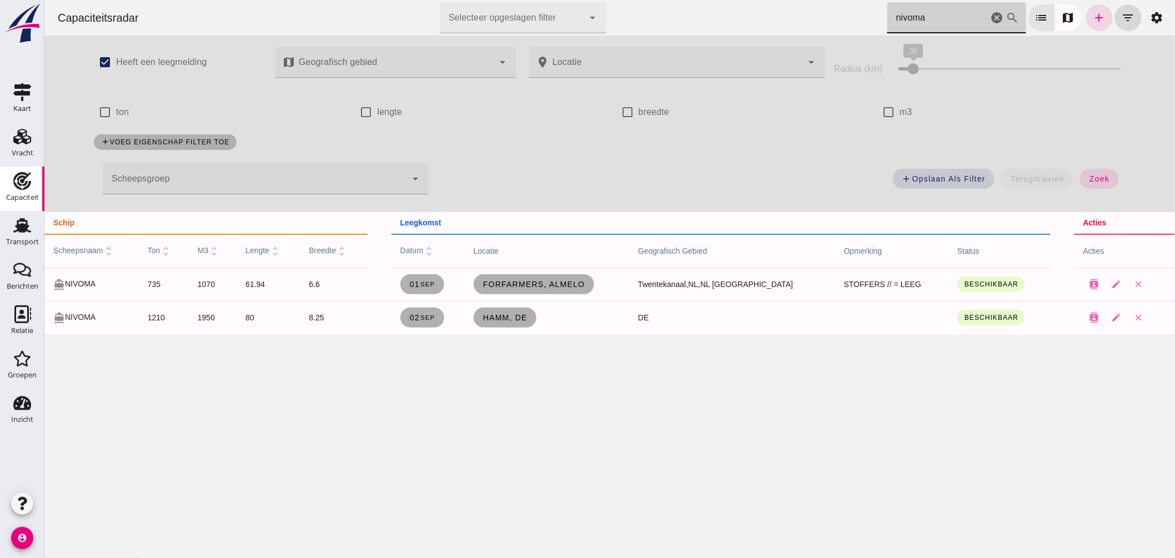
type input "nivoma"
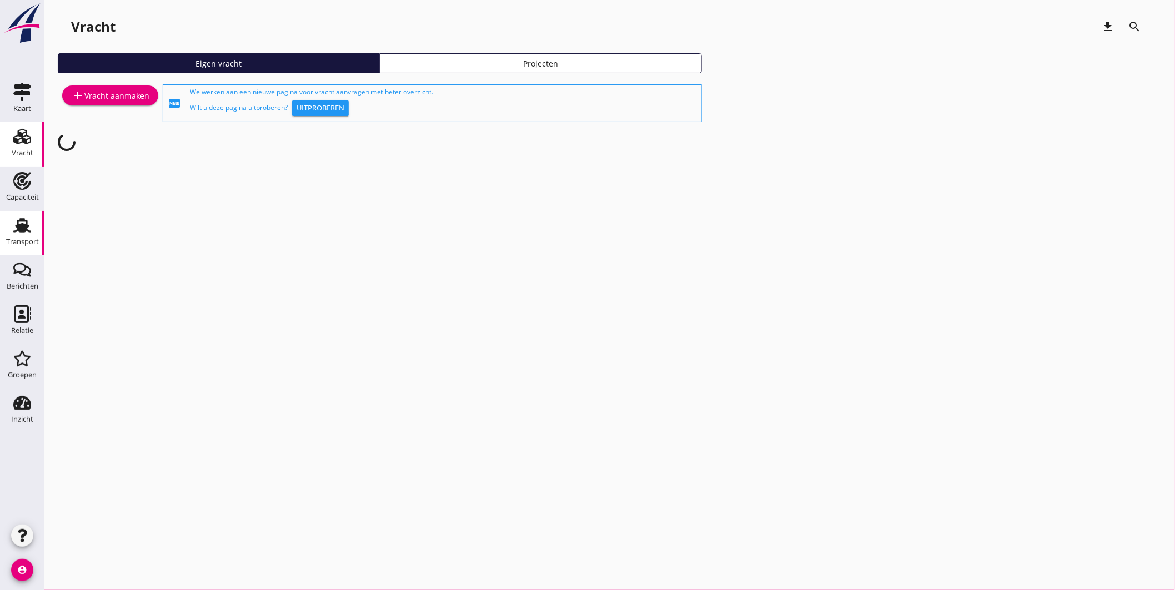
click at [24, 224] on use at bounding box center [22, 225] width 18 height 14
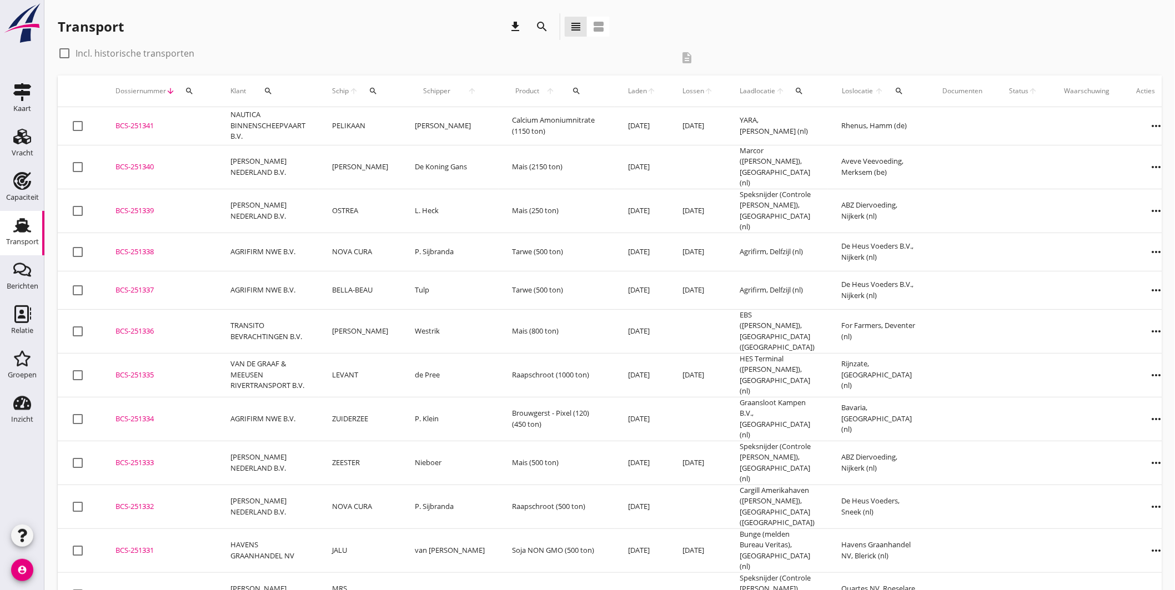
click at [377, 90] on div "search" at bounding box center [373, 91] width 21 height 9
click at [430, 124] on input "Zoek op (scheeps)naam" at bounding box center [424, 123] width 115 height 18
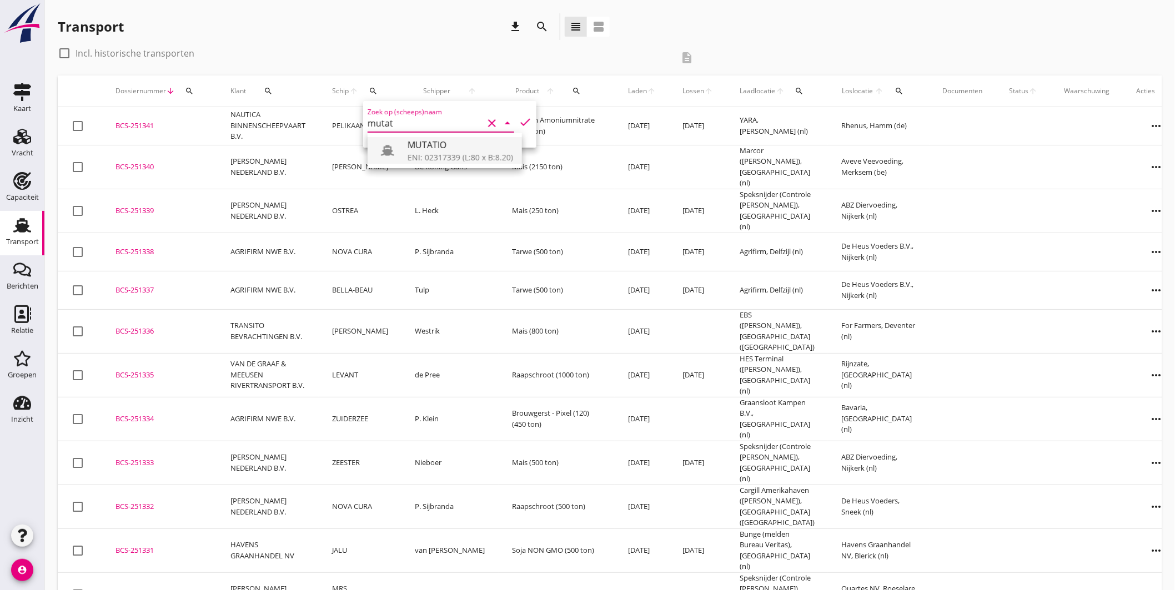
click at [444, 142] on div "MUTATIO" at bounding box center [459, 144] width 105 height 13
click at [518, 110] on div "Zoek op (scheeps)naam MUTATIO clear arrow_drop_down check" at bounding box center [449, 124] width 173 height 47
click at [520, 117] on div "Zoek op (scheeps)naam MUTATIO clear arrow_drop_down check" at bounding box center [449, 124] width 173 height 47
click at [521, 118] on icon "check" at bounding box center [524, 121] width 13 height 13
type input "MUTATIO"
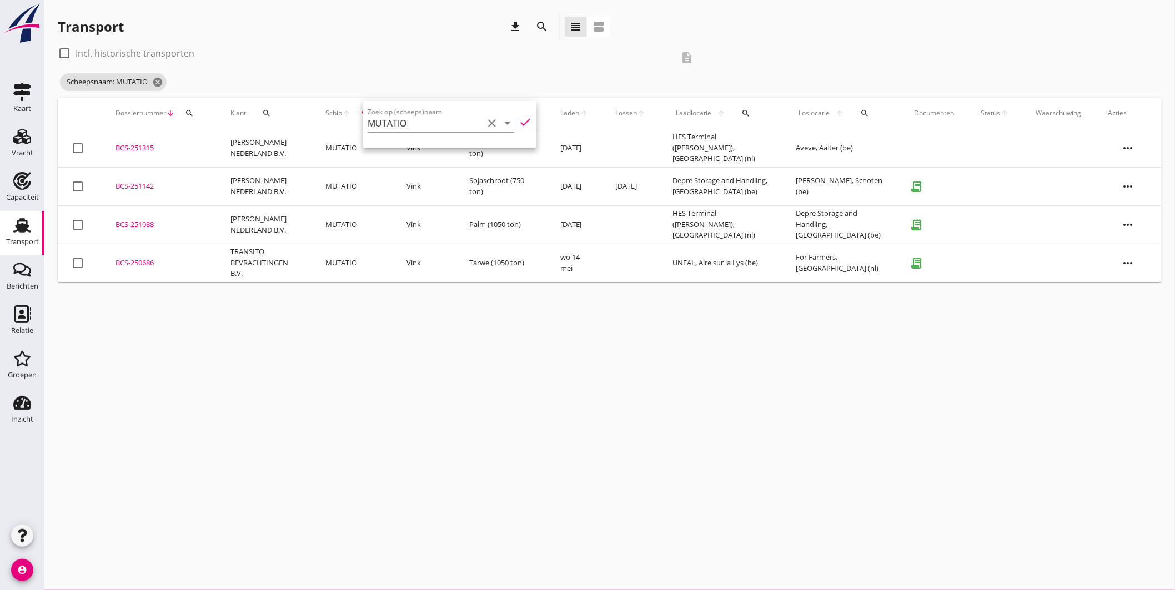
click at [691, 325] on div "cancel You are impersonating another user. Transport download search view_headl…" at bounding box center [609, 295] width 1130 height 590
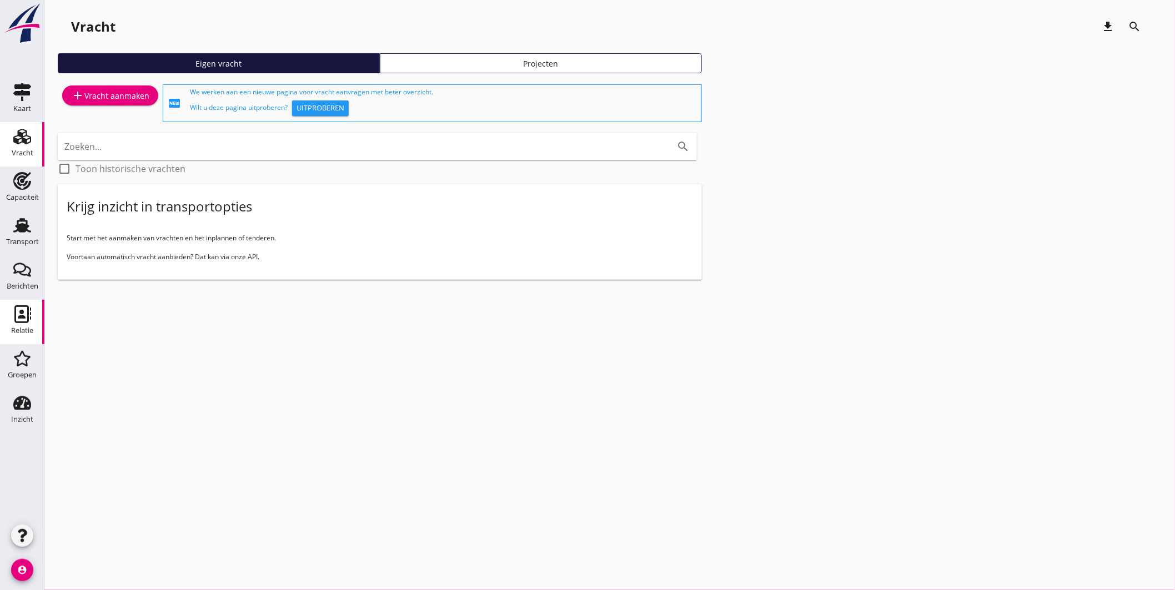
click at [13, 311] on icon "Relatie" at bounding box center [22, 314] width 18 height 18
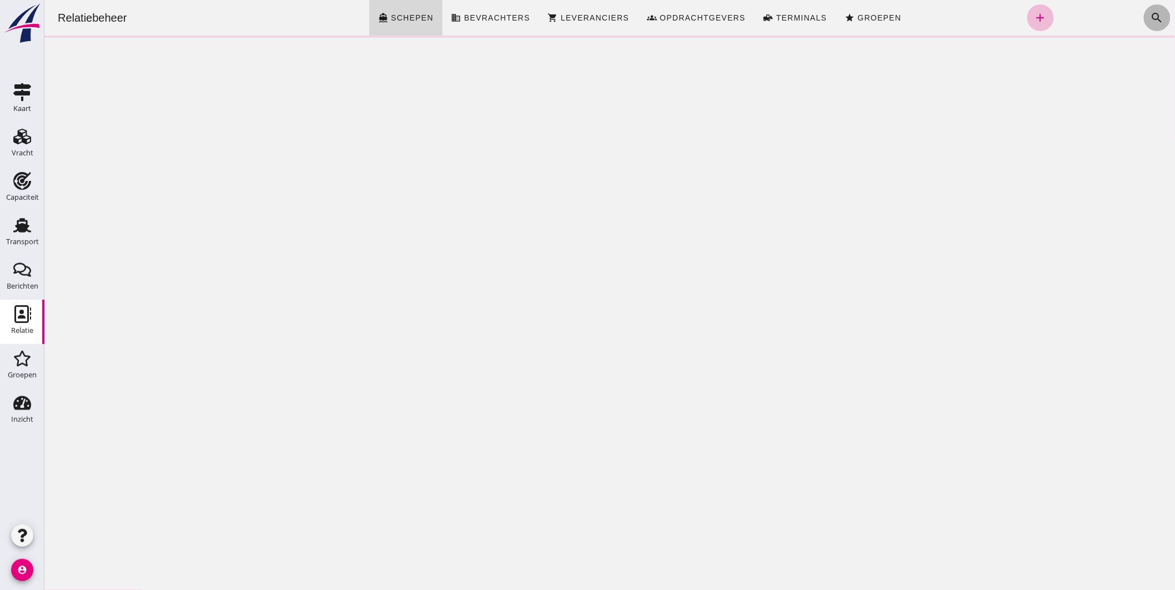
click at [1150, 14] on icon "search" at bounding box center [1156, 17] width 13 height 13
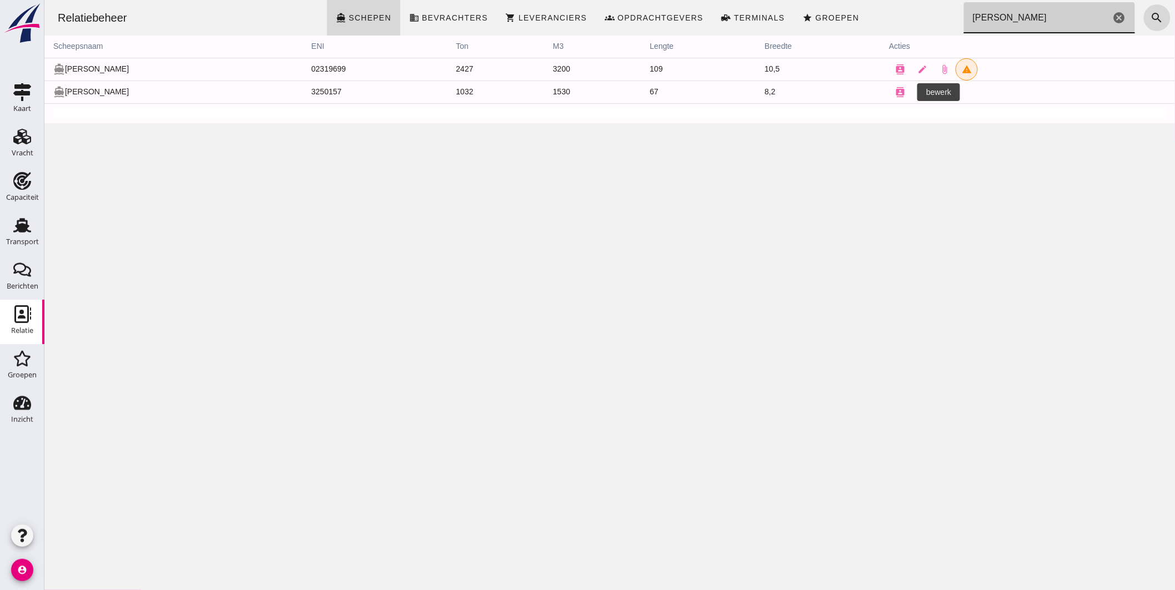
type input "christina"
click link "edit"
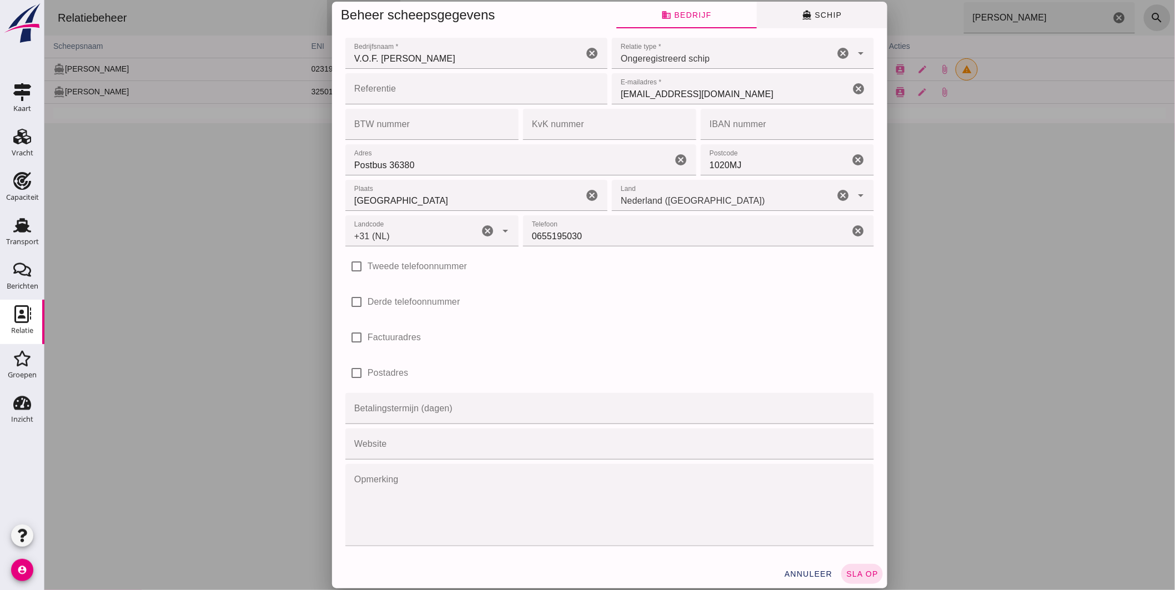
type input "+31 (NL)"
click span "directions_boat Schip"
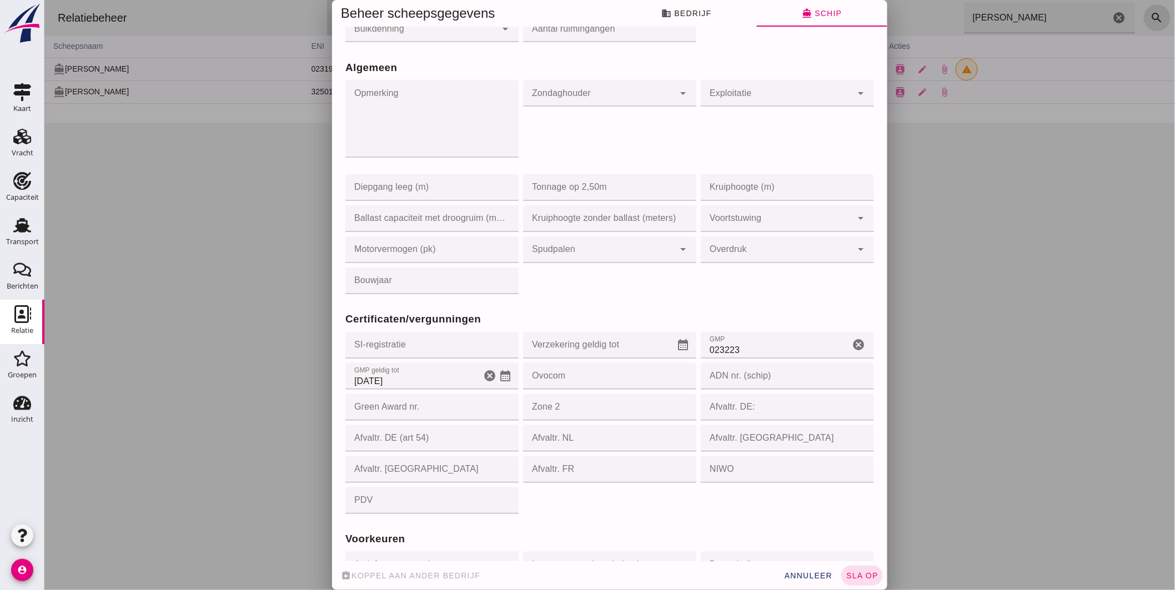
scroll to position [863, 0]
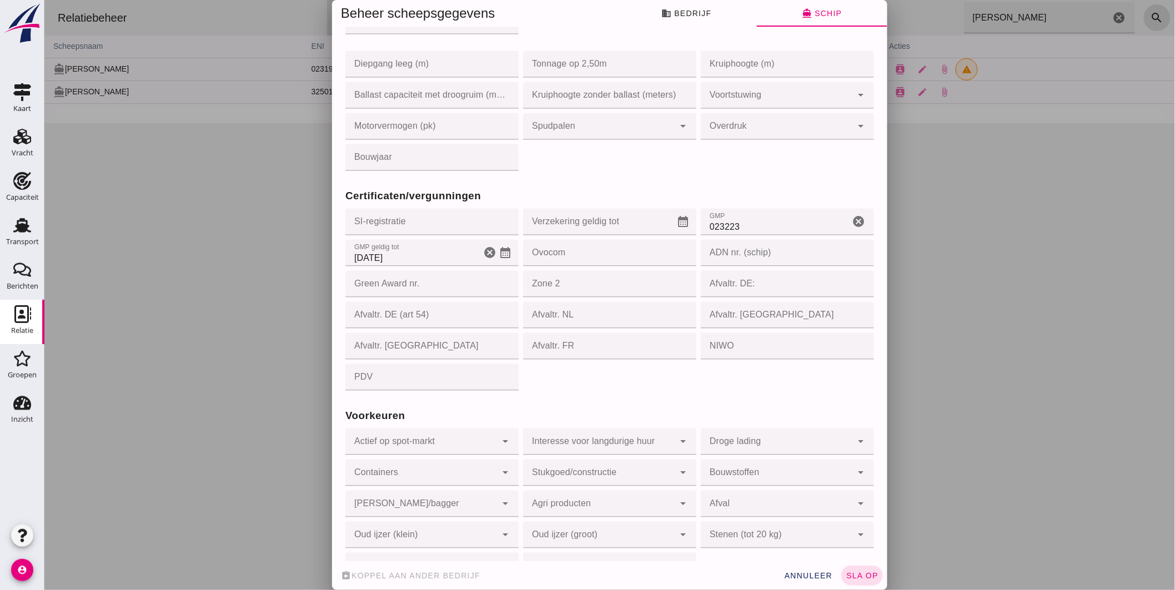
click input "20-4-2025"
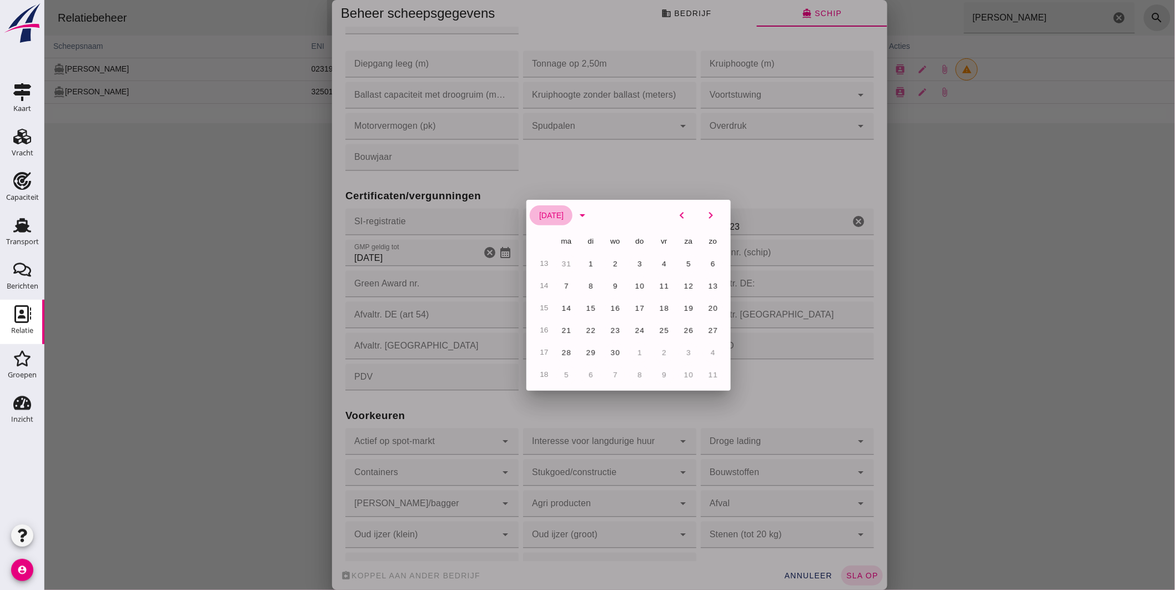
click span "april 2025"
click at [571, 211] on button "april 2025" at bounding box center [550, 215] width 43 height 20
click at [588, 217] on icon "arrow_drop_down" at bounding box center [581, 215] width 13 height 13
click div "april 2025 arrow_drop_down chevron_left chevron_right"
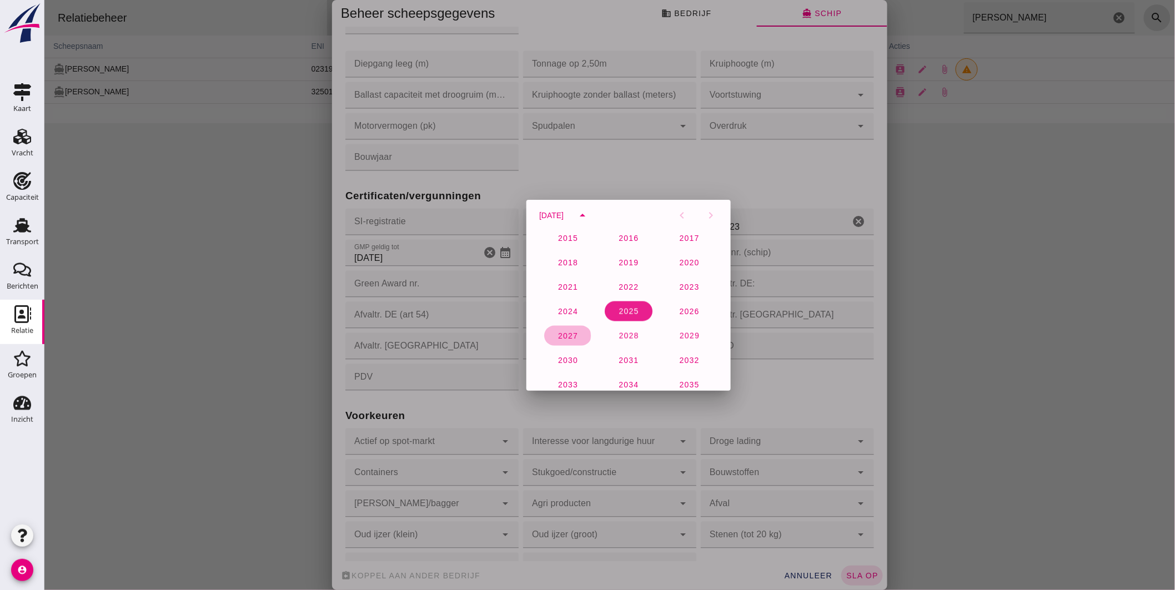
click at [604, 330] on button "2027" at bounding box center [627, 336] width 47 height 20
click span "19"
type input "19-4-2027"
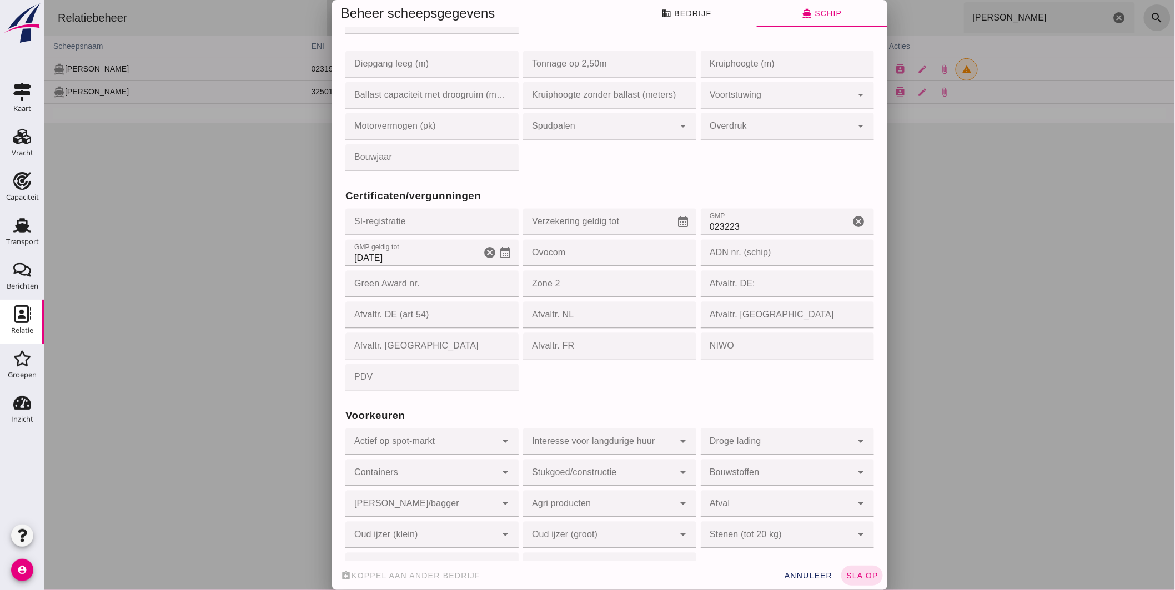
scroll to position [894, 0]
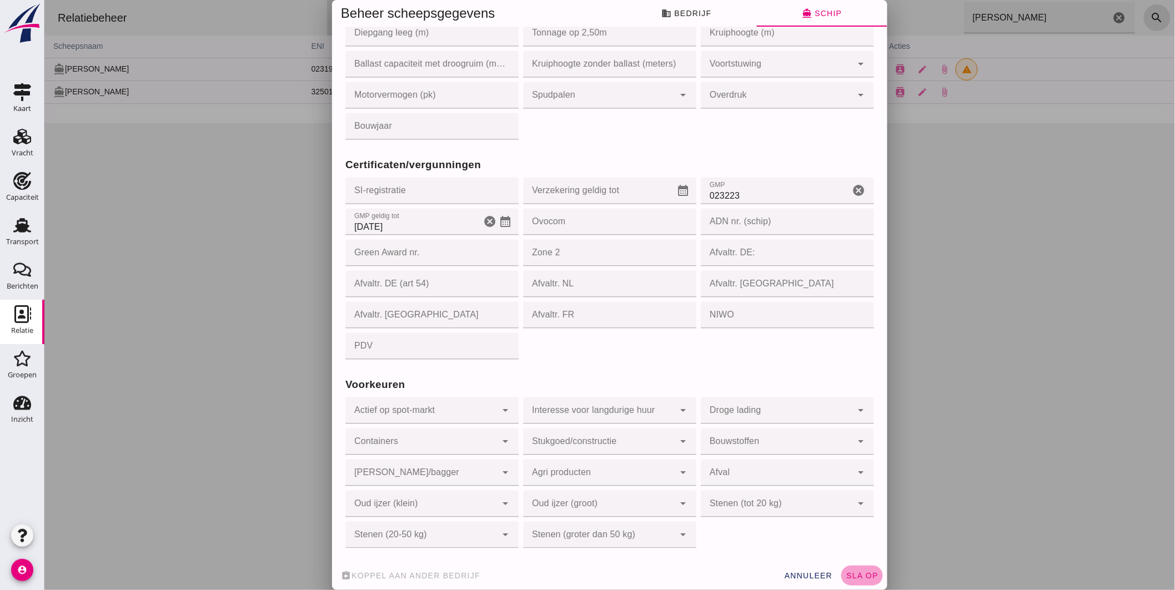
click button "sla op"
type input "03250157"
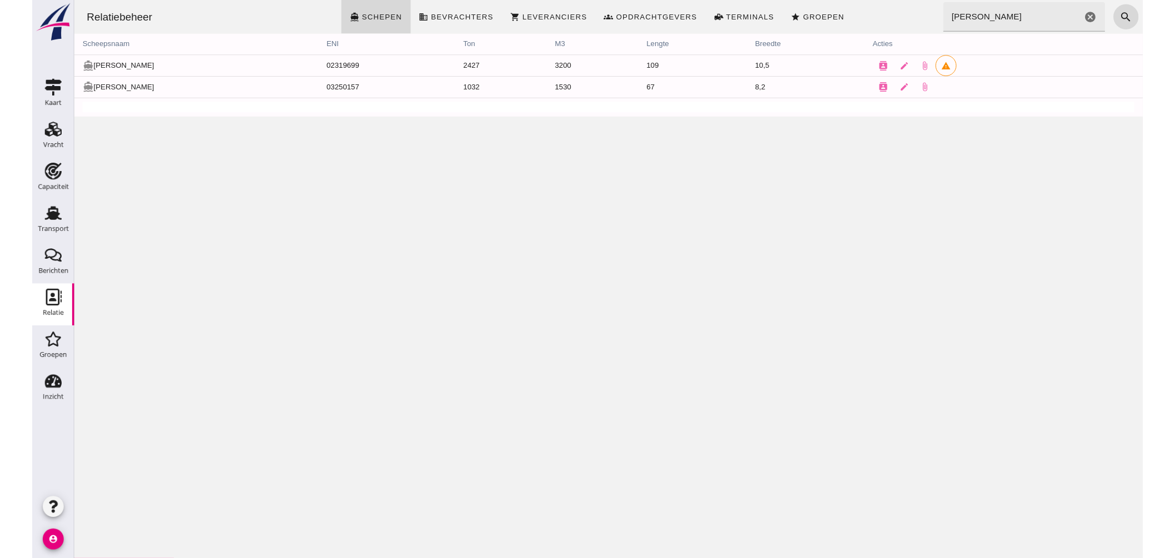
scroll to position [0, 0]
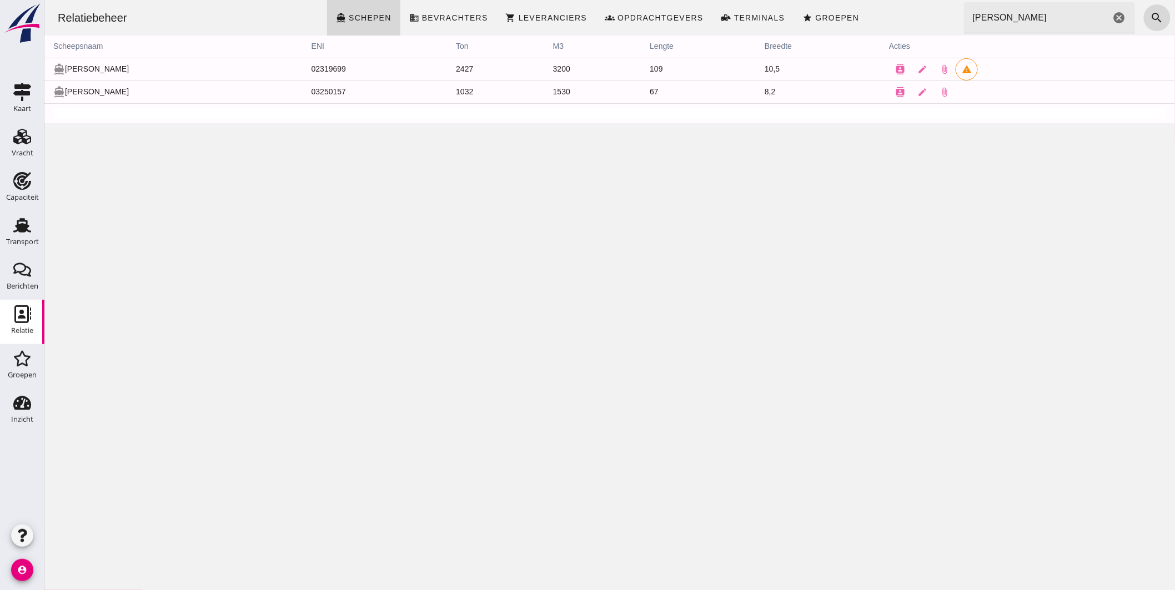
drag, startPoint x: 1106, startPoint y: 16, endPoint x: 955, endPoint y: 0, distance: 151.8
click icon "cancel"
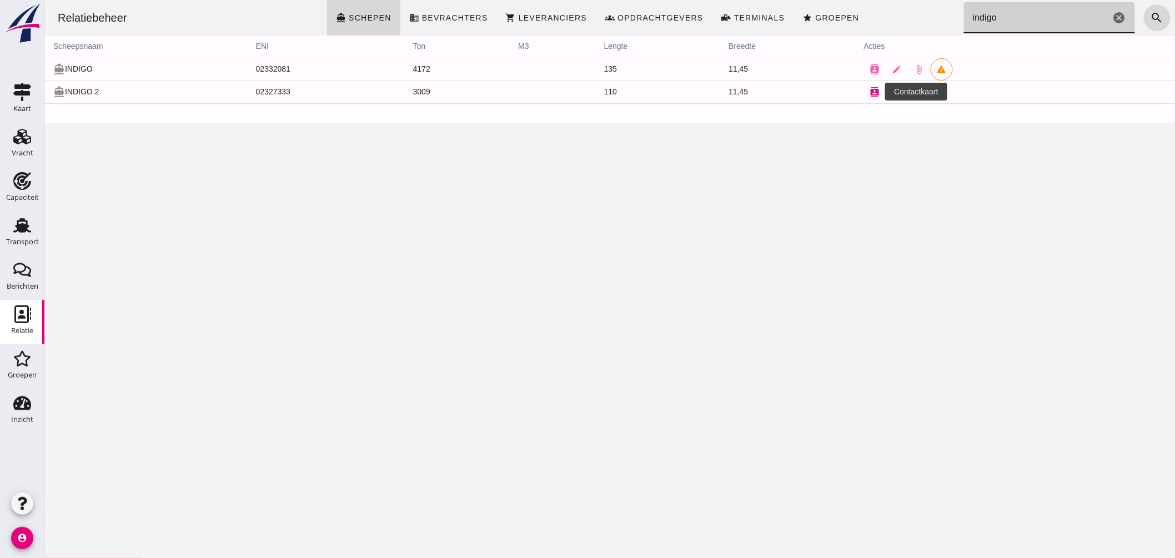
type input "indigo"
click at [869, 93] on icon "contacts" at bounding box center [874, 92] width 10 height 10
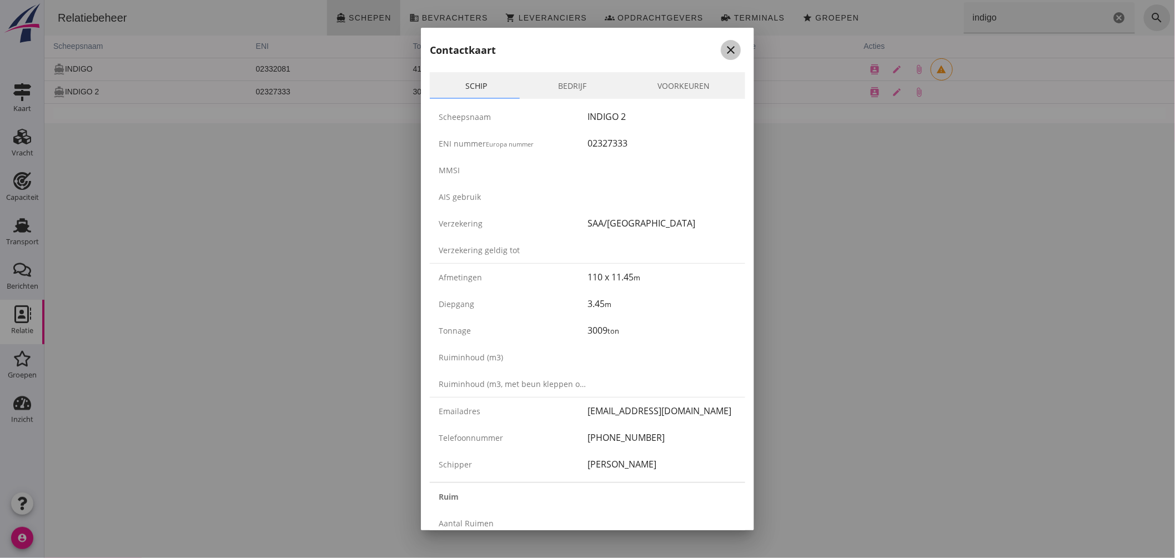
drag, startPoint x: 719, startPoint y: 48, endPoint x: 675, endPoint y: 48, distance: 44.4
click at [724, 48] on icon "close" at bounding box center [730, 49] width 13 height 13
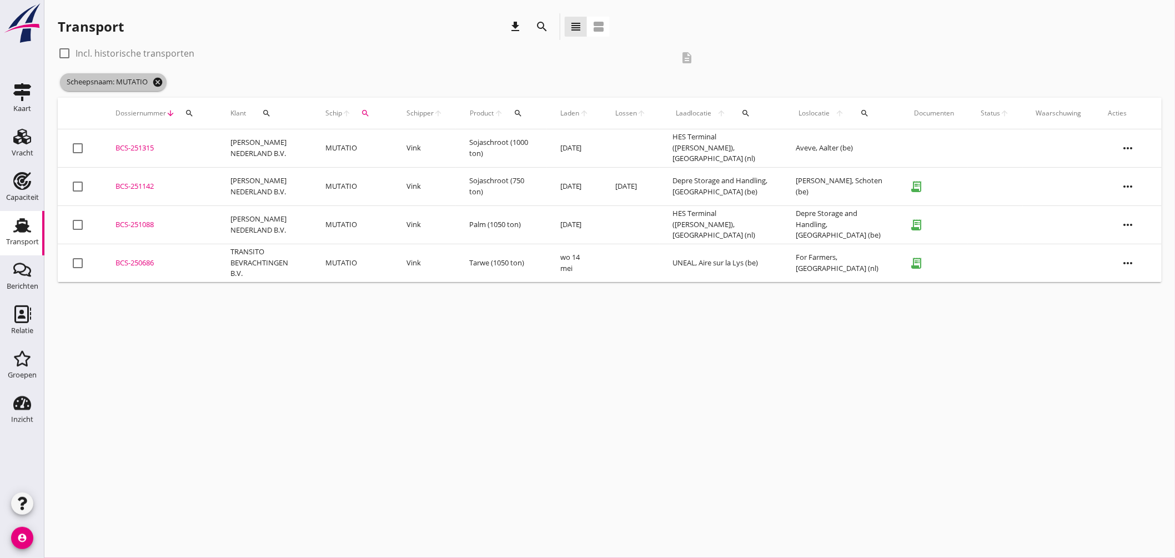
click at [162, 79] on icon "cancel" at bounding box center [157, 82] width 11 height 11
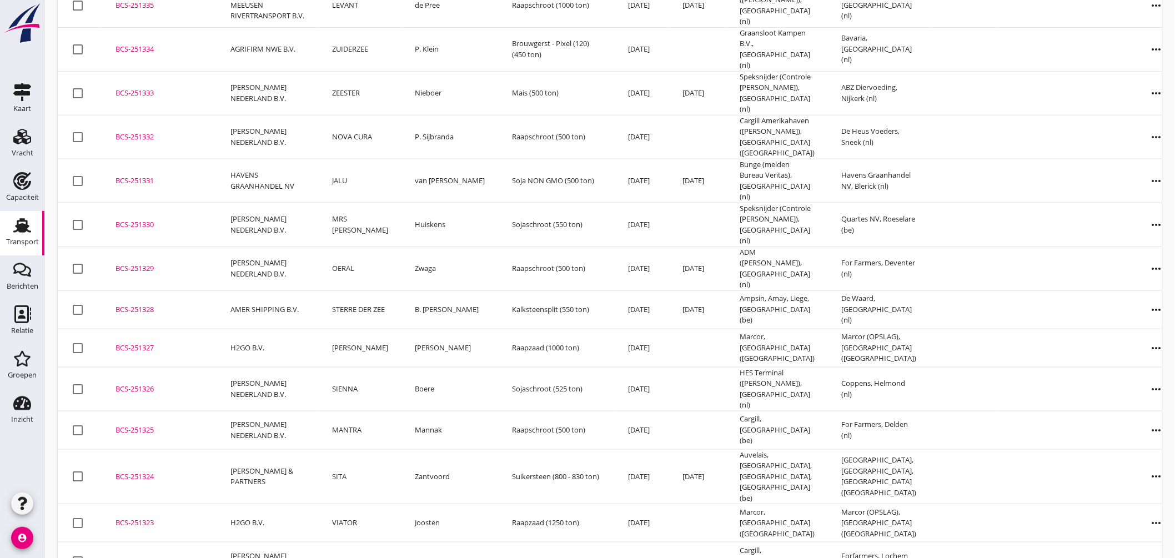
scroll to position [493, 0]
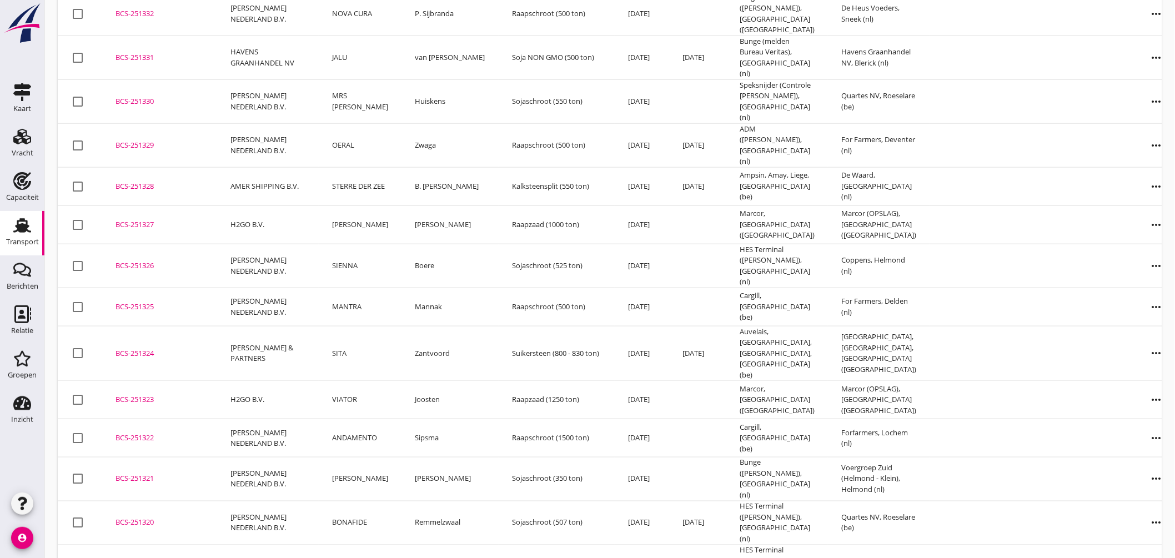
click at [126, 432] on div "BCS-251322" at bounding box center [159, 437] width 88 height 11
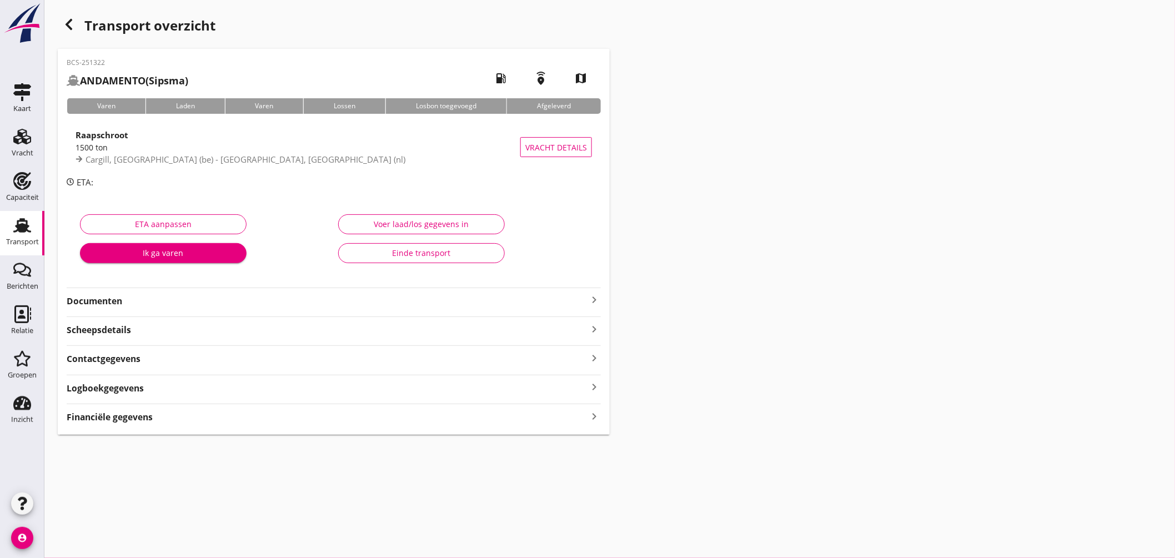
click at [593, 296] on icon "keyboard_arrow_right" at bounding box center [593, 299] width 13 height 13
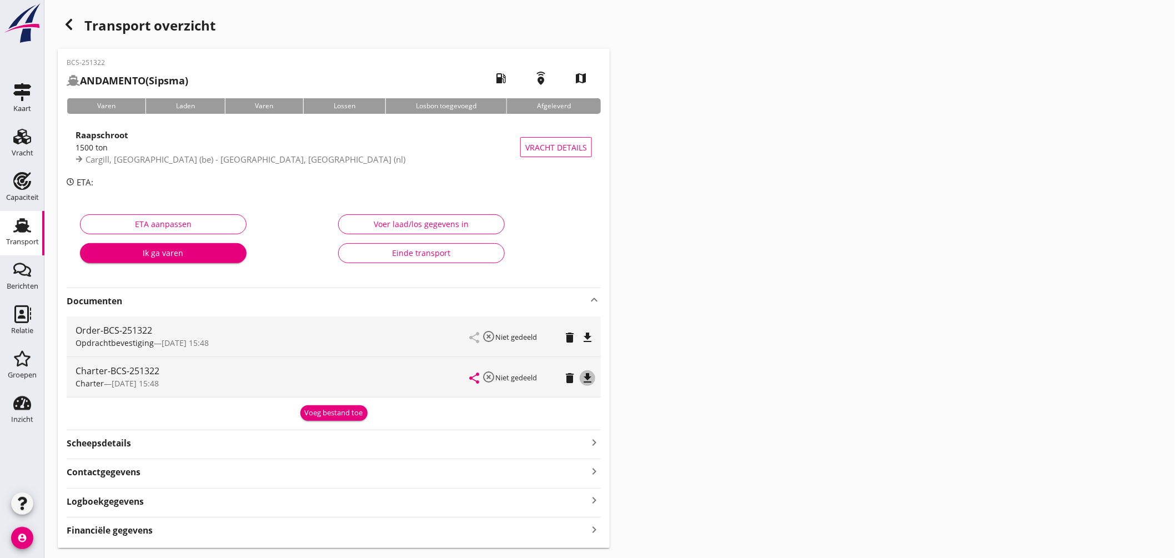
click at [585, 383] on icon "file_download" at bounding box center [587, 377] width 13 height 13
click at [20, 226] on use at bounding box center [22, 225] width 18 height 14
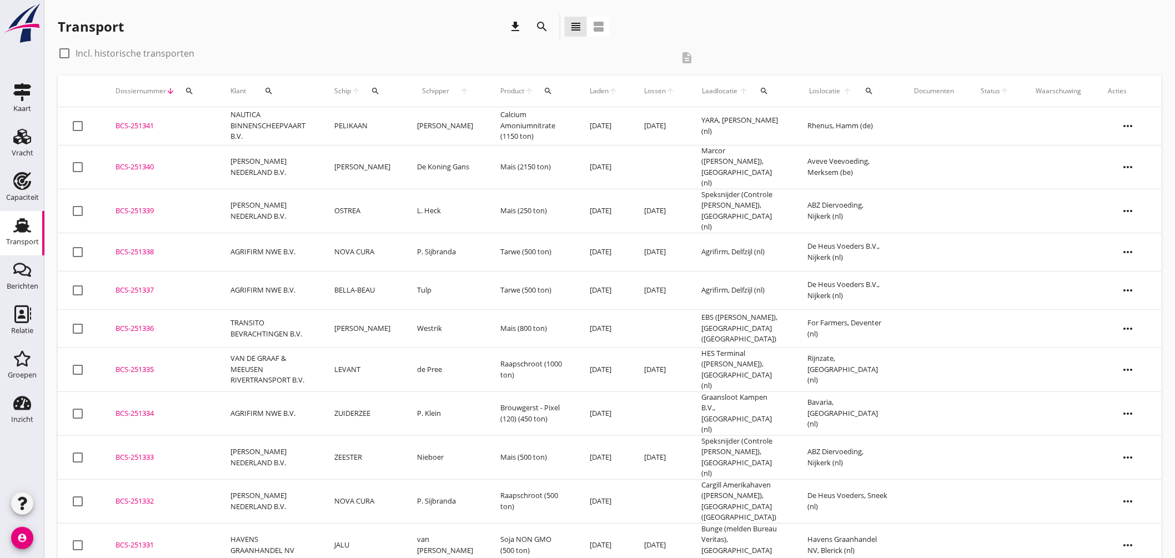
click at [381, 85] on button "search" at bounding box center [375, 91] width 21 height 20
click at [435, 125] on input "Zoek op (scheeps)naam" at bounding box center [432, 123] width 115 height 18
drag, startPoint x: 435, startPoint y: 150, endPoint x: 485, endPoint y: 135, distance: 51.6
click at [436, 150] on div "STERRE DER ZEE" at bounding box center [467, 144] width 105 height 13
click at [526, 122] on icon "check" at bounding box center [532, 121] width 13 height 13
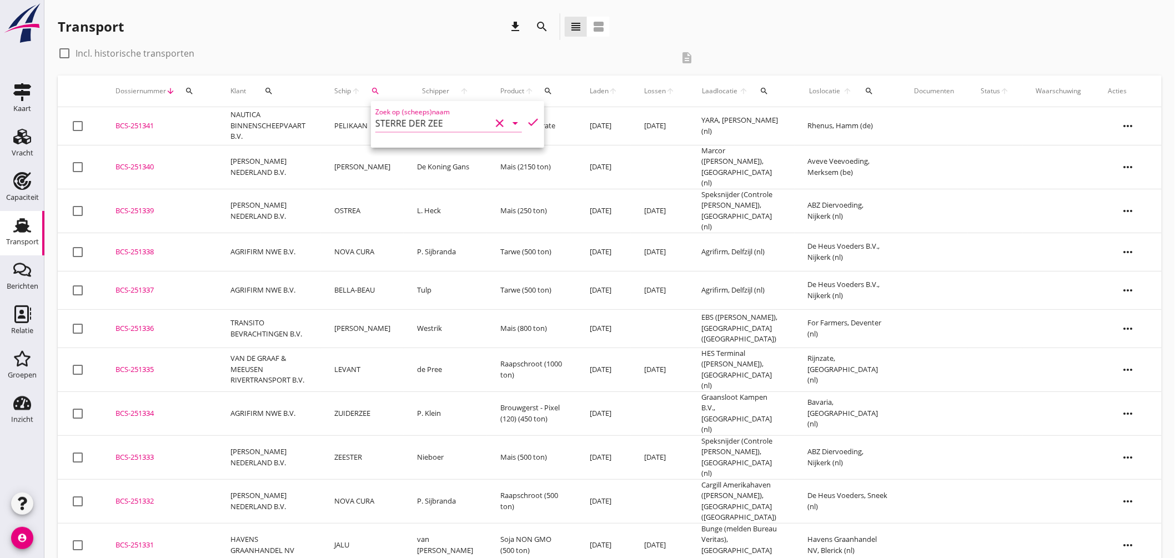
type input "STERRE DER ZEE"
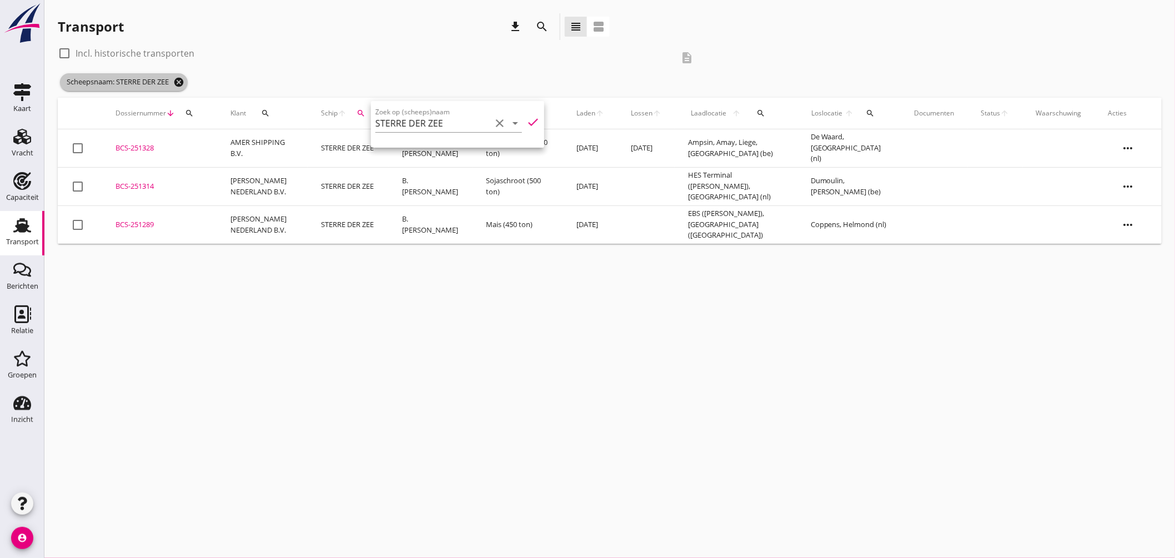
click at [180, 79] on icon "cancel" at bounding box center [178, 82] width 11 height 11
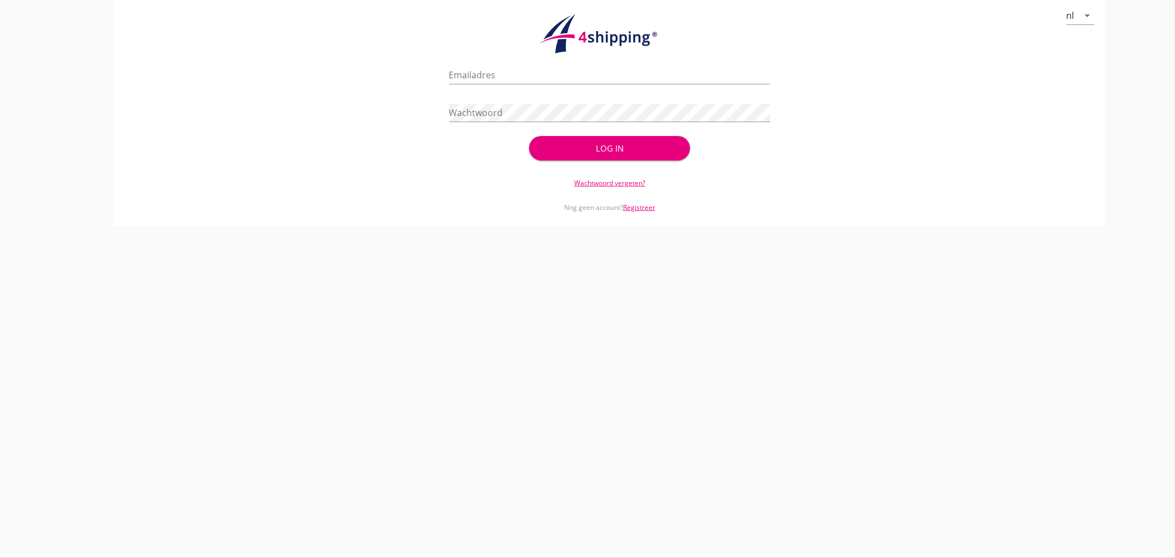
type input "[EMAIL_ADDRESS][DOMAIN_NAME]"
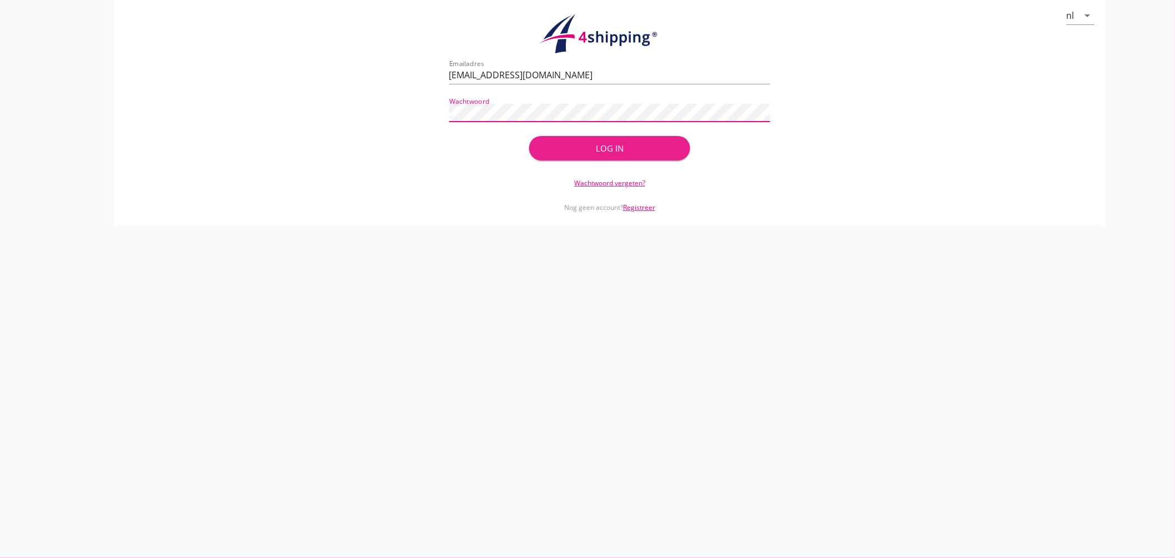
click at [612, 153] on div "Log in" at bounding box center [609, 148] width 125 height 13
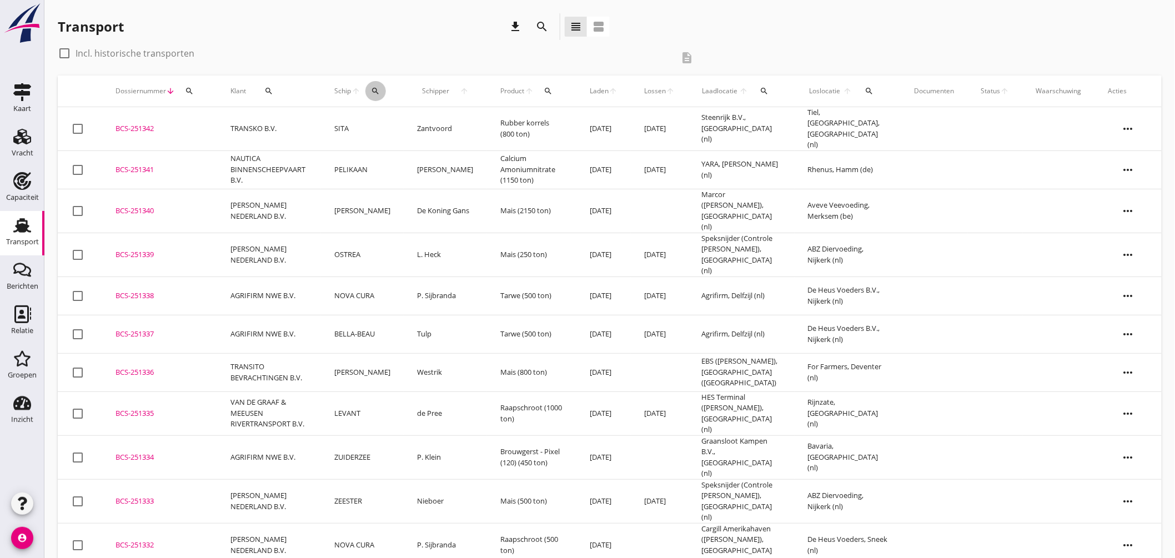
click at [380, 92] on icon "search" at bounding box center [375, 91] width 9 height 9
click at [430, 125] on input "Zoek op (scheeps)naam" at bounding box center [432, 123] width 115 height 18
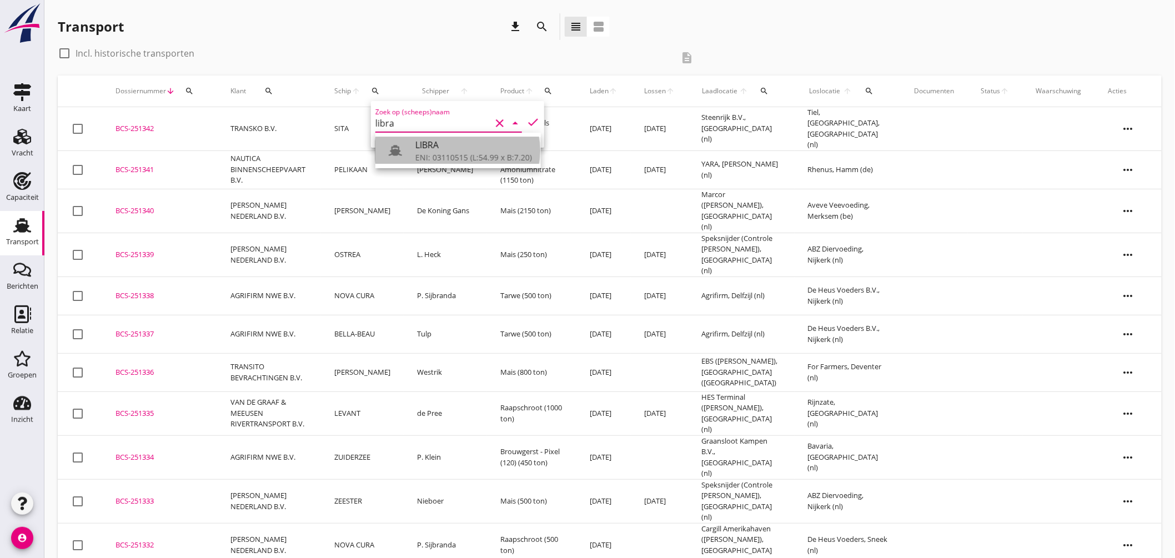
click at [449, 145] on div "LIBRA" at bounding box center [473, 144] width 117 height 13
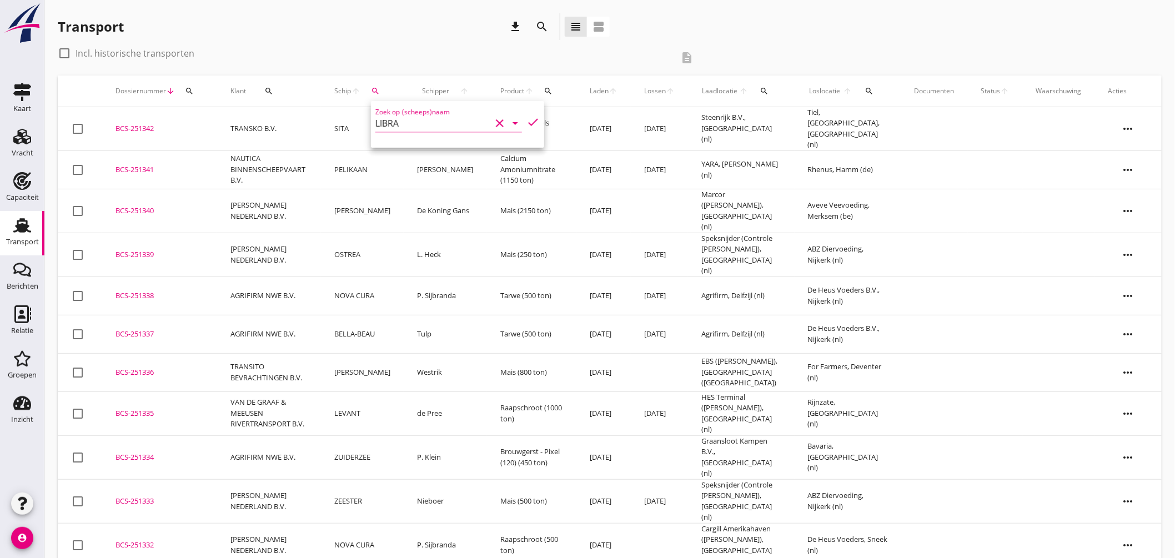
click at [526, 115] on icon "check" at bounding box center [532, 121] width 13 height 13
type input "LIBRA"
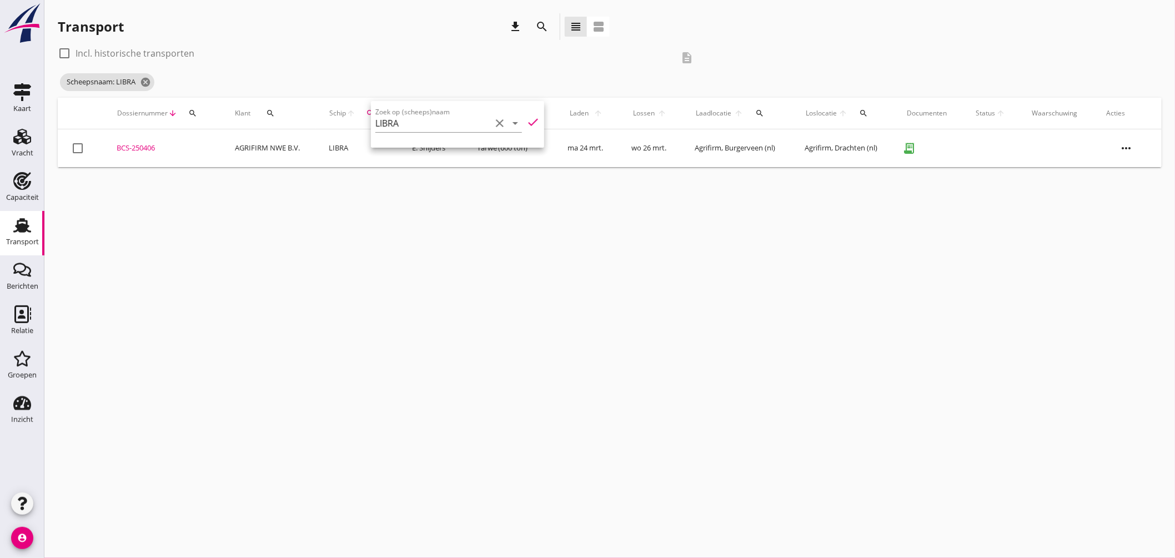
click at [785, 185] on div "cancel You are impersonating another user. Transport download search view_headl…" at bounding box center [609, 279] width 1130 height 558
click at [68, 54] on div at bounding box center [64, 53] width 19 height 19
checkbox input "true"
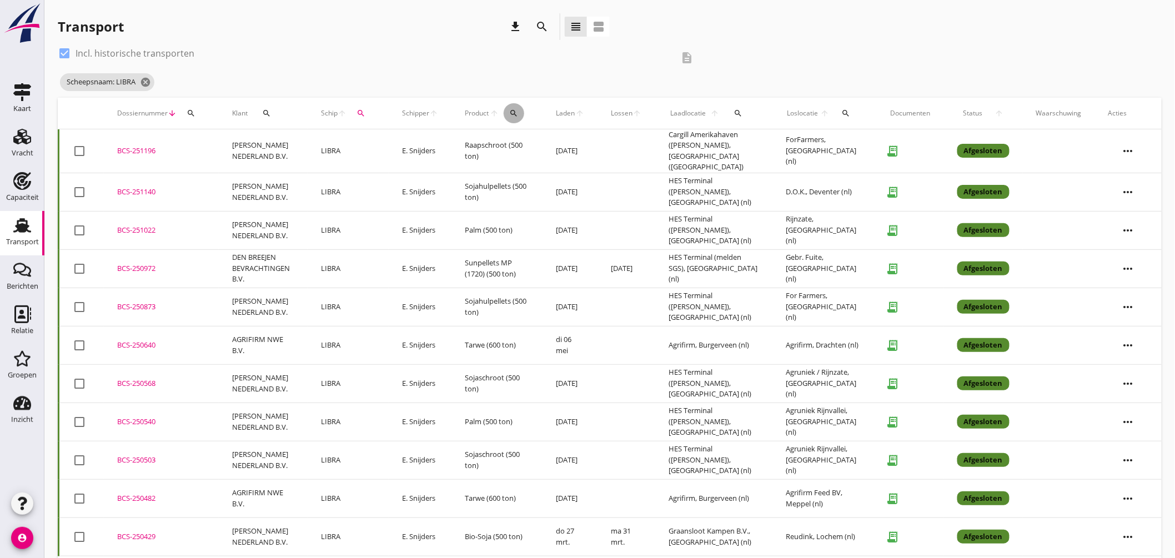
drag, startPoint x: 516, startPoint y: 112, endPoint x: 529, endPoint y: 119, distance: 14.4
click at [516, 113] on icon "search" at bounding box center [513, 113] width 9 height 9
click at [542, 139] on input "Zoeken op product..." at bounding box center [568, 146] width 115 height 18
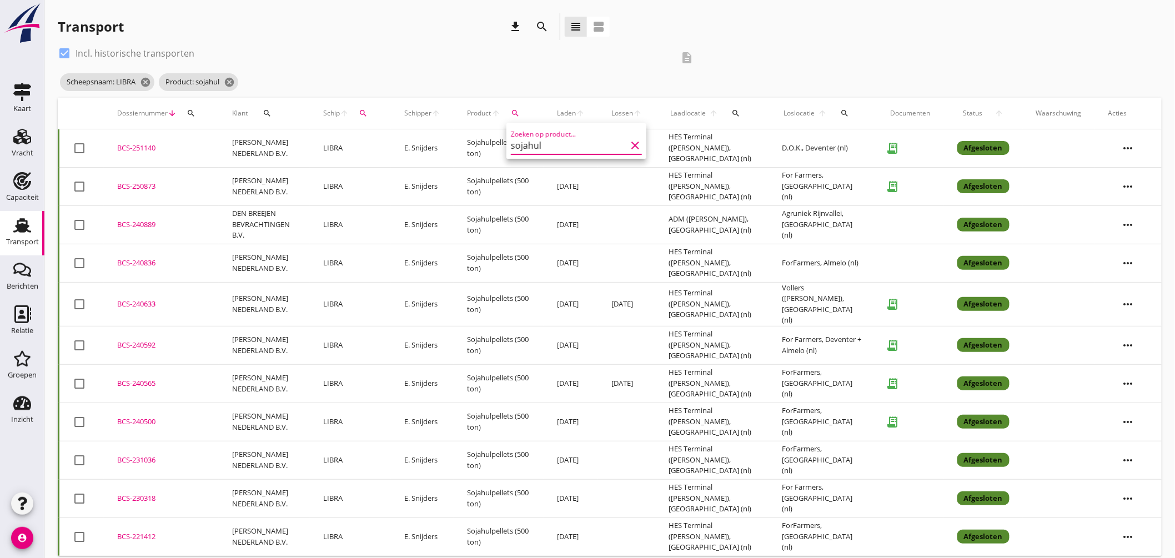
type input "sojahul"
click at [586, 59] on div "check_box Incl. historische transporten" at bounding box center [365, 53] width 615 height 18
drag, startPoint x: 142, startPoint y: 143, endPoint x: 190, endPoint y: 148, distance: 49.1
click at [142, 143] on div "BCS-251140" at bounding box center [161, 148] width 88 height 11
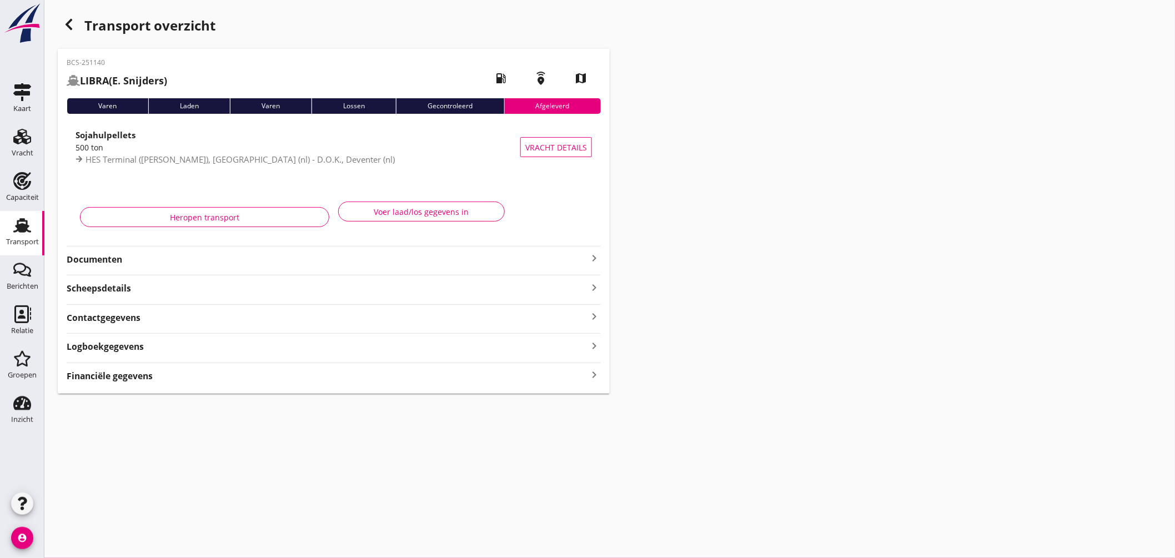
click at [592, 256] on icon "keyboard_arrow_right" at bounding box center [593, 257] width 13 height 13
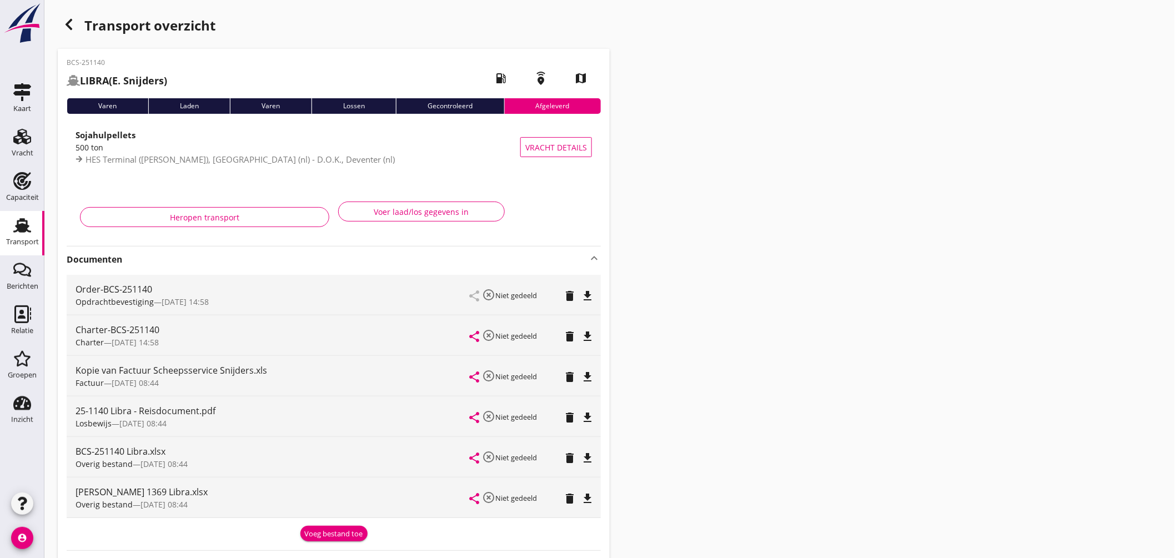
click at [587, 415] on icon "file_download" at bounding box center [587, 417] width 13 height 13
click at [69, 21] on use "button" at bounding box center [69, 24] width 7 height 11
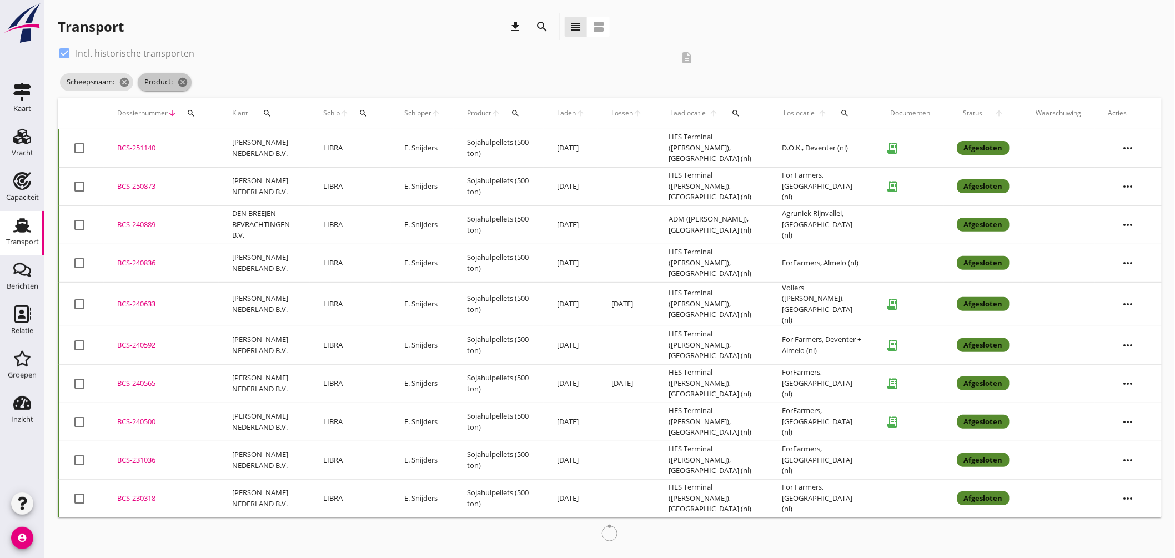
click at [182, 81] on icon "cancel" at bounding box center [182, 82] width 11 height 11
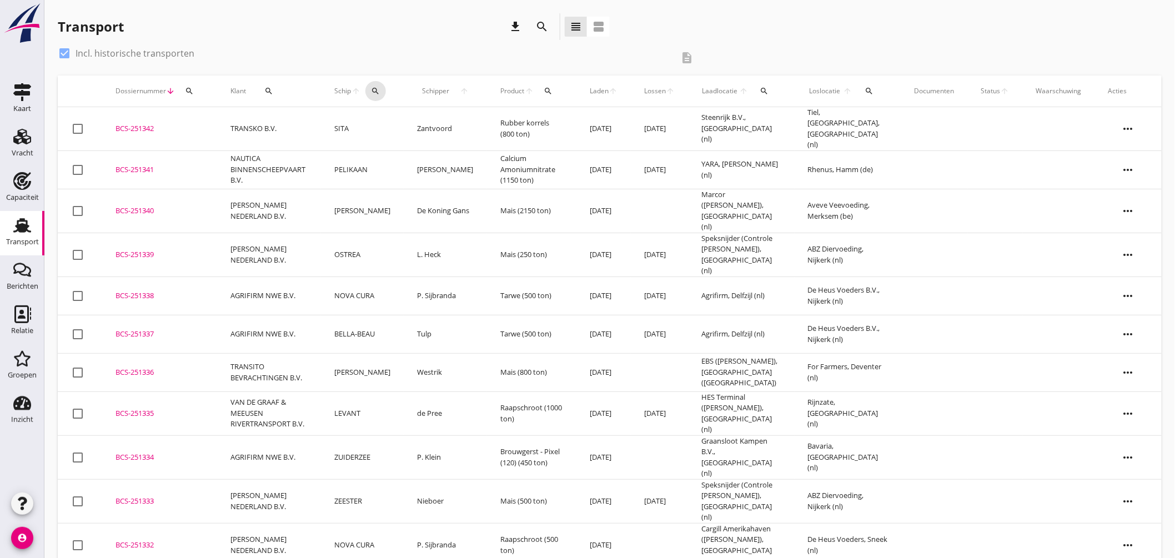
drag, startPoint x: 379, startPoint y: 89, endPoint x: 397, endPoint y: 106, distance: 25.2
click at [379, 89] on icon "search" at bounding box center [375, 91] width 9 height 9
click at [425, 130] on input "Zoek op (scheeps)naam" at bounding box center [432, 123] width 115 height 18
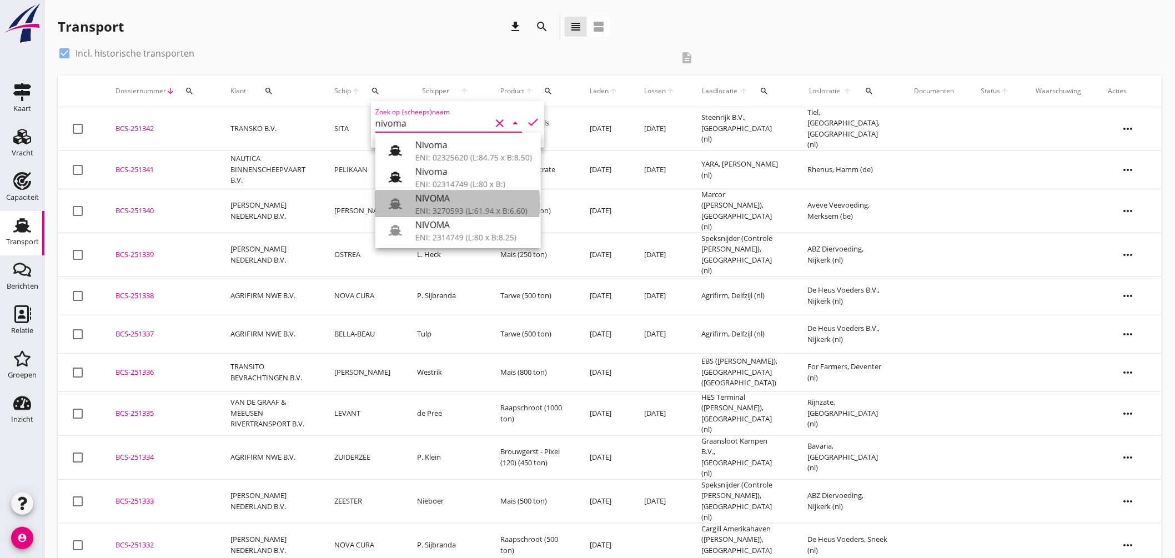
click at [500, 207] on div "ENI: 3270593 (L:61.94 x B:6.60)" at bounding box center [473, 211] width 117 height 12
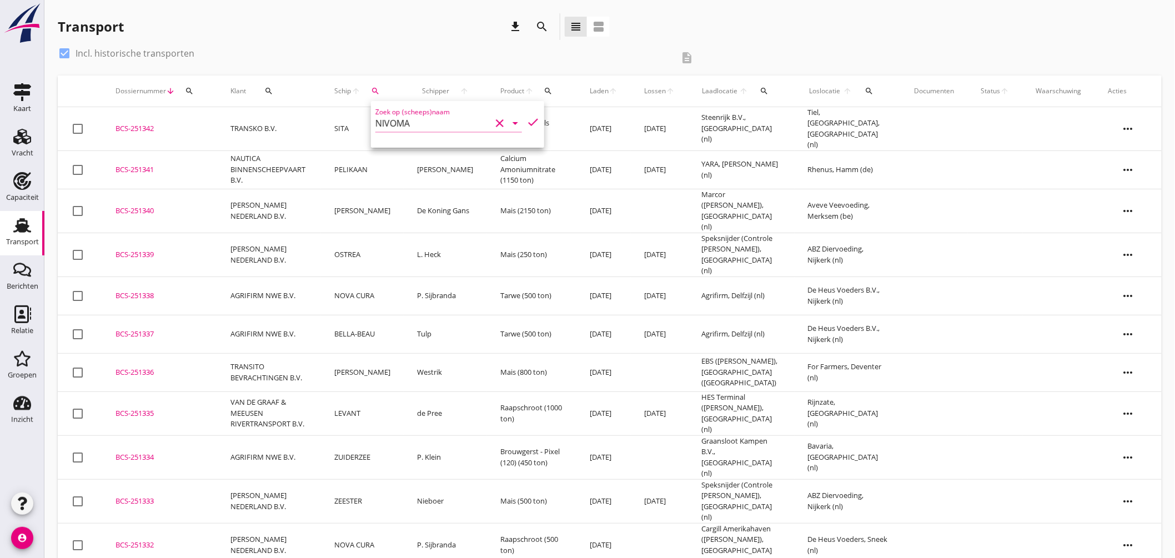
click at [528, 115] on icon "check" at bounding box center [532, 121] width 13 height 13
type input "NIVOMA"
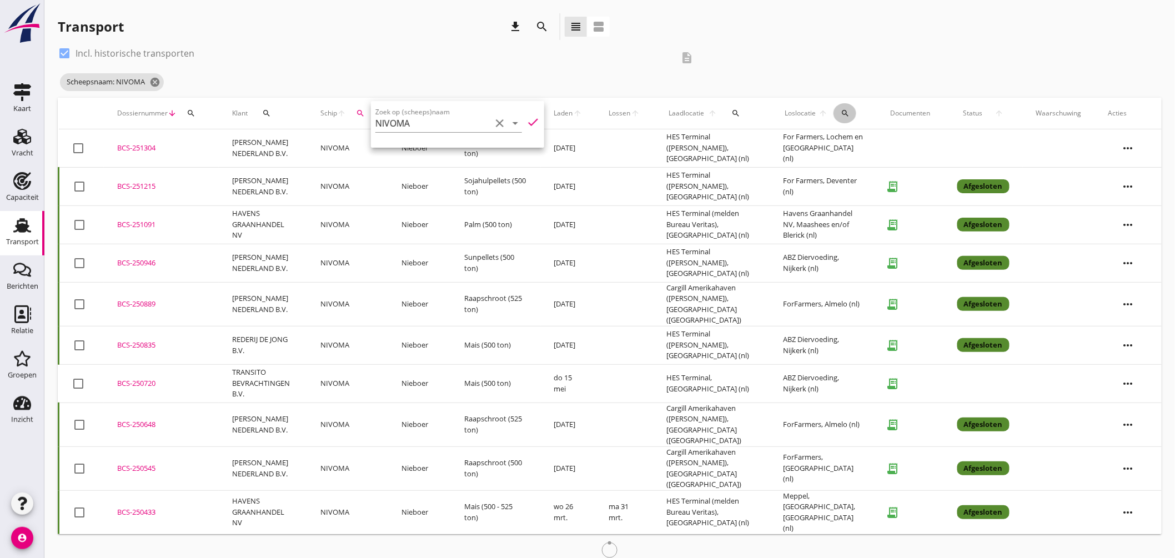
click at [850, 110] on div "search" at bounding box center [844, 113] width 23 height 9
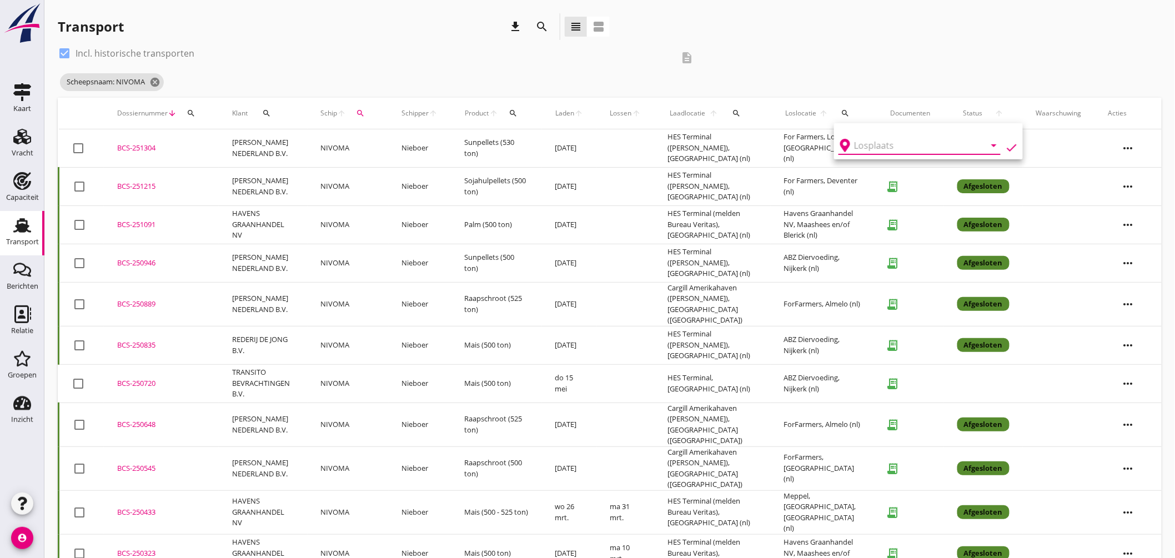
click at [863, 141] on input "text" at bounding box center [911, 146] width 115 height 18
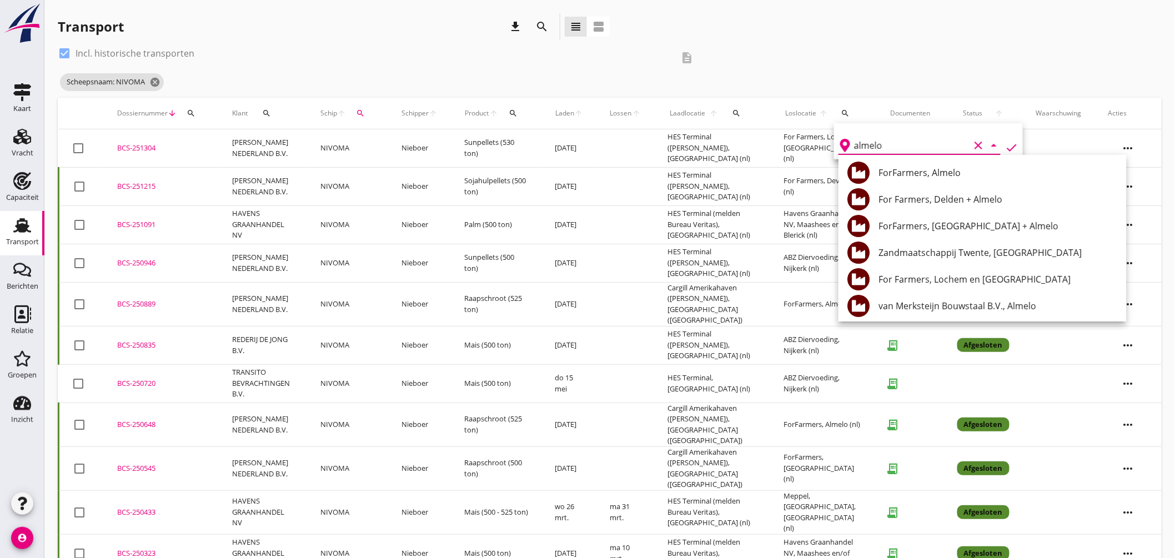
click at [934, 178] on div "ForFarmers, Almelo" at bounding box center [997, 172] width 239 height 13
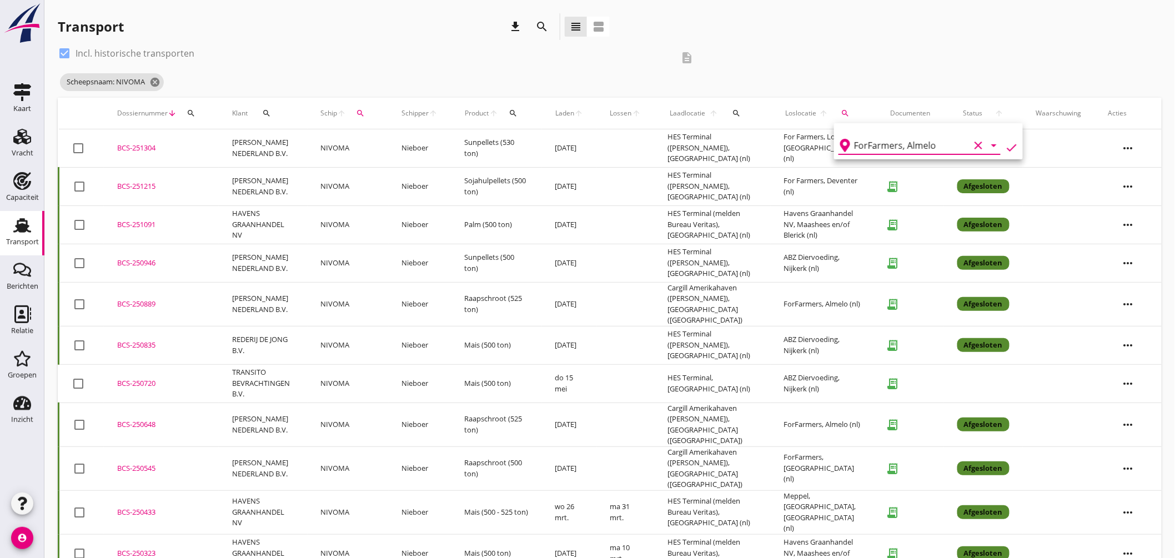
click at [1008, 139] on div "ForFarmers, Almelo clear arrow_drop_down check" at bounding box center [928, 141] width 189 height 36
click at [1011, 145] on icon "check" at bounding box center [1011, 147] width 13 height 13
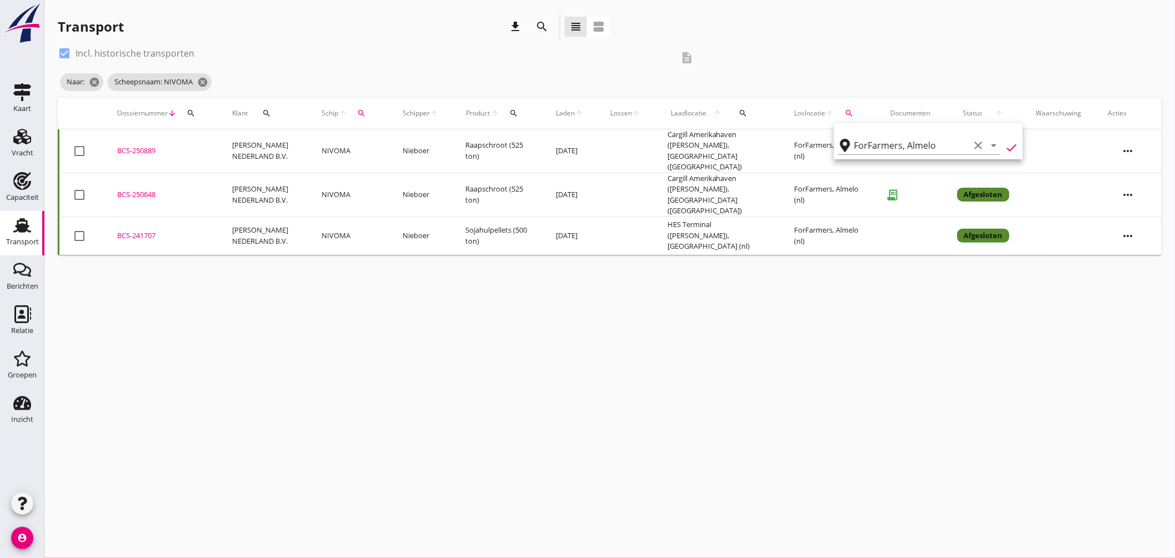
type input "ForFarmers"
click at [751, 359] on div "cancel You are impersonating another user. Transport download search view_headl…" at bounding box center [609, 279] width 1130 height 558
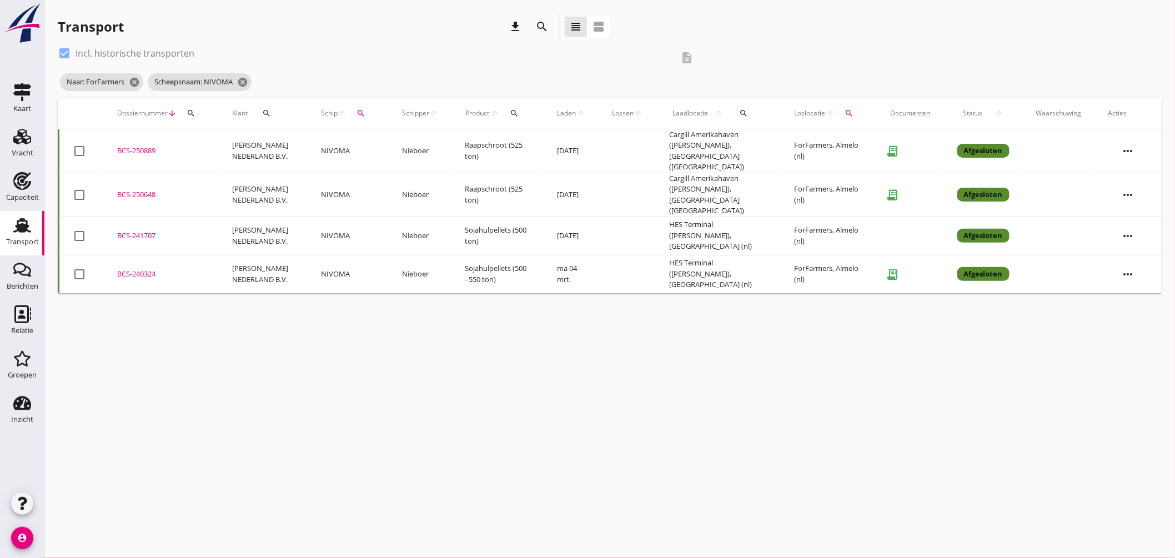
drag, startPoint x: 138, startPoint y: 186, endPoint x: 178, endPoint y: 185, distance: 40.0
click at [140, 189] on div "BCS-250648" at bounding box center [161, 194] width 88 height 11
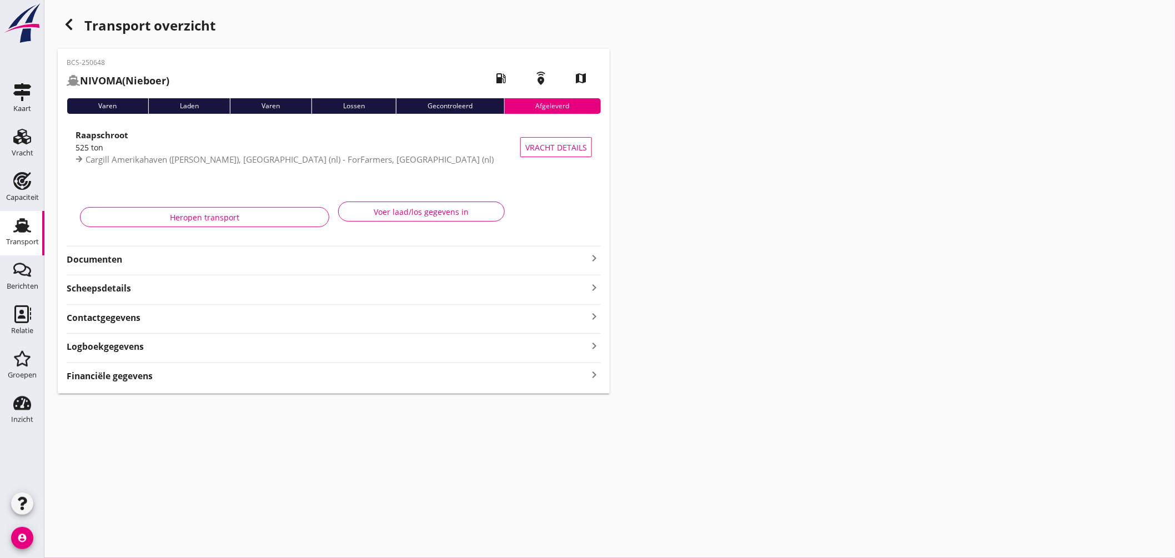
click at [324, 151] on div "525 ton" at bounding box center [297, 148] width 445 height 12
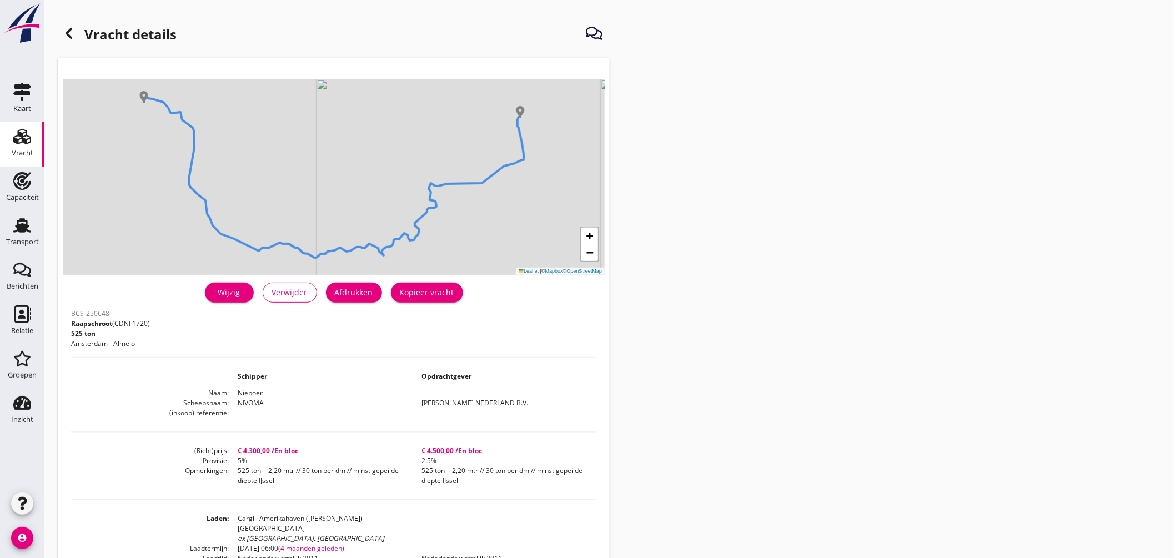
click at [69, 36] on use at bounding box center [69, 33] width 7 height 11
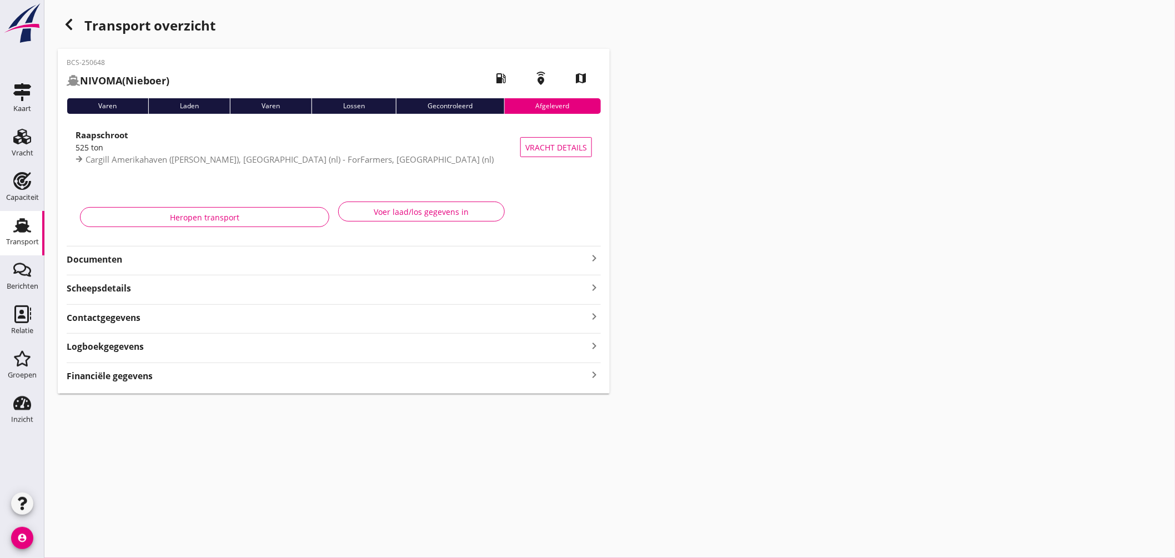
click at [69, 36] on div "Transport overzicht" at bounding box center [334, 26] width 552 height 27
click at [73, 15] on div "button" at bounding box center [69, 24] width 22 height 22
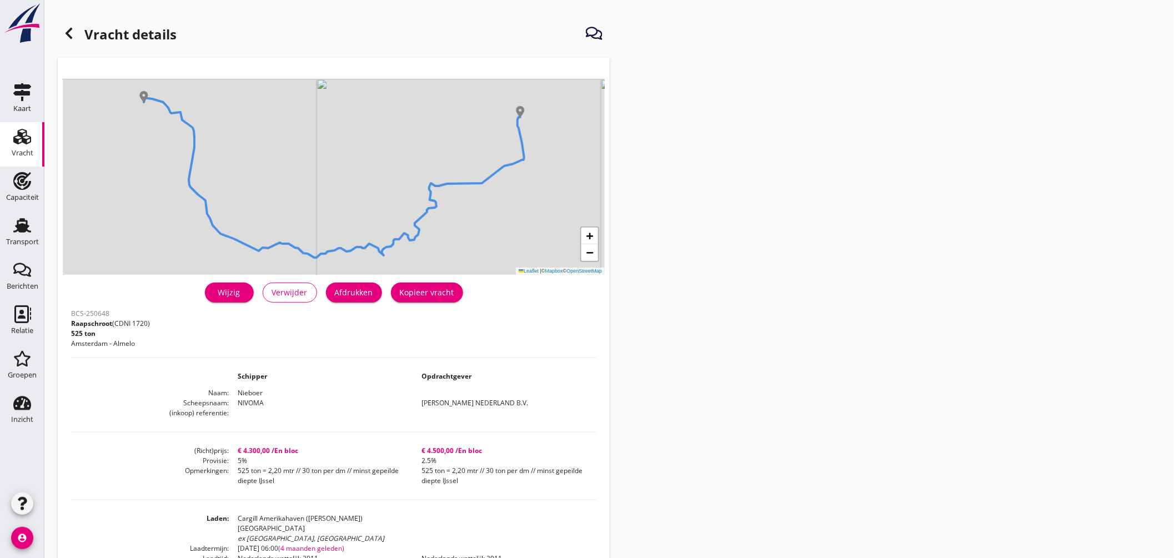
click at [64, 34] on icon at bounding box center [68, 33] width 13 height 13
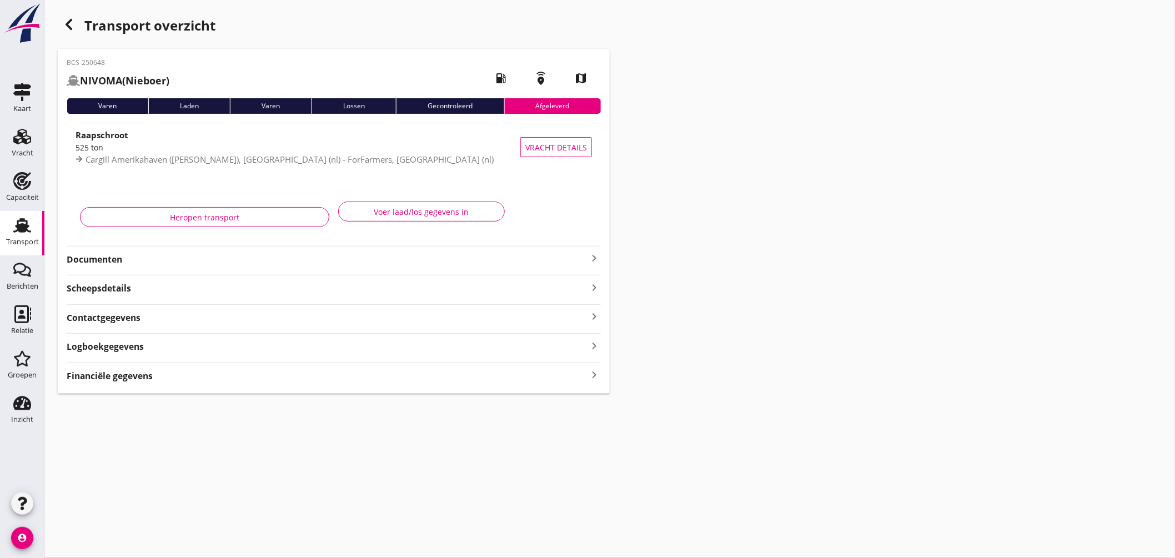
click at [65, 25] on icon "button" at bounding box center [68, 24] width 13 height 13
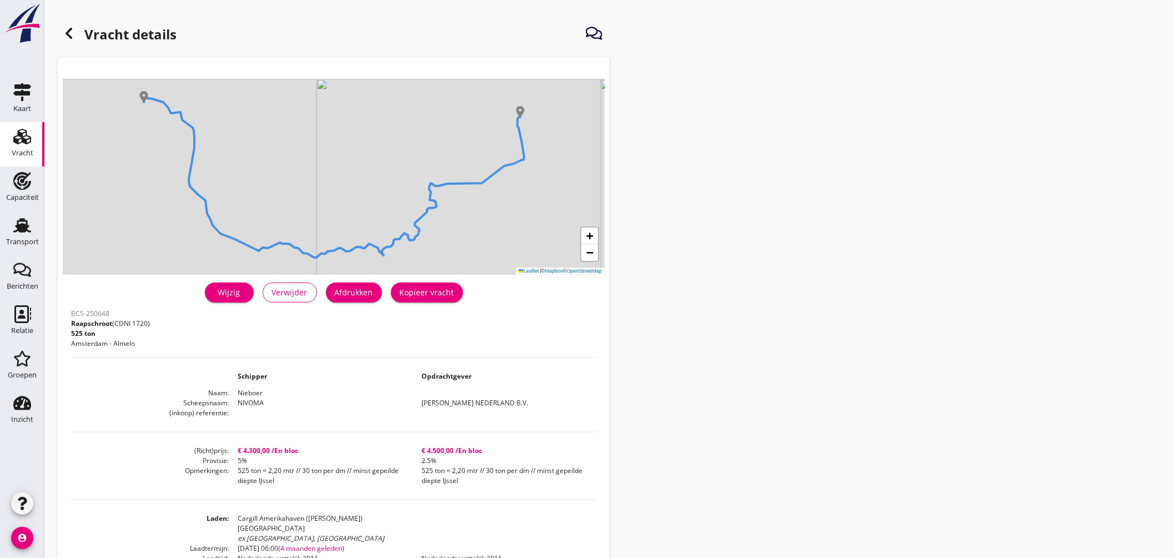
click at [75, 29] on icon at bounding box center [68, 33] width 13 height 13
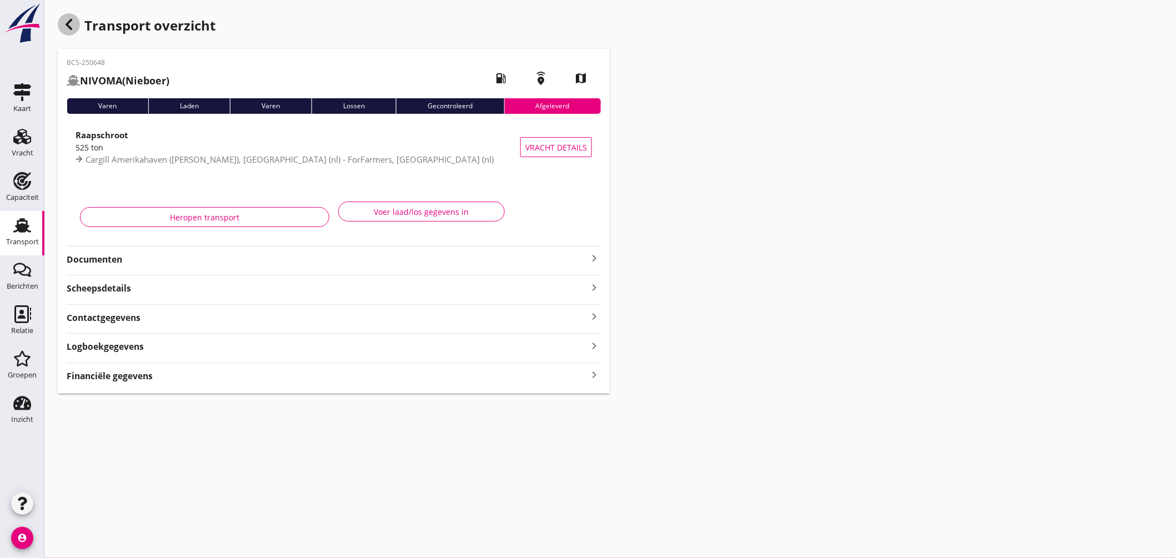
click at [70, 24] on icon "button" at bounding box center [68, 24] width 13 height 13
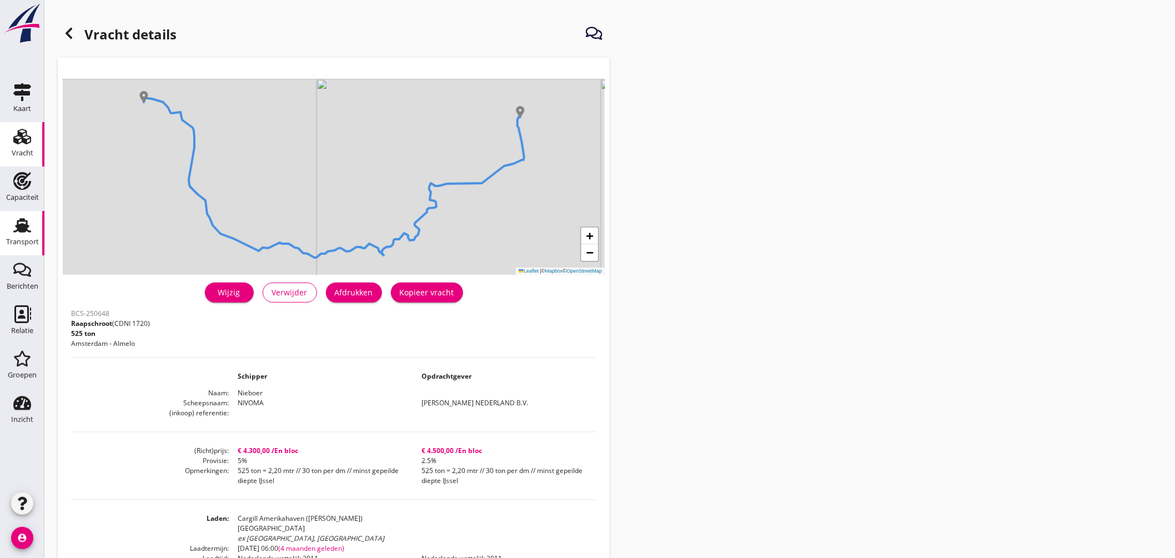
click at [27, 224] on use at bounding box center [22, 225] width 18 height 14
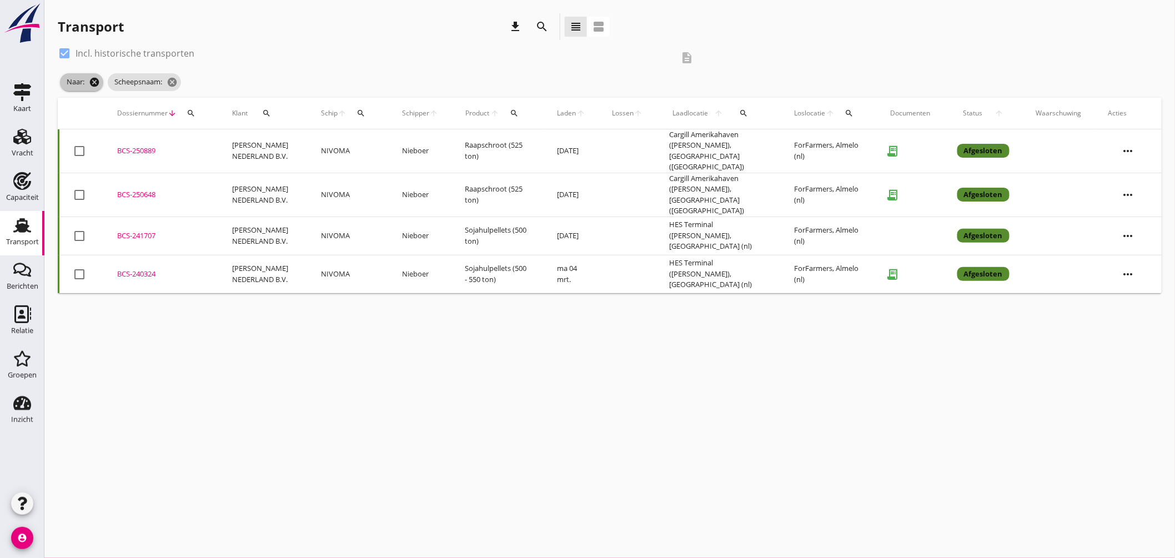
click at [97, 84] on icon "cancel" at bounding box center [94, 82] width 11 height 11
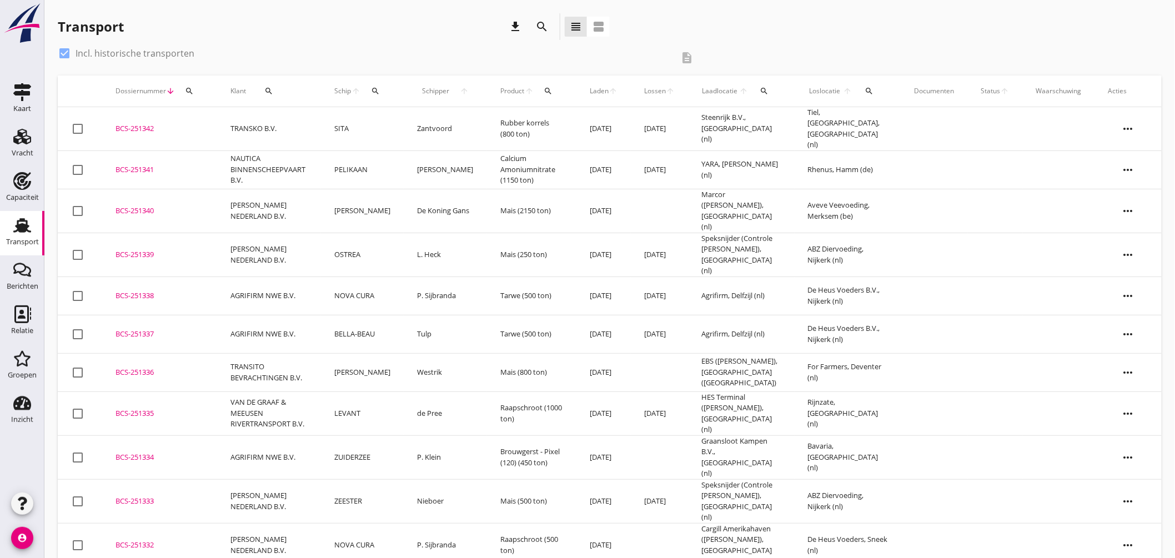
click at [380, 90] on icon "search" at bounding box center [375, 91] width 9 height 9
click at [443, 126] on input "Zoek op (scheeps)naam" at bounding box center [432, 123] width 115 height 18
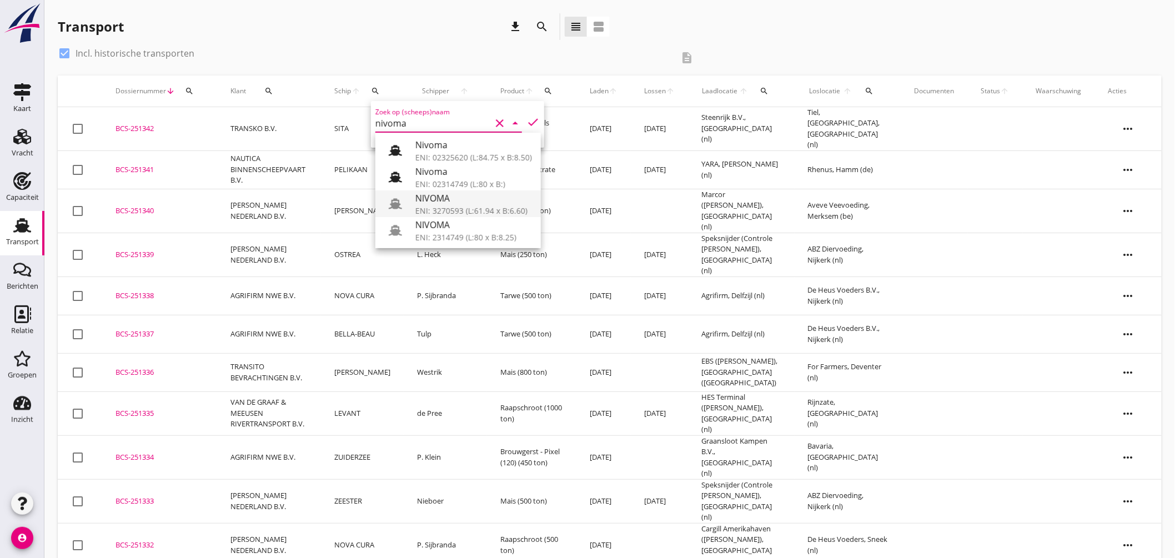
click at [446, 200] on div "NIVOMA" at bounding box center [473, 198] width 117 height 13
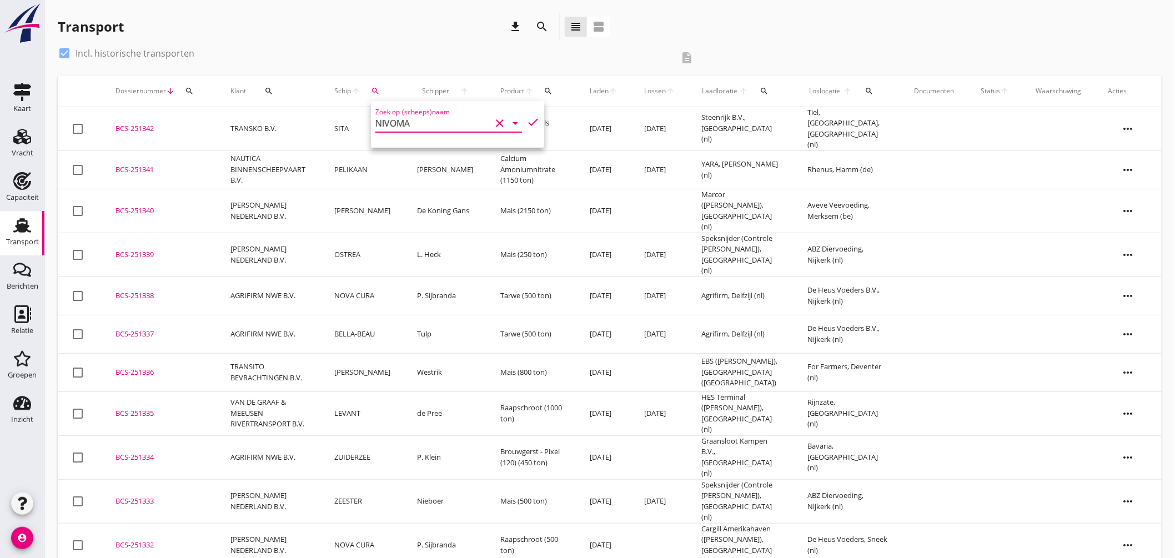
click at [527, 119] on icon "check" at bounding box center [532, 121] width 13 height 13
type input "NIVOMA"
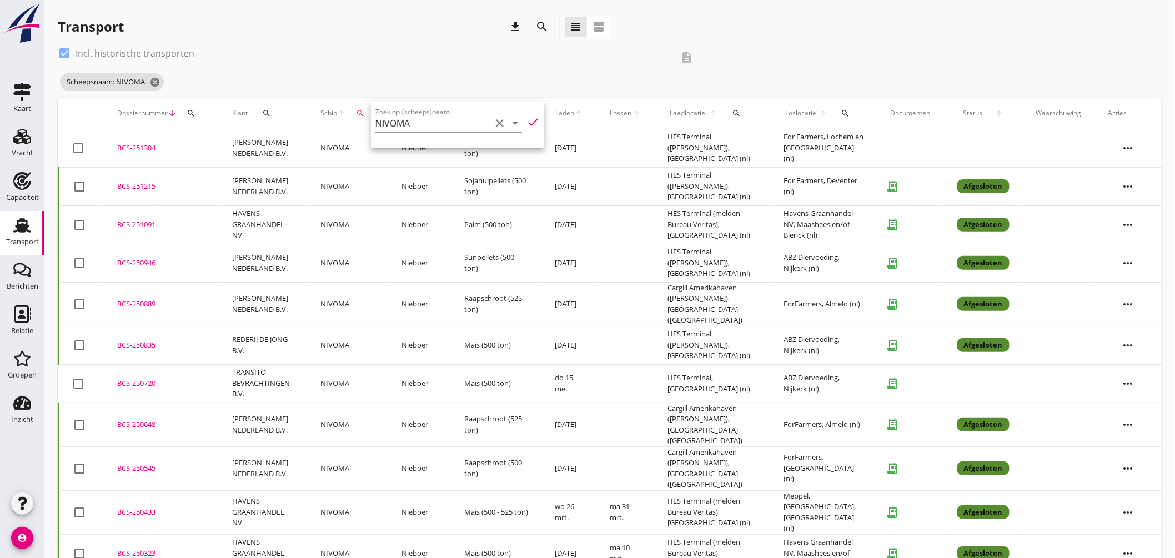
click at [145, 144] on div "BCS-251304" at bounding box center [161, 148] width 88 height 11
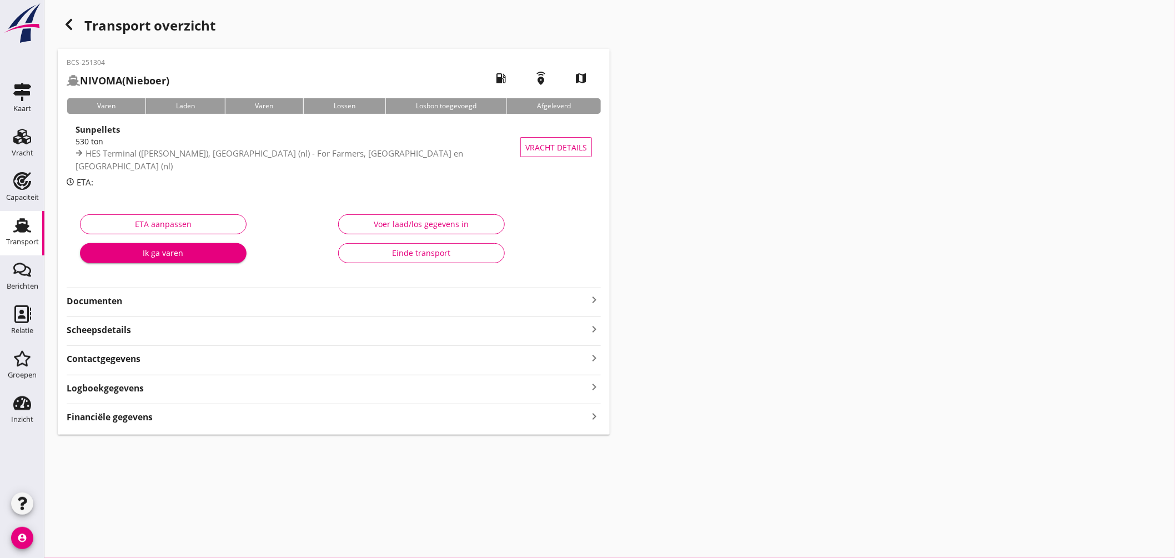
click at [595, 297] on icon "keyboard_arrow_right" at bounding box center [593, 299] width 13 height 13
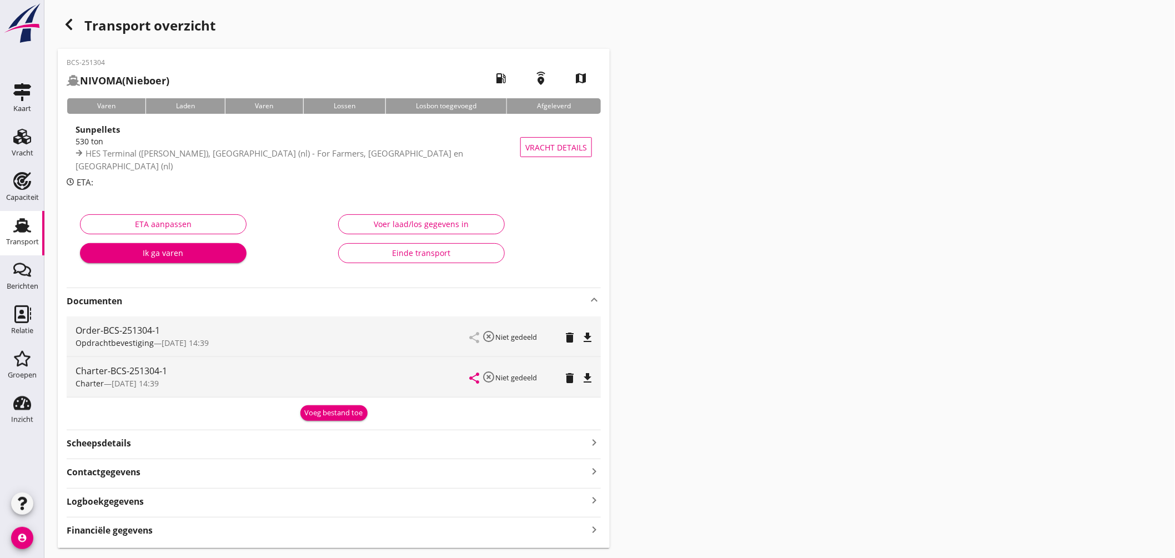
click at [587, 338] on icon "file_download" at bounding box center [587, 337] width 13 height 13
click at [22, 221] on use at bounding box center [22, 225] width 18 height 14
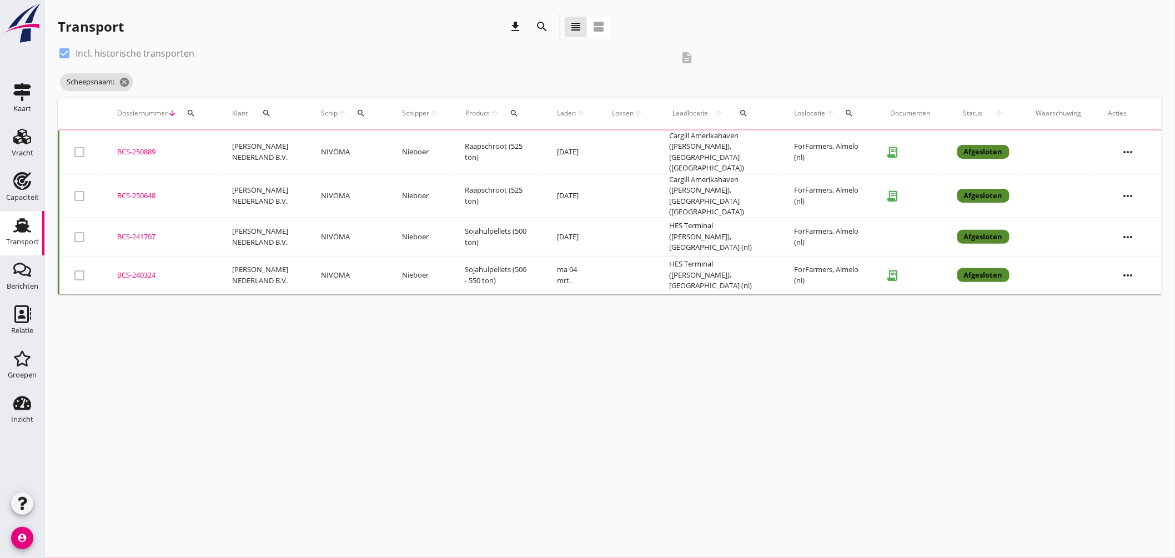
click at [123, 71] on div "Scheepsnaam: cancel" at bounding box center [380, 82] width 644 height 22
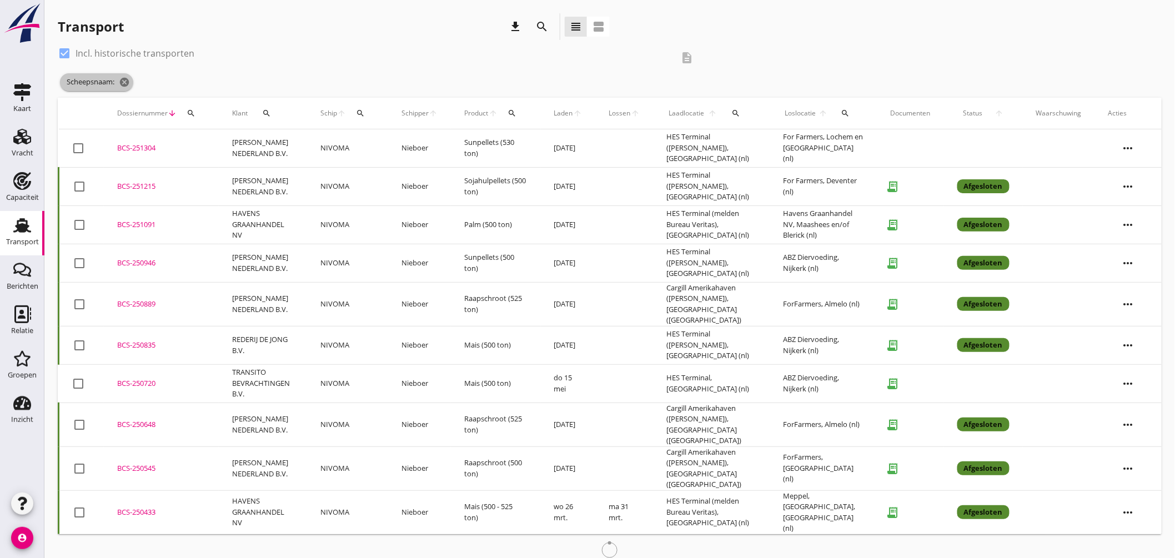
click at [128, 73] on span "Scheepsnaam: cancel" at bounding box center [96, 82] width 73 height 18
click at [132, 79] on span "Scheepsnaam: cancel" at bounding box center [96, 82] width 73 height 18
click at [127, 85] on icon "cancel" at bounding box center [124, 82] width 11 height 11
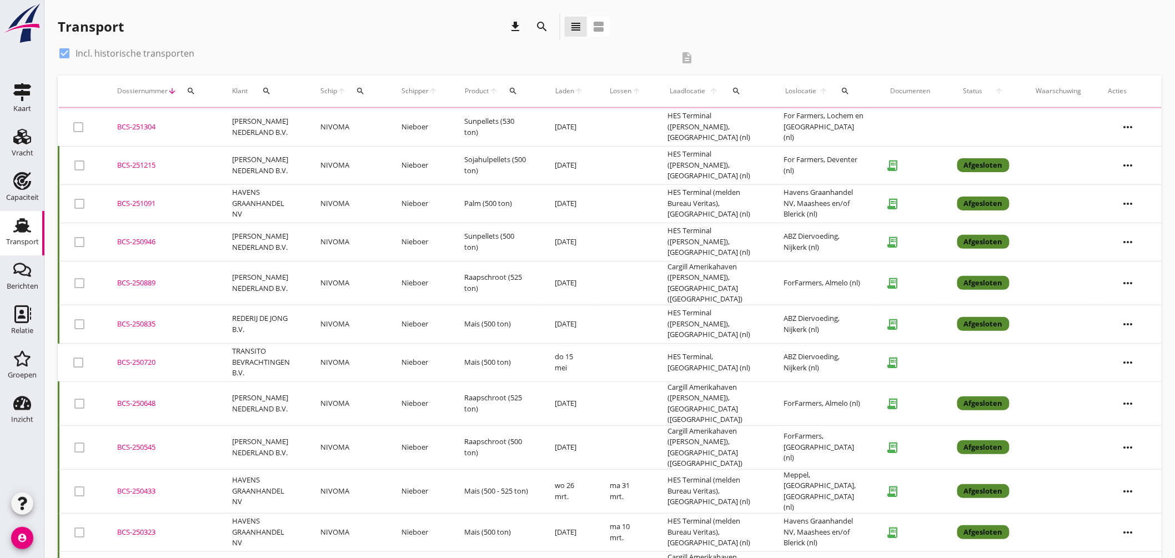
click at [64, 52] on div at bounding box center [64, 53] width 19 height 19
checkbox input "false"
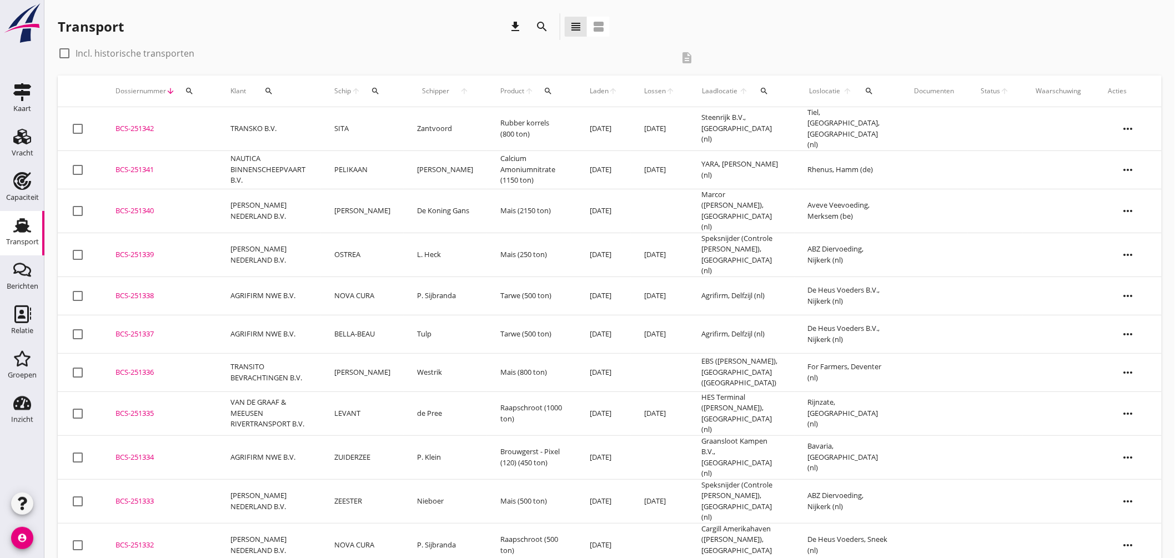
click at [147, 158] on td "BCS-251341 upload_file Drop hier uw bestand om het aan het dossier toe te voegen" at bounding box center [159, 169] width 115 height 38
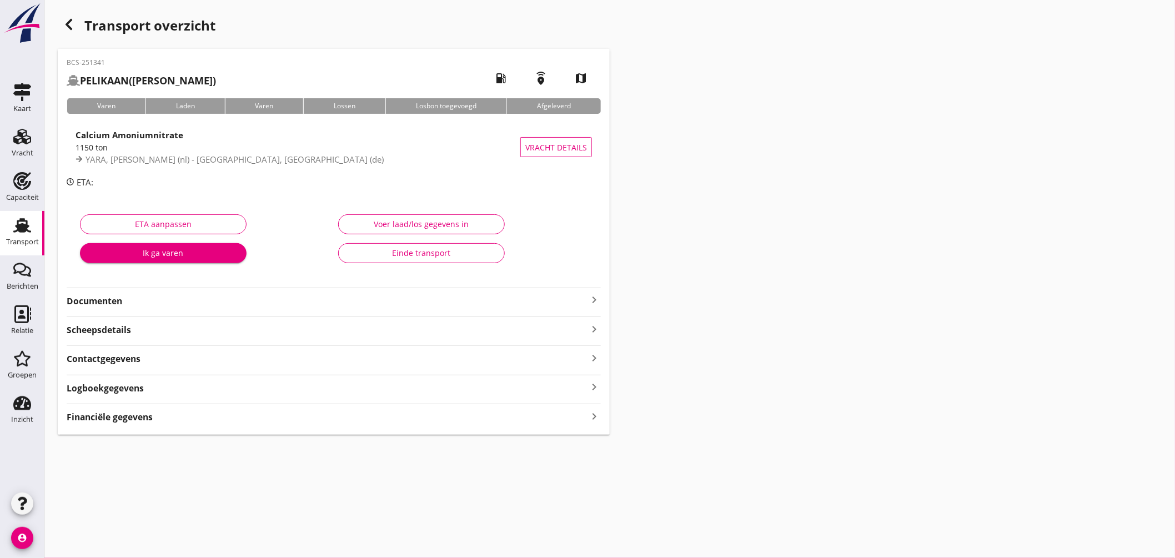
click at [595, 298] on icon "keyboard_arrow_right" at bounding box center [593, 299] width 13 height 13
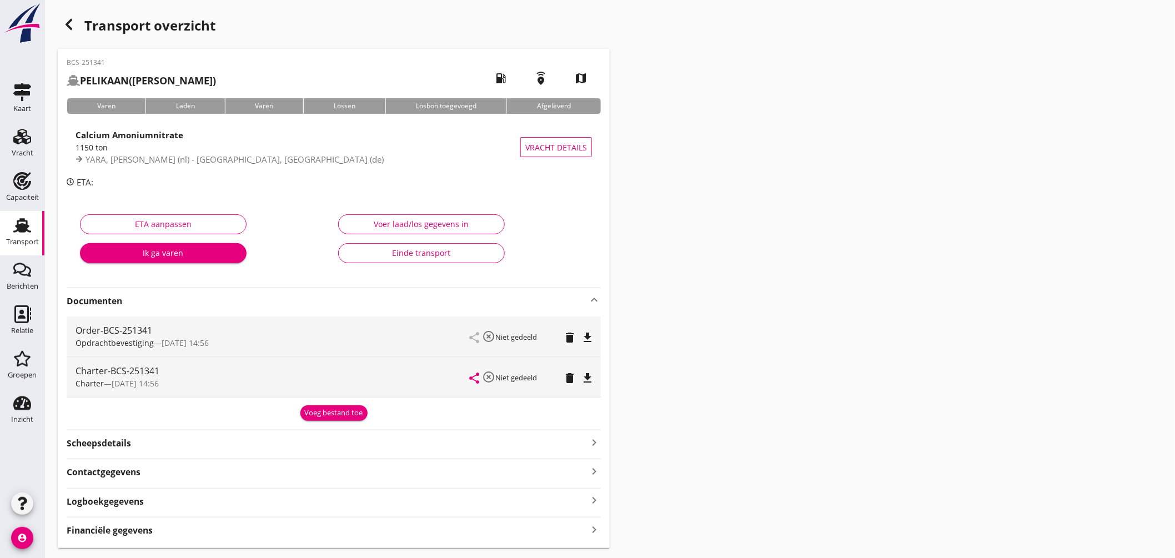
click at [583, 376] on icon "file_download" at bounding box center [587, 377] width 13 height 13
click at [69, 18] on icon "button" at bounding box center [68, 24] width 13 height 13
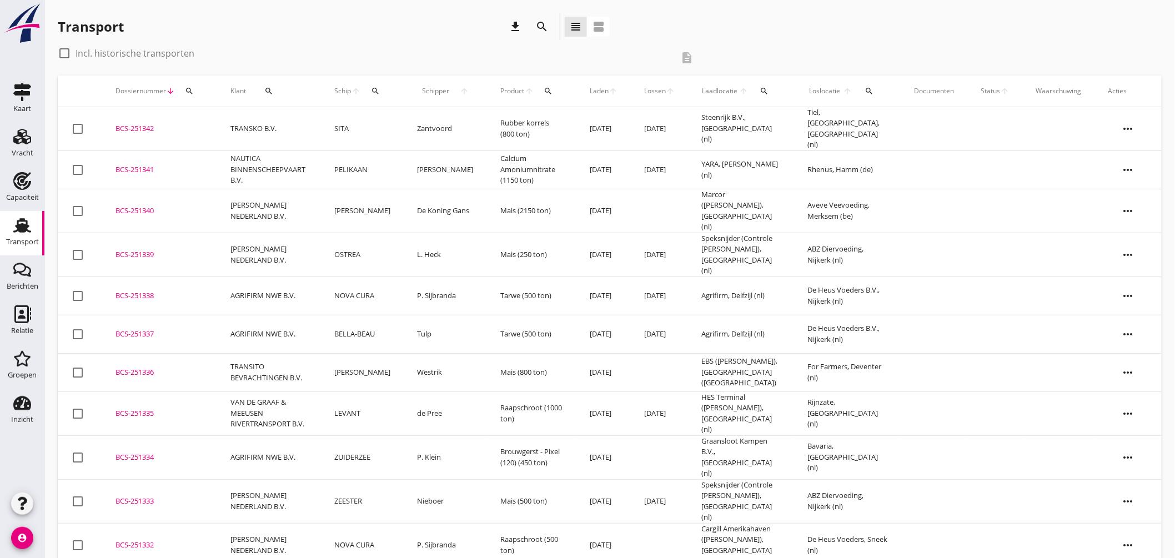
click at [130, 367] on div "BCS-251336" at bounding box center [159, 372] width 88 height 11
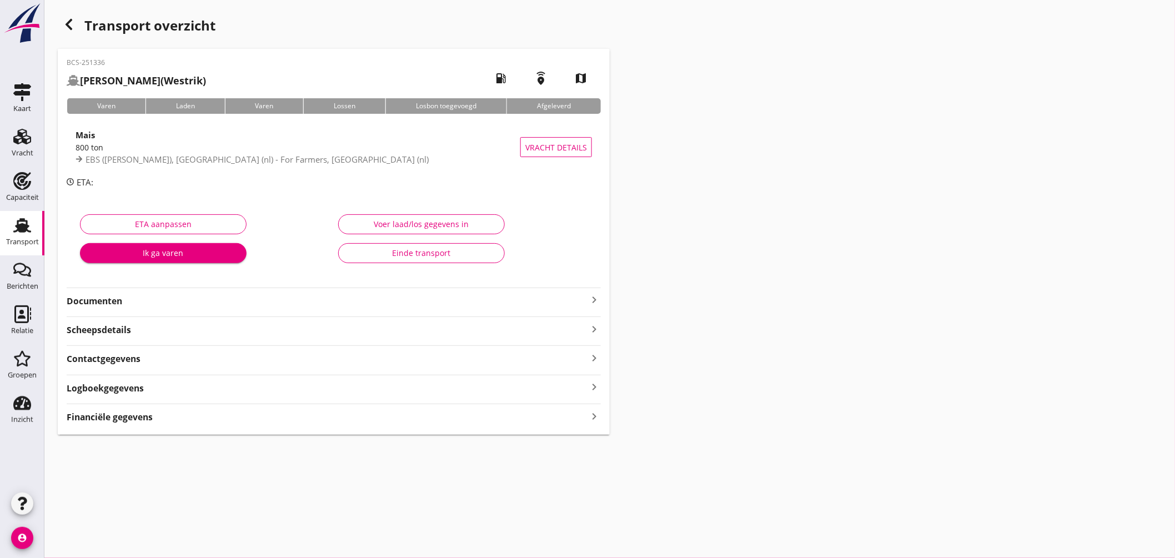
click at [592, 300] on icon "keyboard_arrow_right" at bounding box center [593, 299] width 13 height 13
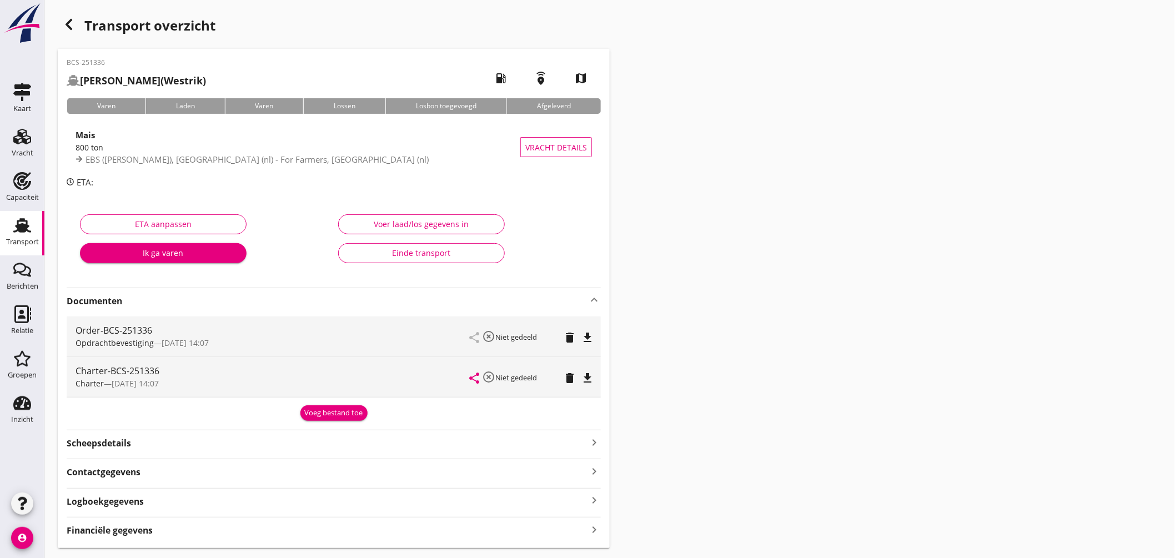
click at [590, 373] on icon "file_download" at bounding box center [587, 377] width 13 height 13
click at [71, 25] on icon "button" at bounding box center [68, 24] width 13 height 13
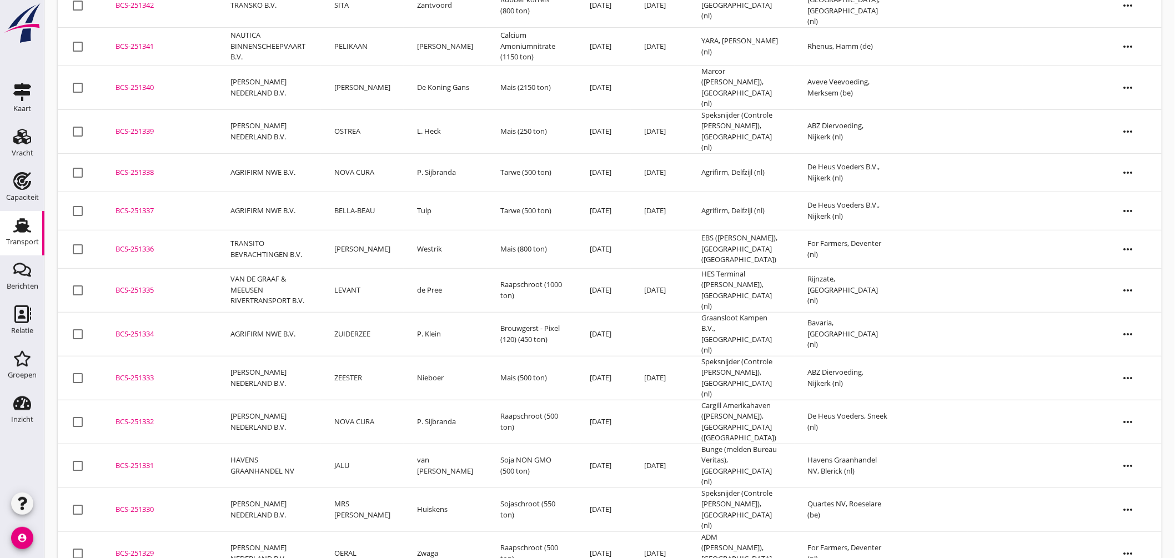
scroll to position [185, 0]
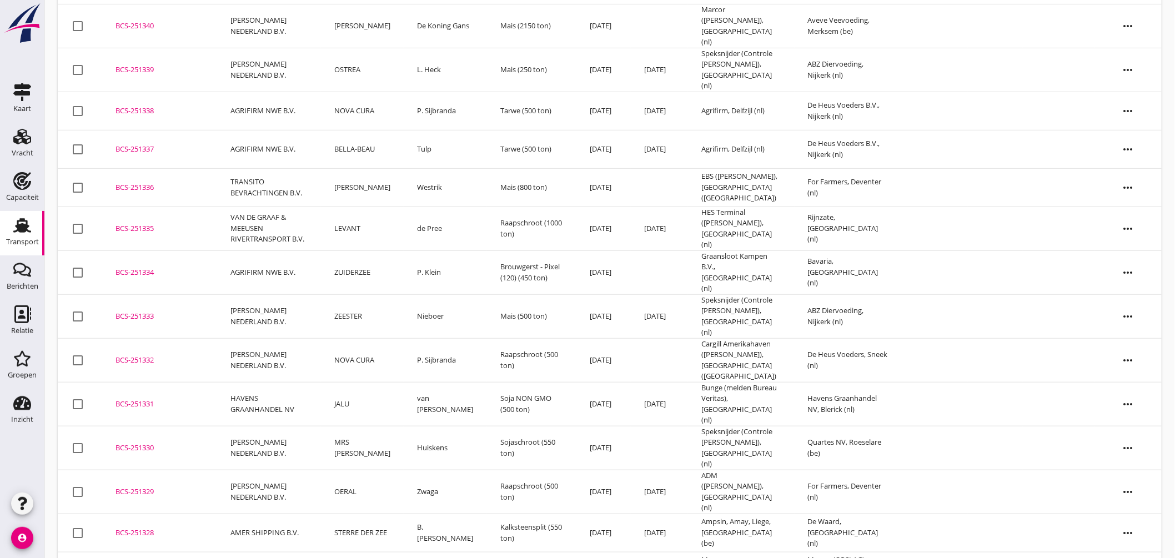
click at [126, 486] on div "BCS-251329" at bounding box center [159, 491] width 88 height 11
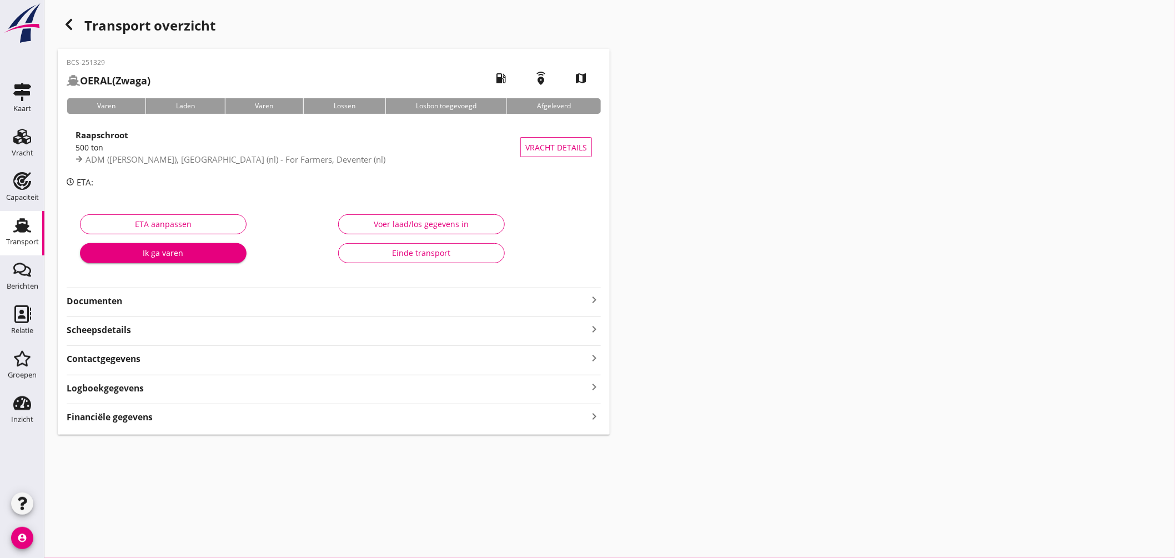
click at [593, 296] on icon "keyboard_arrow_right" at bounding box center [593, 299] width 13 height 13
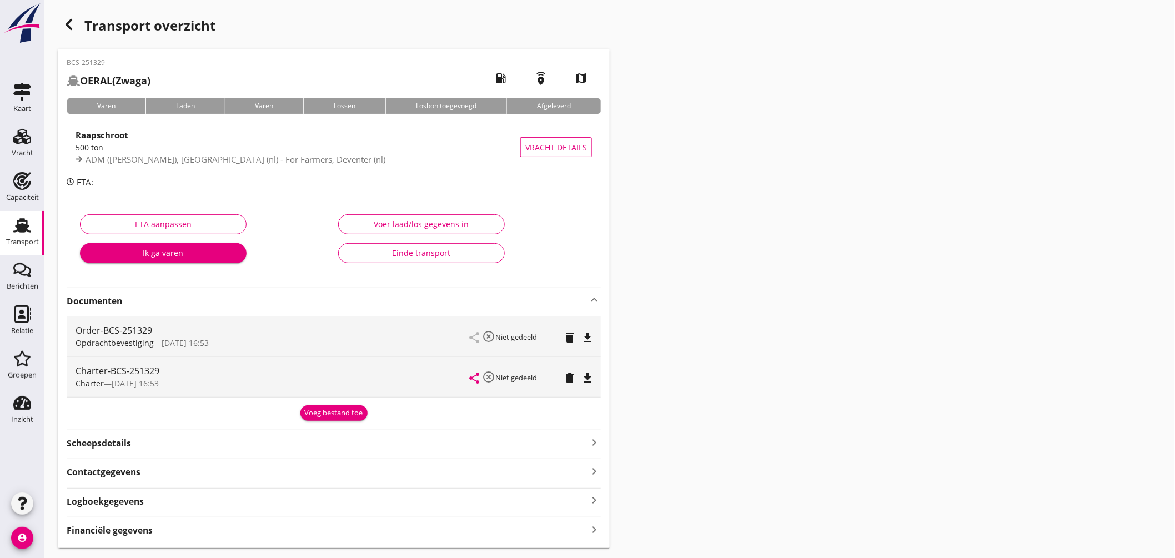
click at [588, 375] on icon "file_download" at bounding box center [587, 377] width 13 height 13
